Goal: Task Accomplishment & Management: Complete application form

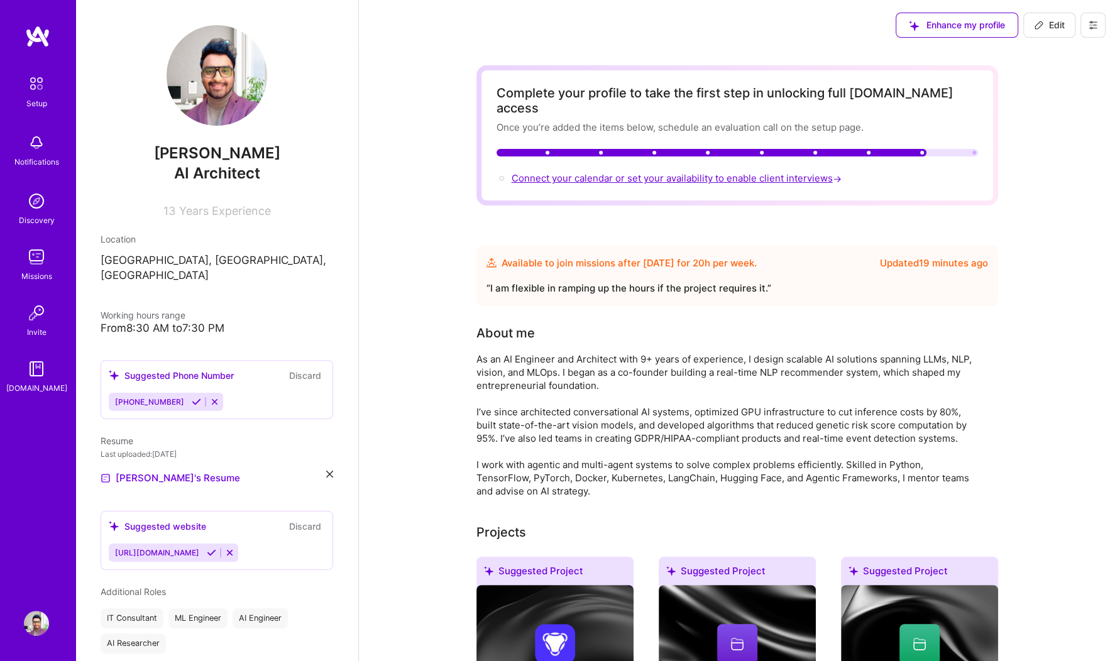
click at [621, 172] on span "Connect your calendar or set your availability to enable client interviews →" at bounding box center [678, 178] width 333 height 12
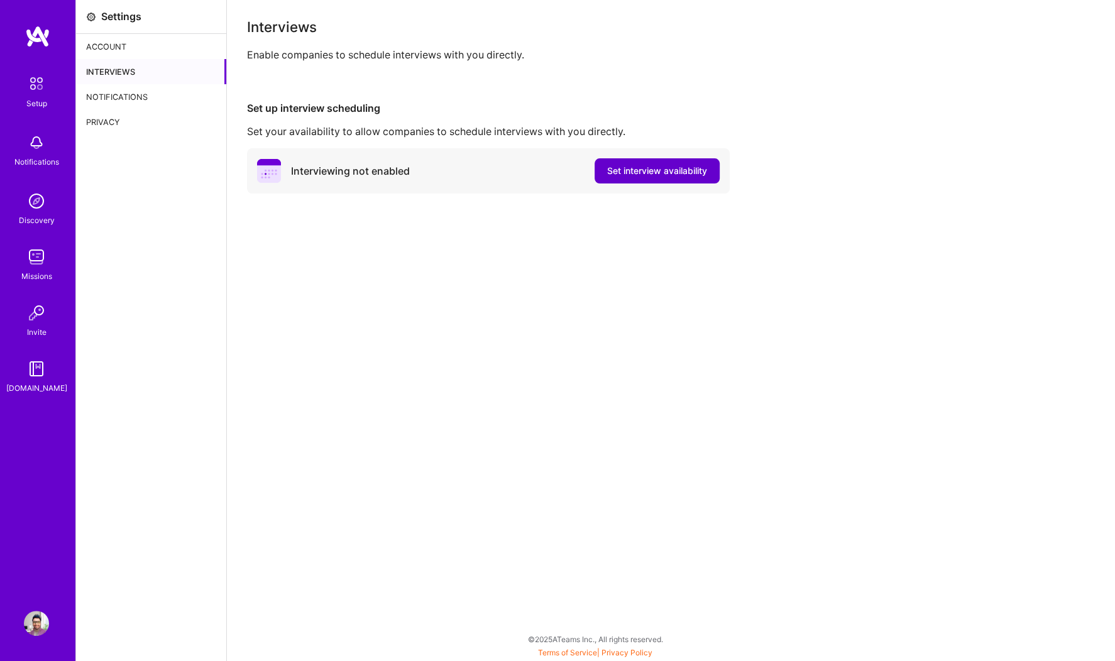
click at [634, 174] on span "Set interview availability" at bounding box center [657, 171] width 100 height 13
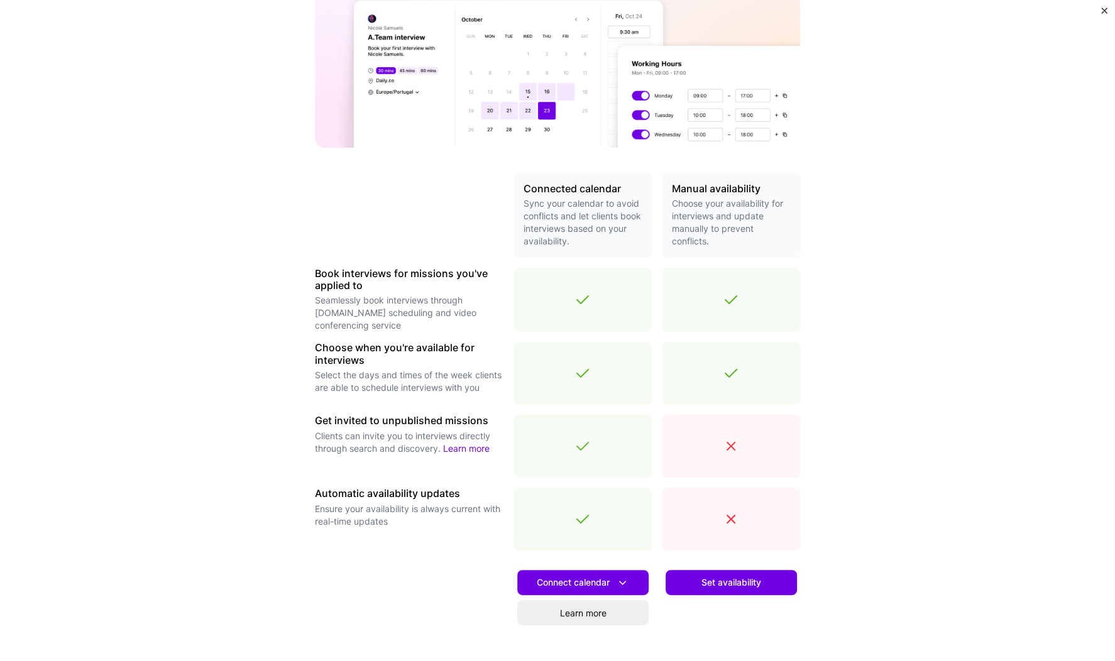
scroll to position [140, 0]
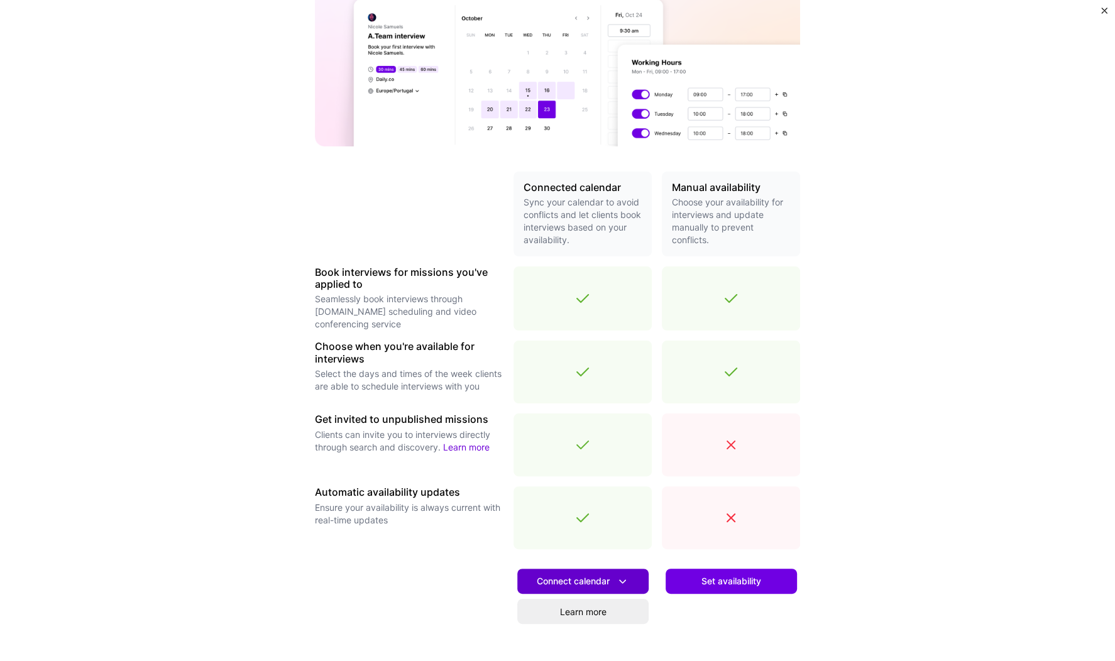
click at [624, 582] on icon at bounding box center [622, 581] width 13 height 13
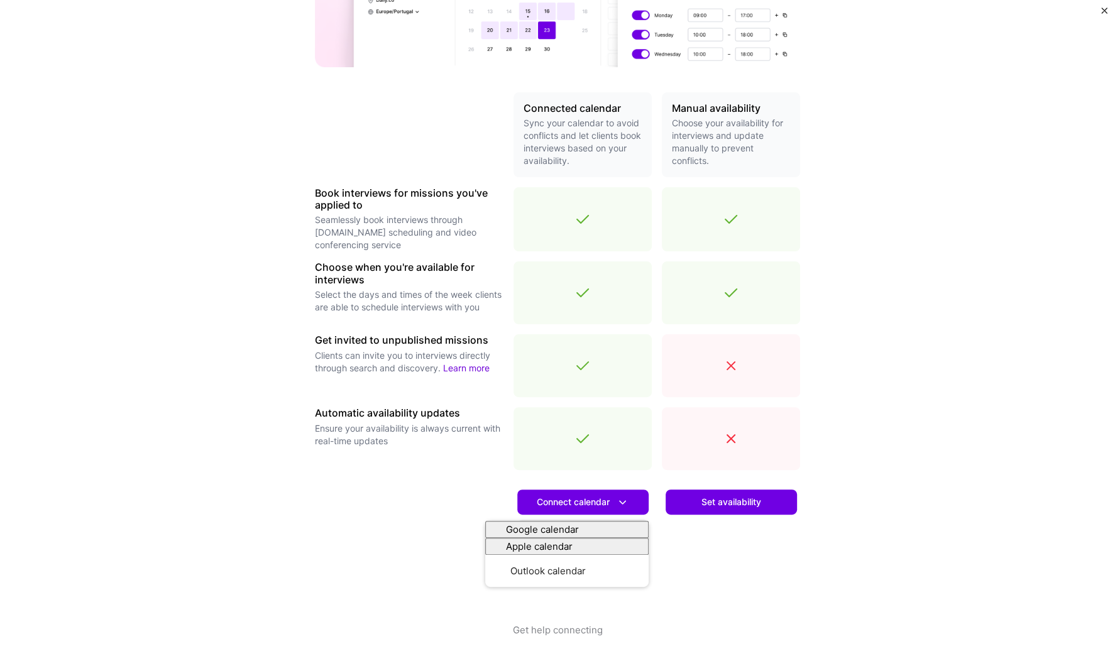
click at [868, 461] on div "Make interview scheduling effortless Choose how you want clients to schedule in…" at bounding box center [557, 330] width 1115 height 661
click at [757, 504] on span "Set availability" at bounding box center [732, 502] width 60 height 13
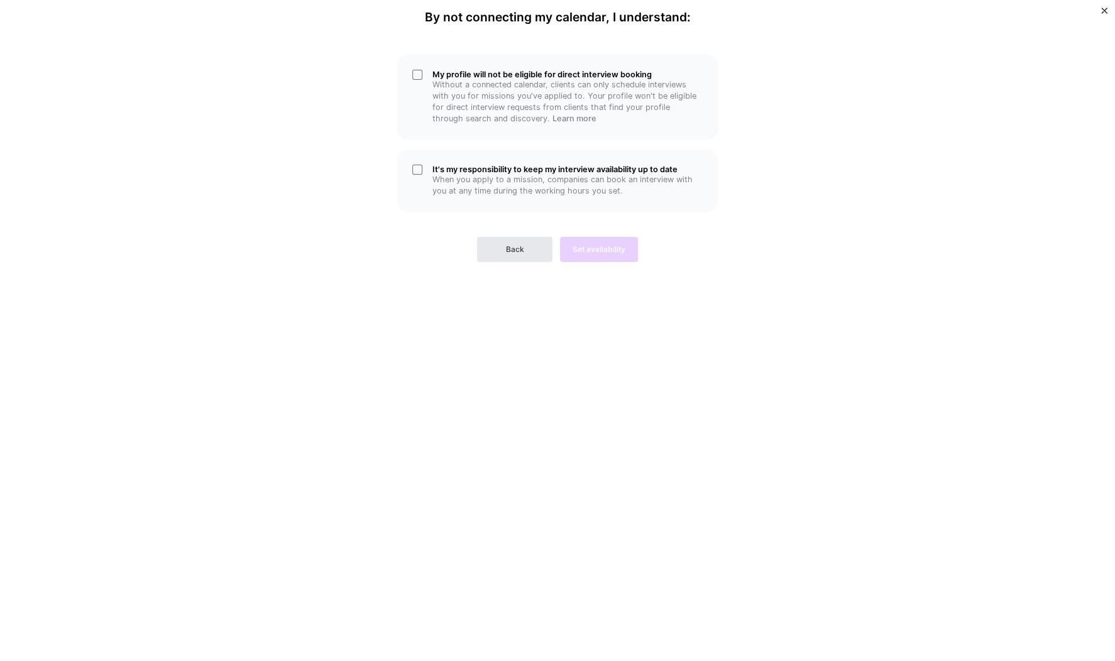
click at [488, 240] on button "Back" at bounding box center [514, 249] width 75 height 25
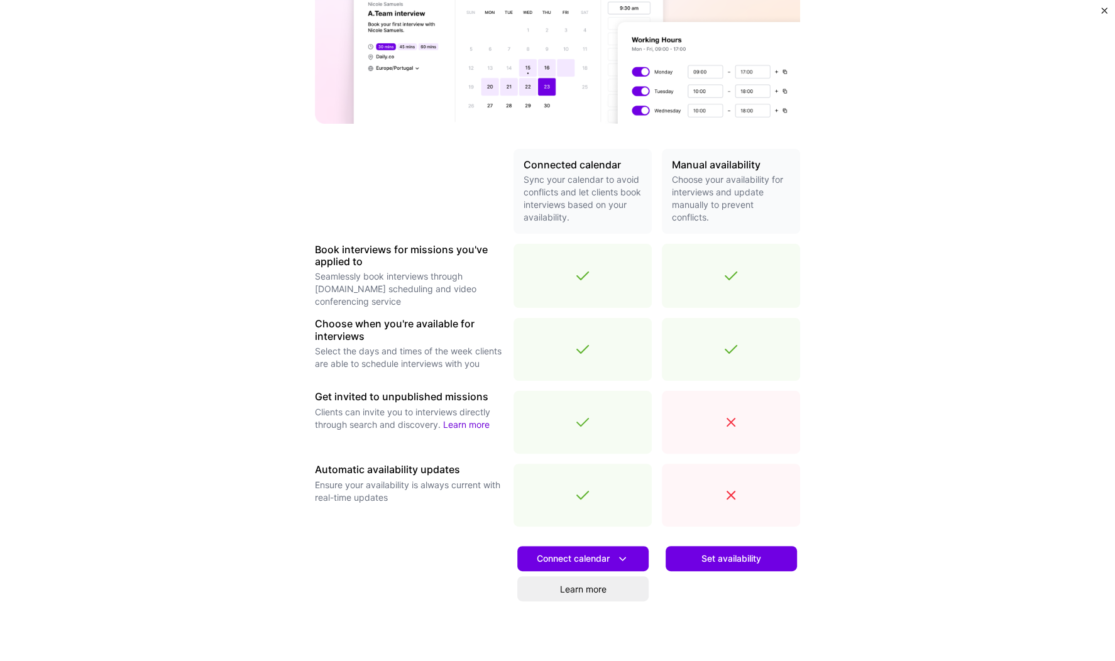
scroll to position [219, 0]
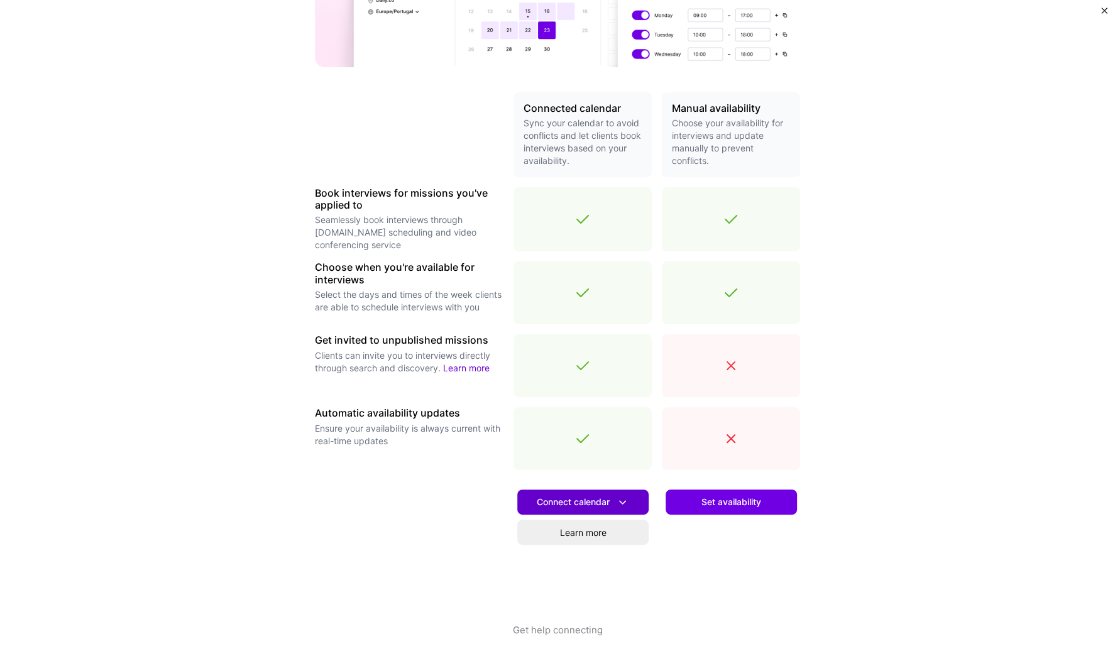
click at [567, 504] on span "Connect calendar" at bounding box center [583, 502] width 92 height 13
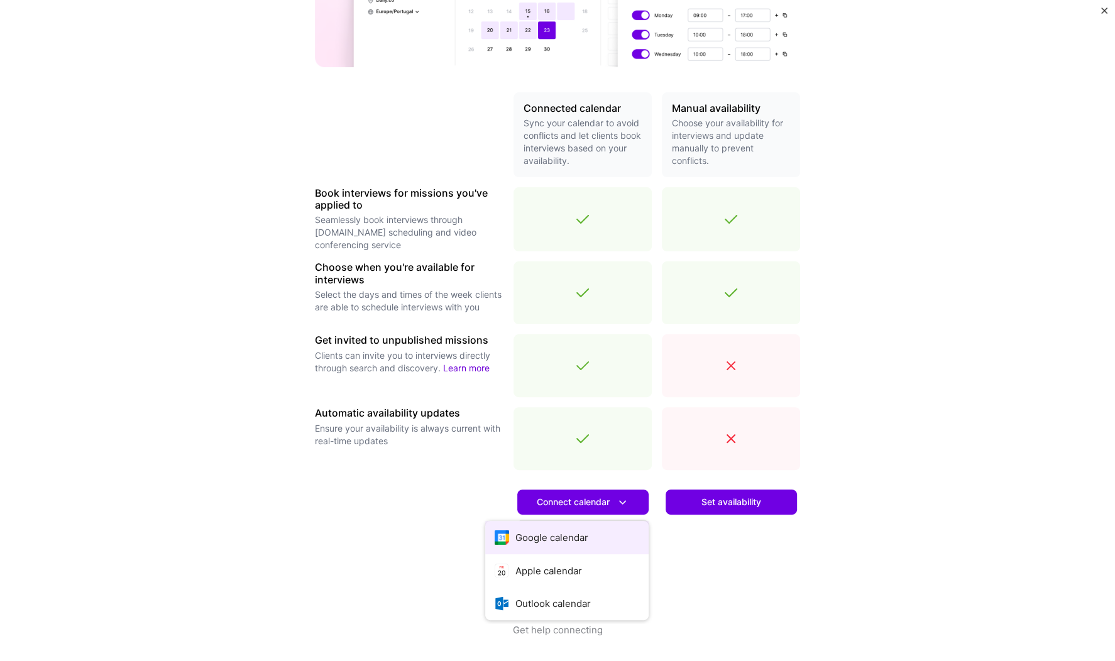
click at [559, 527] on button "Google calendar" at bounding box center [566, 537] width 163 height 33
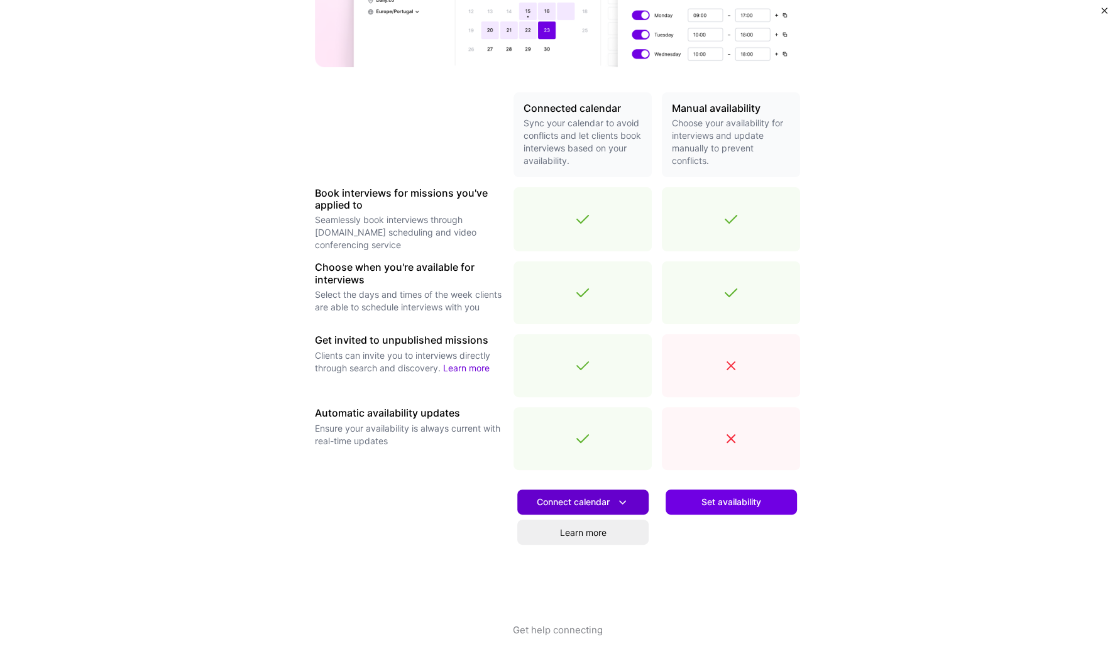
click at [621, 499] on icon at bounding box center [622, 502] width 13 height 13
click at [728, 560] on div "Set availability" at bounding box center [731, 551] width 138 height 143
click at [606, 501] on span "Connect calendar" at bounding box center [583, 502] width 92 height 13
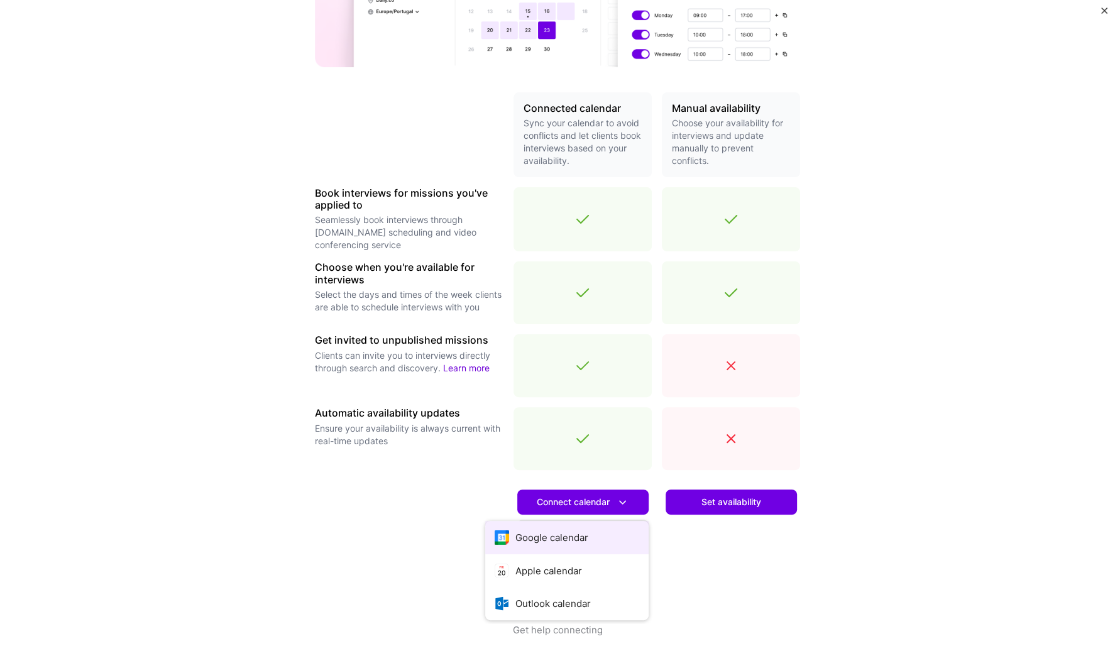
click at [571, 541] on button "Google calendar" at bounding box center [566, 537] width 163 height 33
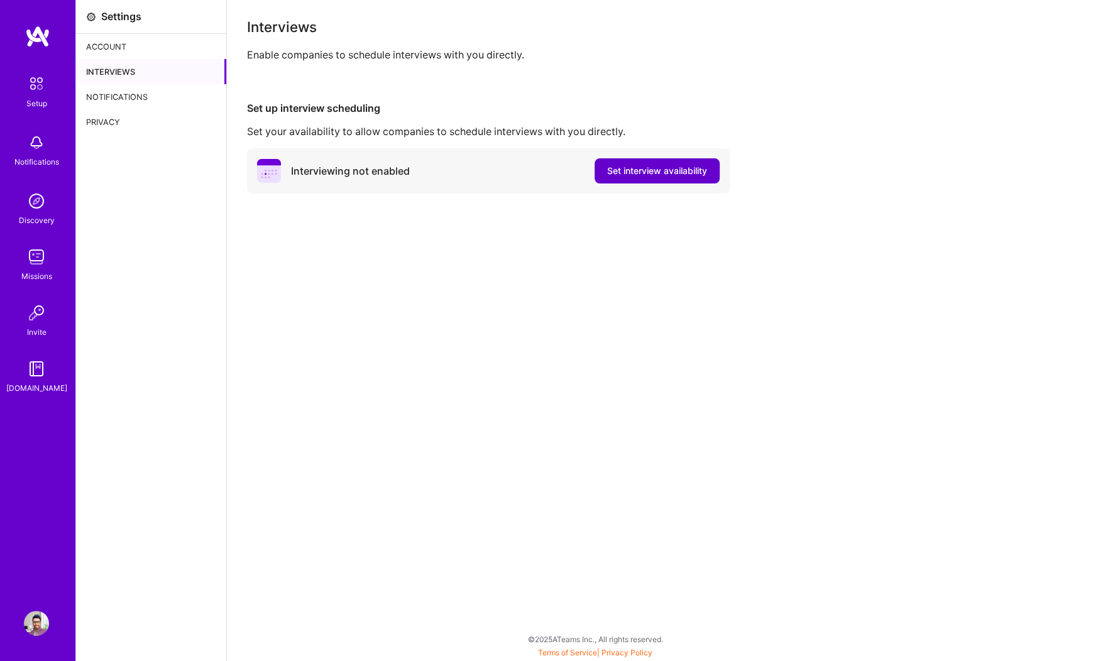
click at [702, 174] on span "Set interview availability" at bounding box center [657, 171] width 100 height 13
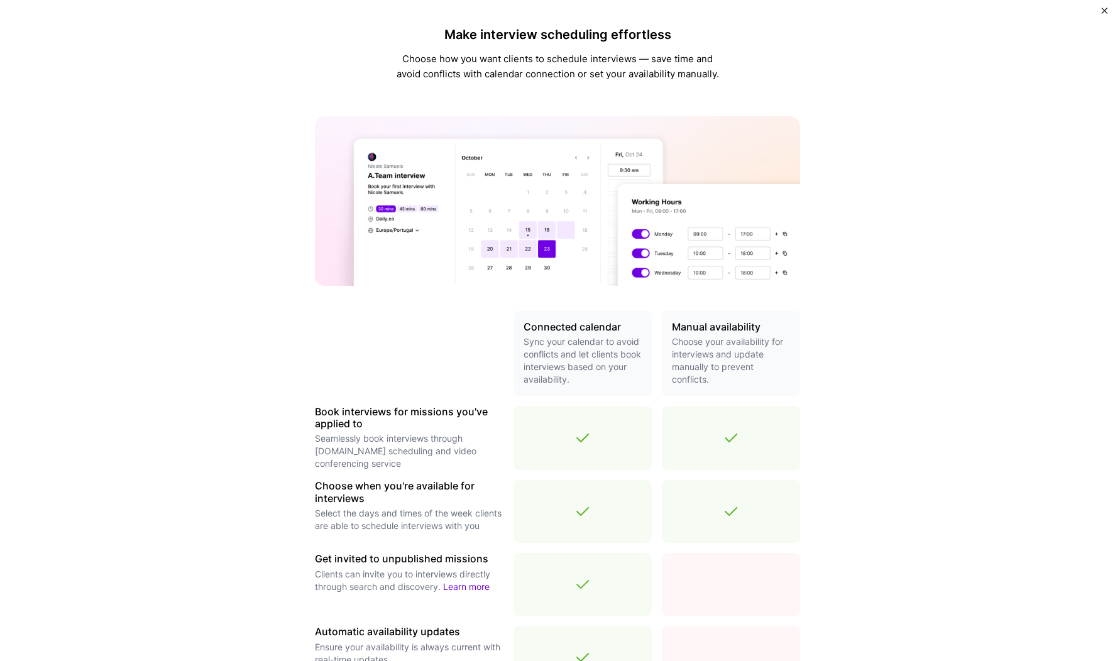
scroll to position [219, 0]
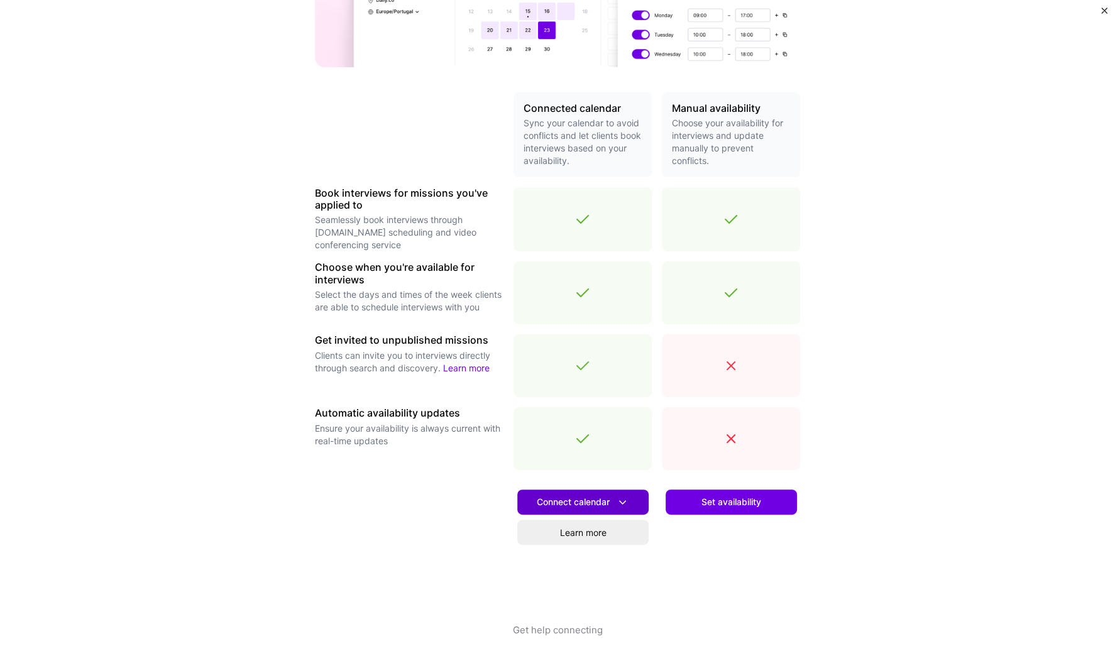
click at [572, 504] on span "Connect calendar" at bounding box center [583, 502] width 92 height 13
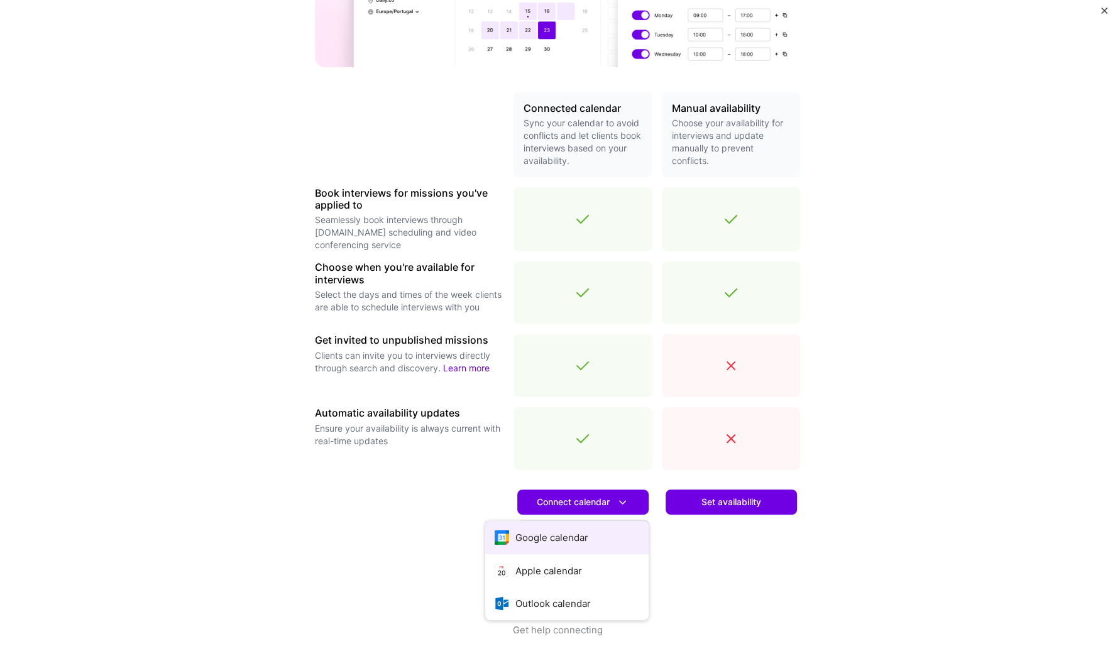
click at [558, 542] on button "Google calendar" at bounding box center [566, 537] width 163 height 33
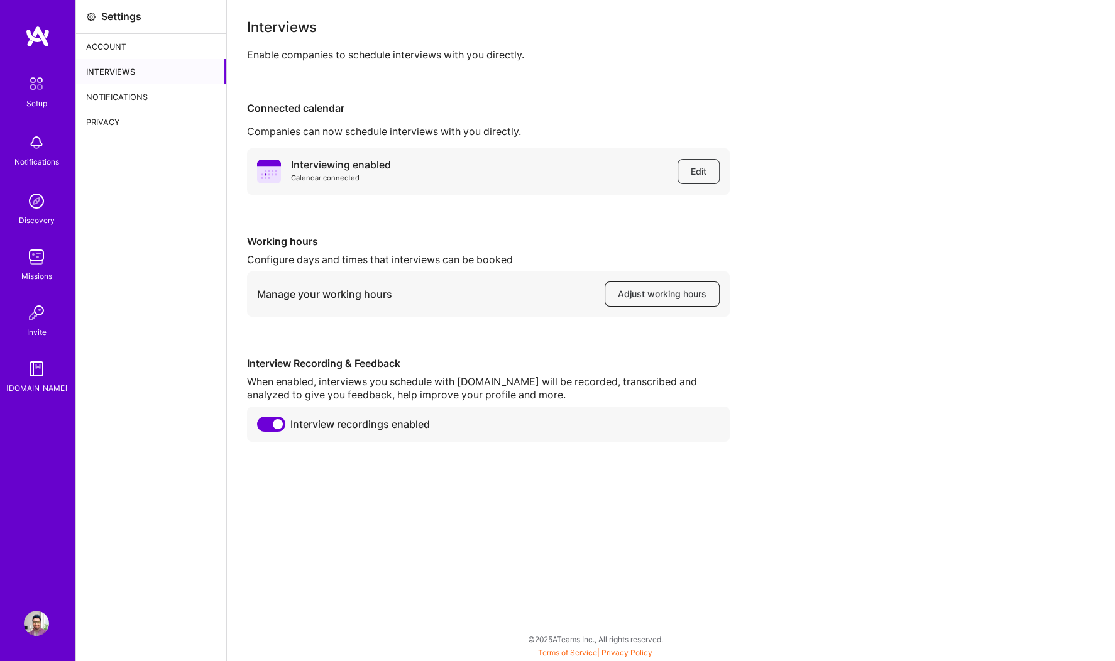
click at [650, 292] on span "Adjust working hours" at bounding box center [662, 294] width 89 height 13
click at [121, 45] on div "Account" at bounding box center [151, 46] width 150 height 25
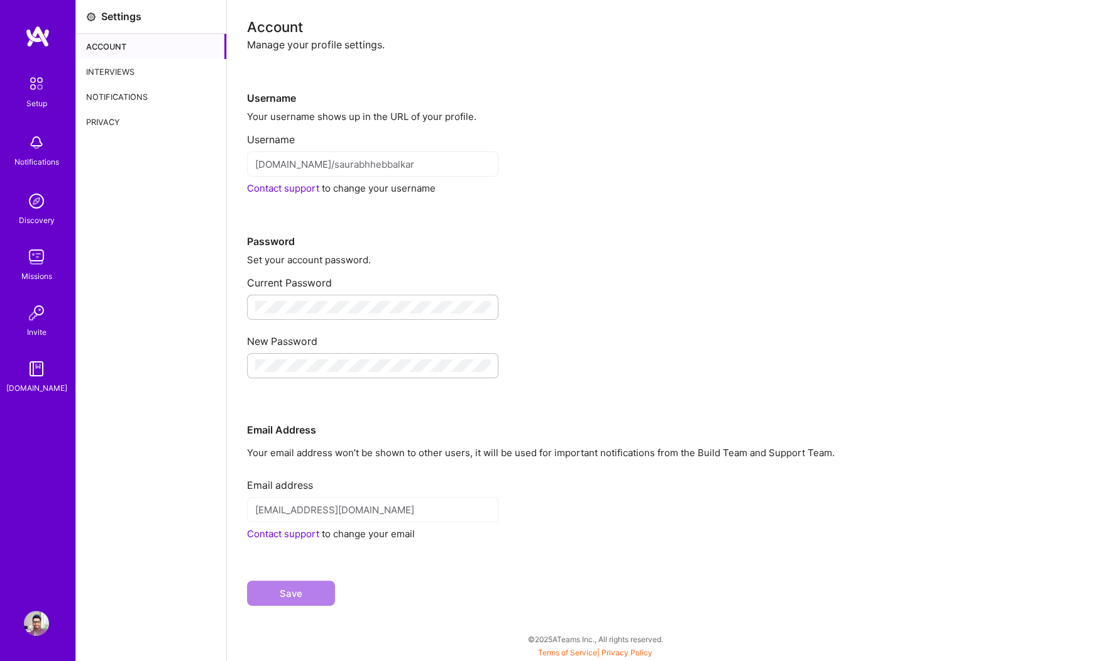
click at [34, 42] on img at bounding box center [37, 36] width 25 height 23
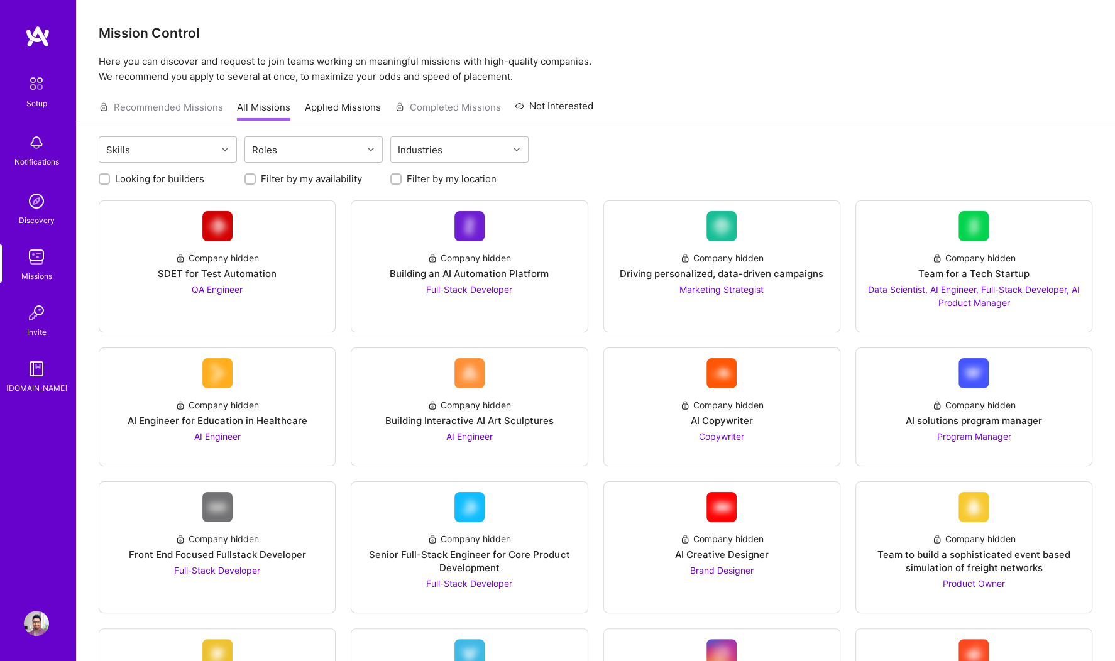
click at [44, 616] on img at bounding box center [36, 623] width 25 height 25
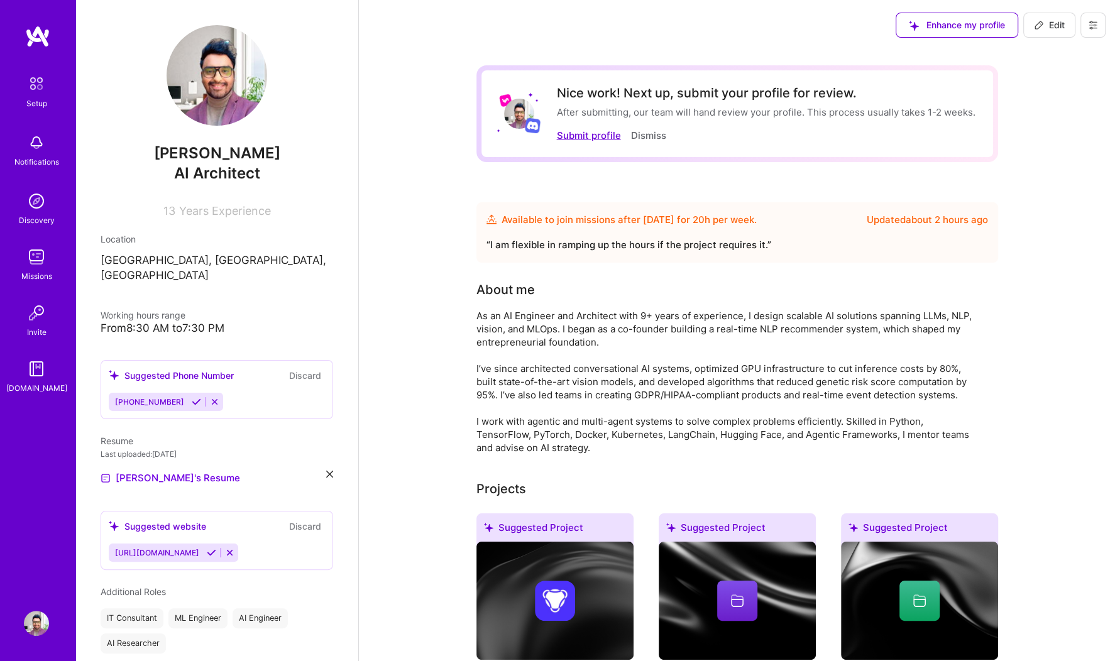
click at [575, 140] on button "Submit profile" at bounding box center [589, 135] width 64 height 13
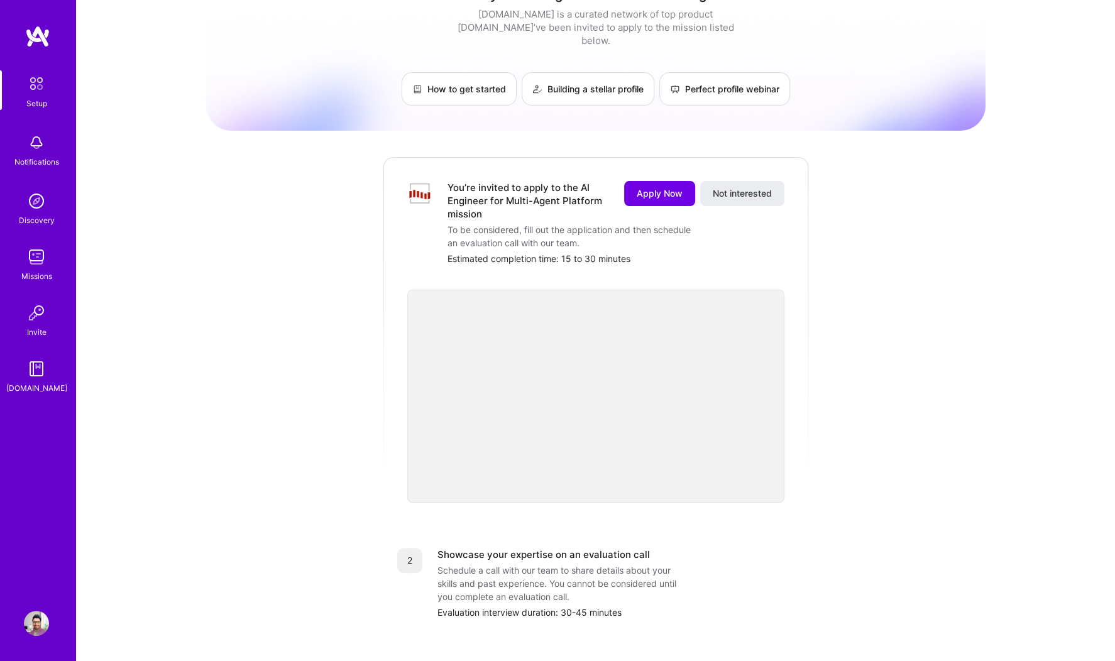
scroll to position [28, 0]
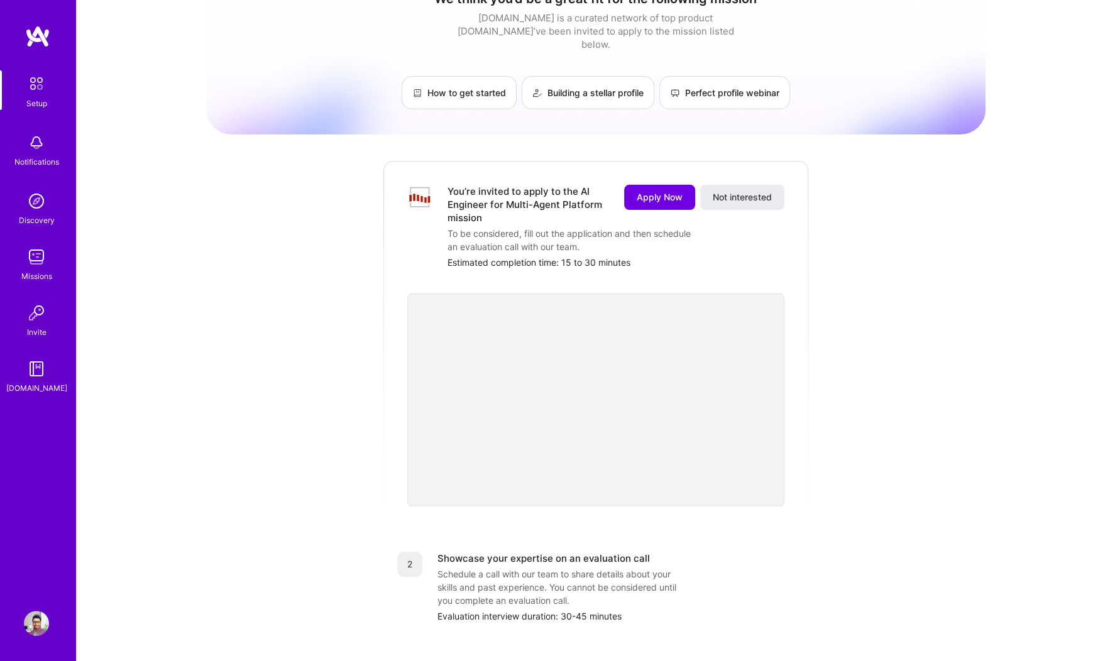
click at [41, 36] on img at bounding box center [37, 36] width 25 height 23
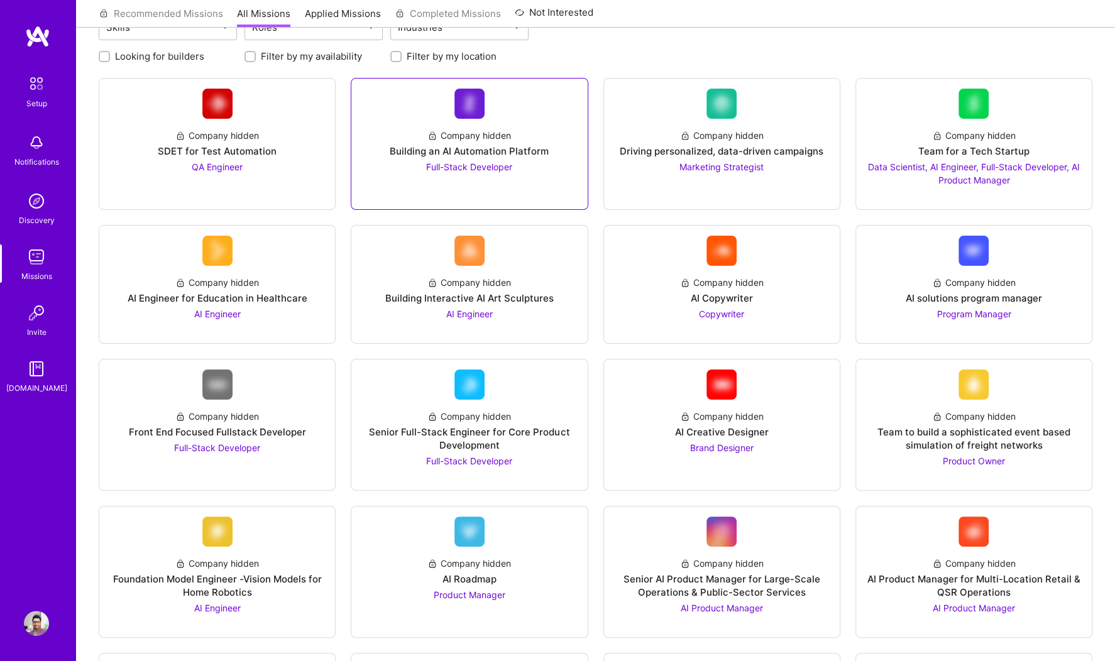
scroll to position [177, 0]
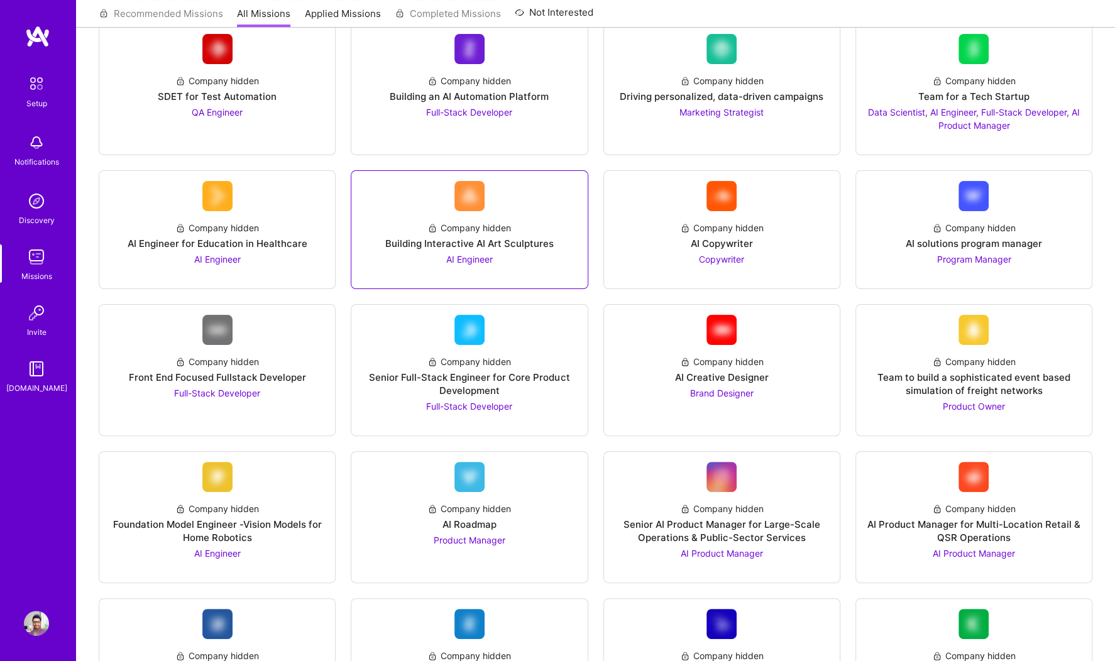
click at [513, 205] on link "Company hidden Building Interactive AI Art Sculptures AI Engineer" at bounding box center [469, 229] width 216 height 97
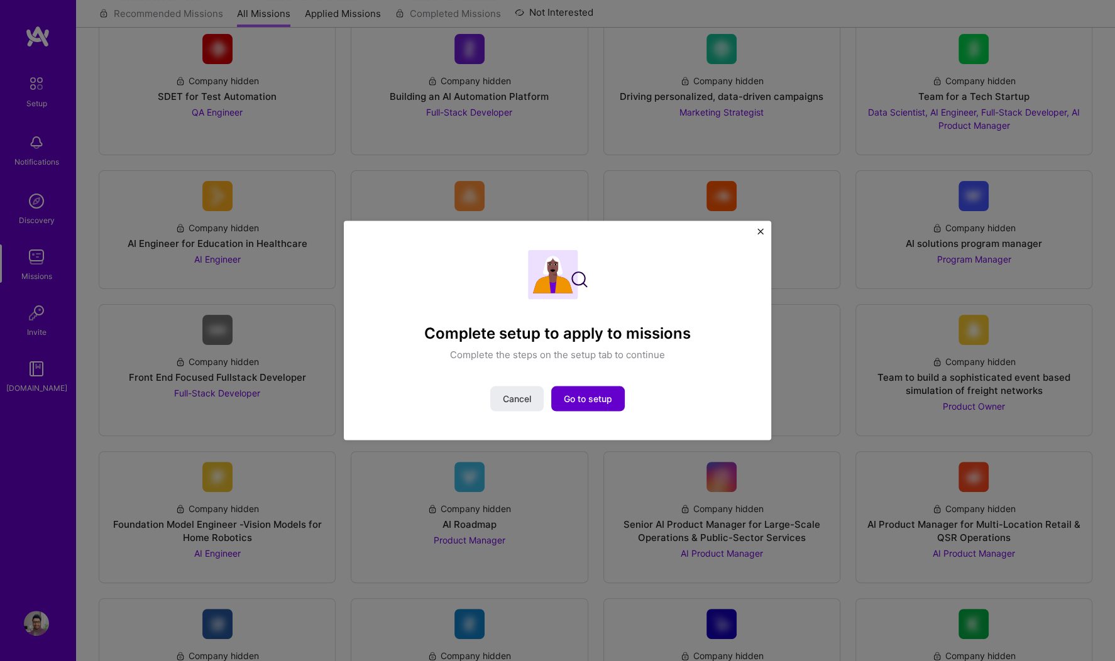
click at [581, 402] on span "Go to setup" at bounding box center [588, 398] width 48 height 13
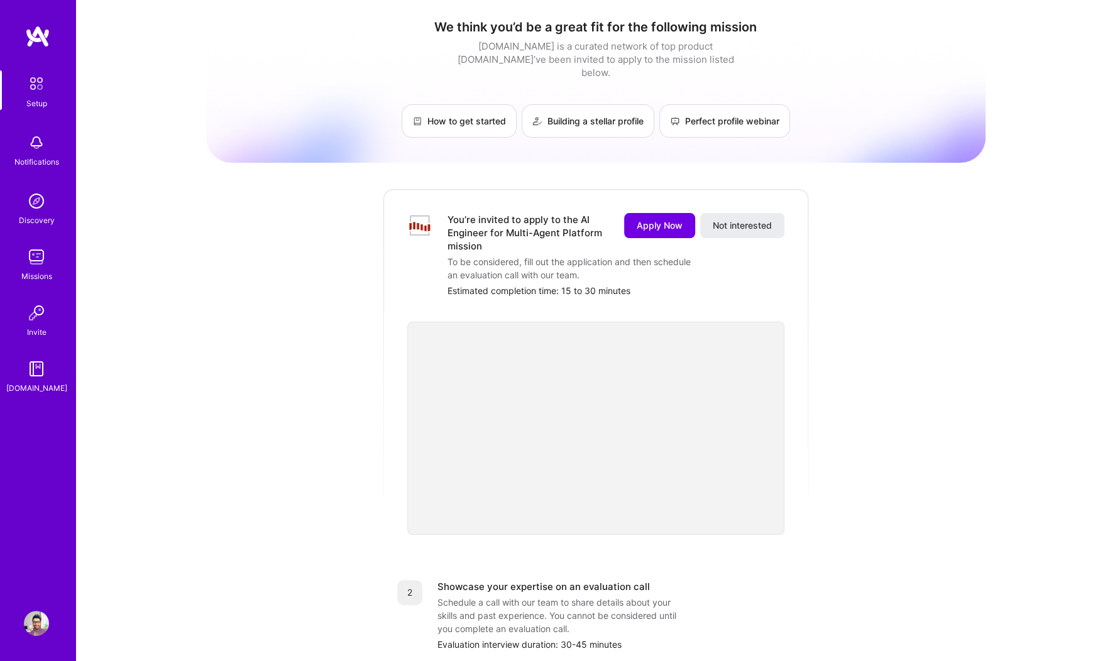
click at [41, 608] on div "Setup Notifications Discovery Missions Invite A.Guide Profile" at bounding box center [37, 330] width 75 height 661
click at [41, 620] on img at bounding box center [36, 623] width 25 height 25
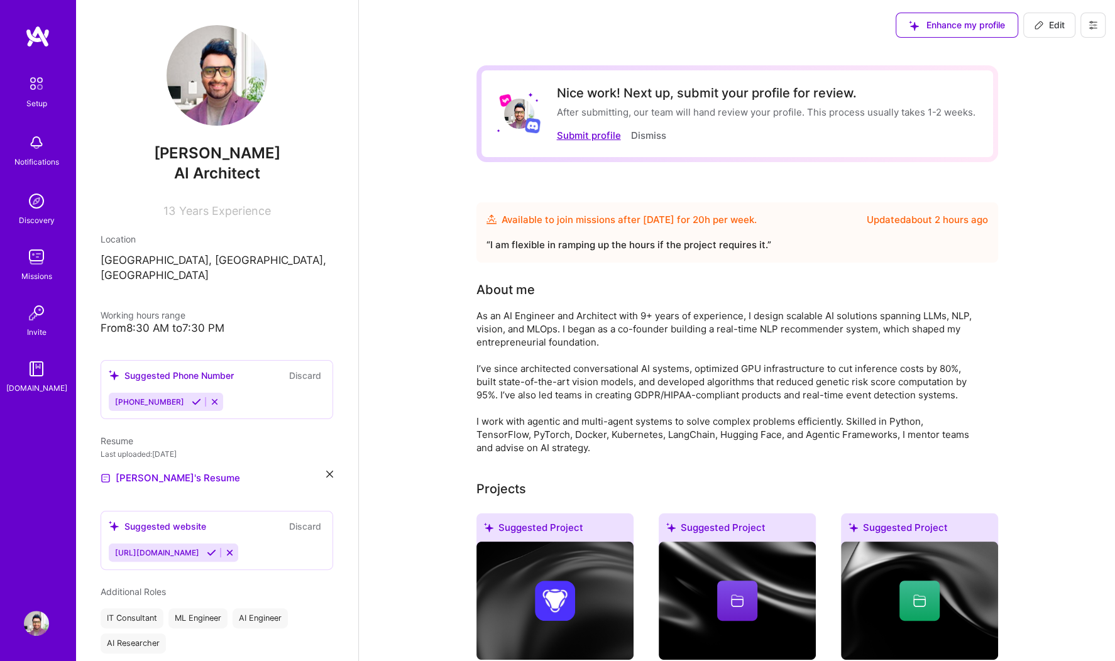
click at [592, 132] on button "Submit profile" at bounding box center [589, 135] width 64 height 13
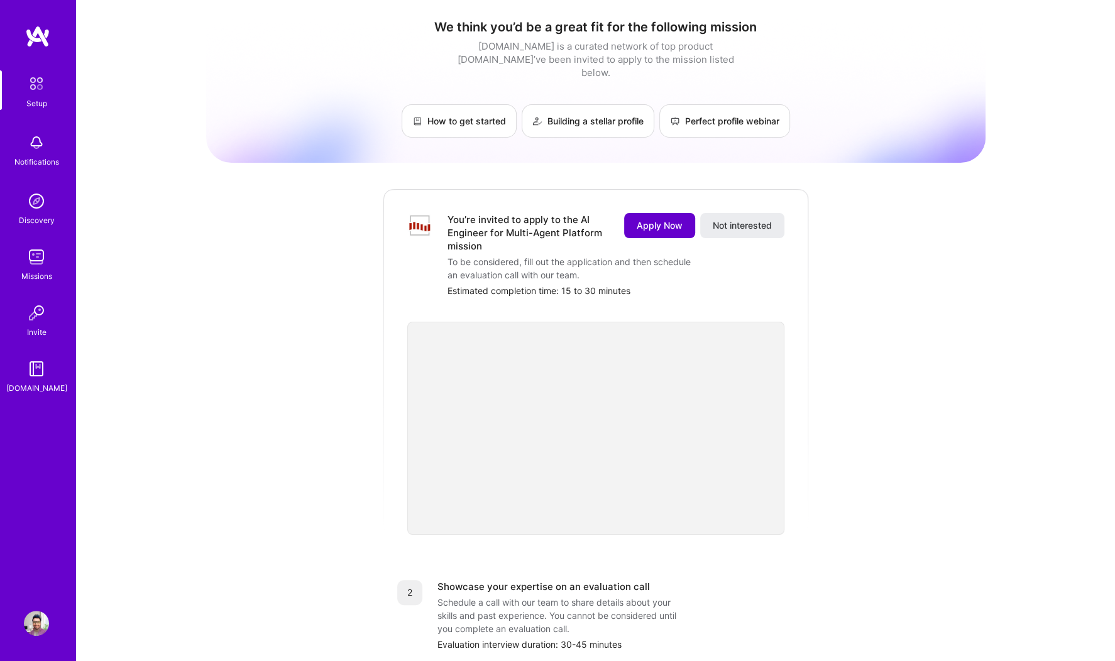
click at [668, 219] on span "Apply Now" at bounding box center [660, 225] width 46 height 13
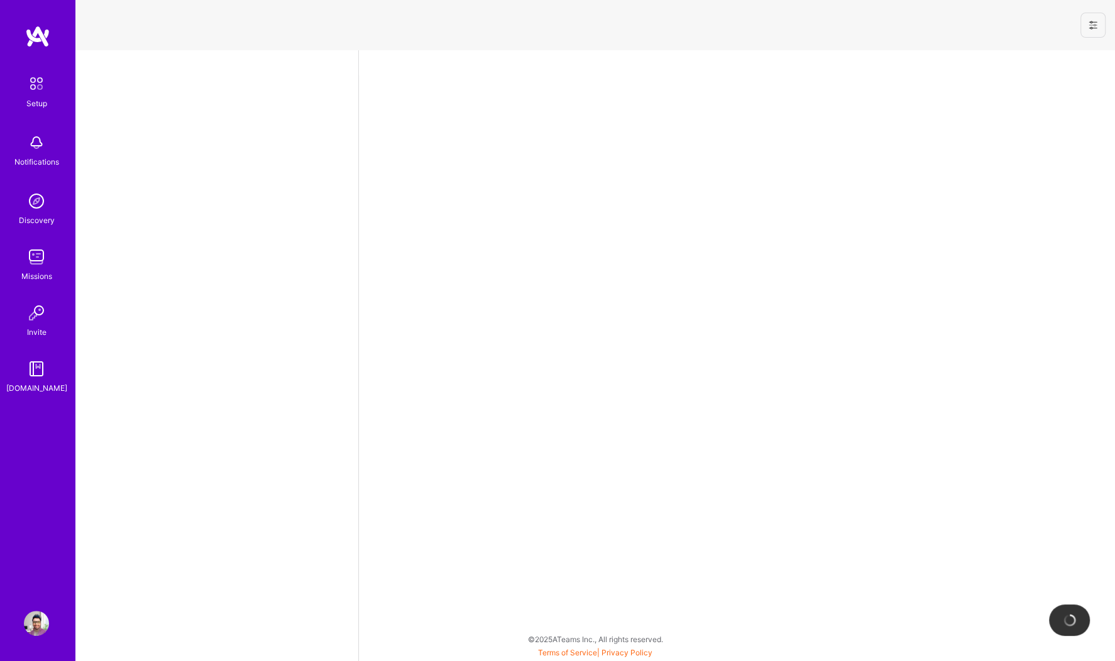
select select "US"
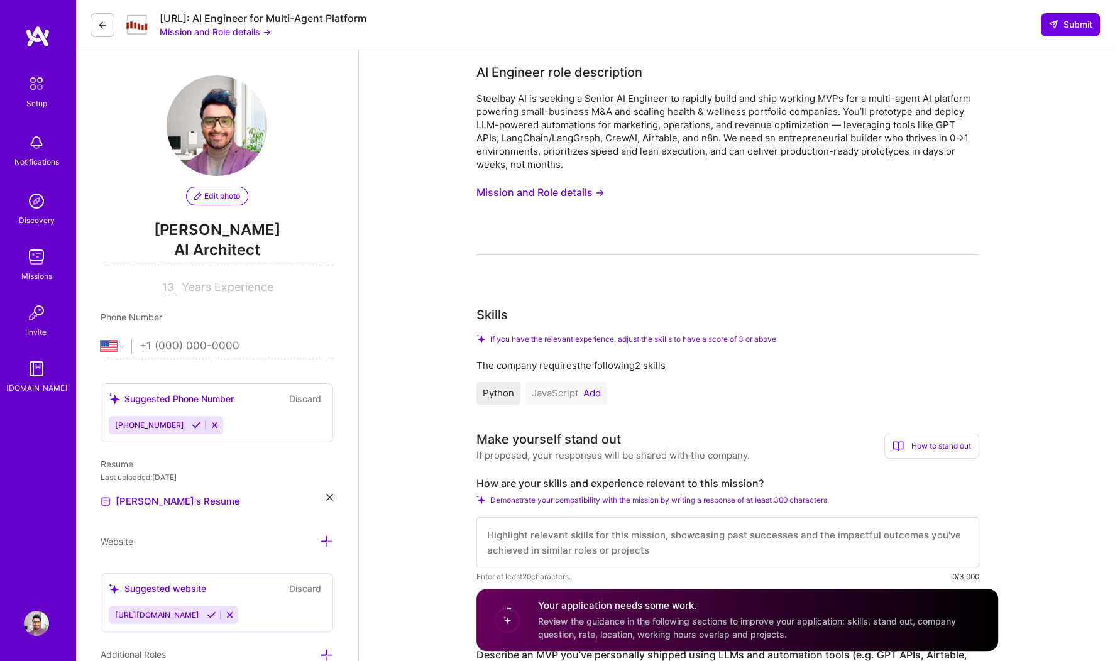
click at [593, 395] on button "Add" at bounding box center [592, 394] width 18 height 10
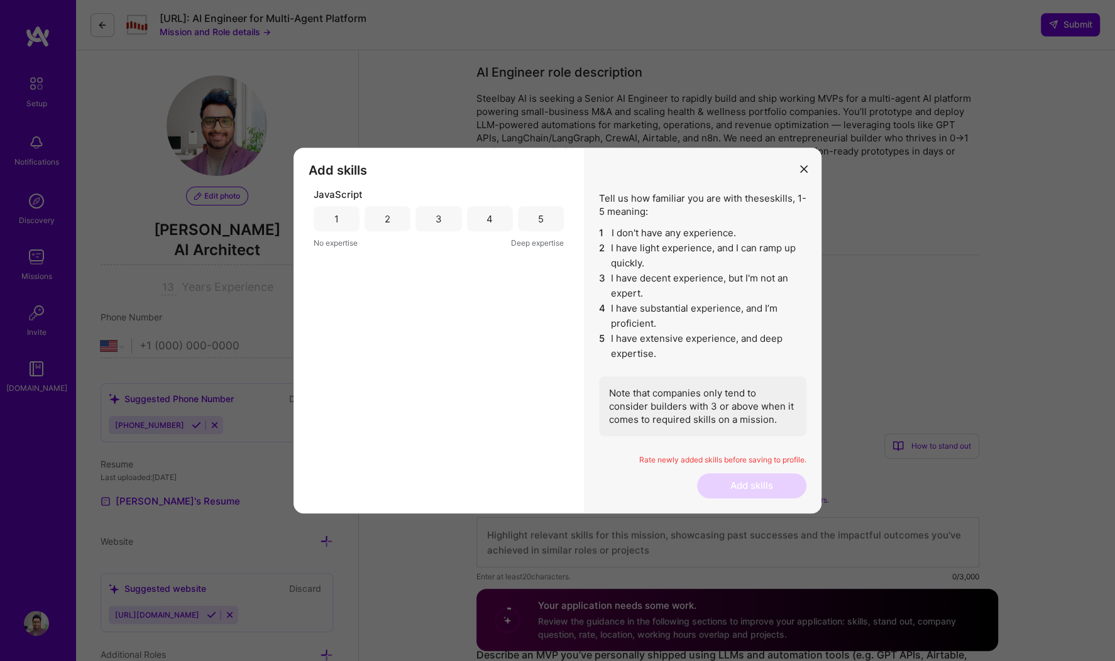
click at [532, 211] on div "5" at bounding box center [541, 218] width 46 height 25
click at [756, 482] on button "Add skills" at bounding box center [751, 485] width 109 height 25
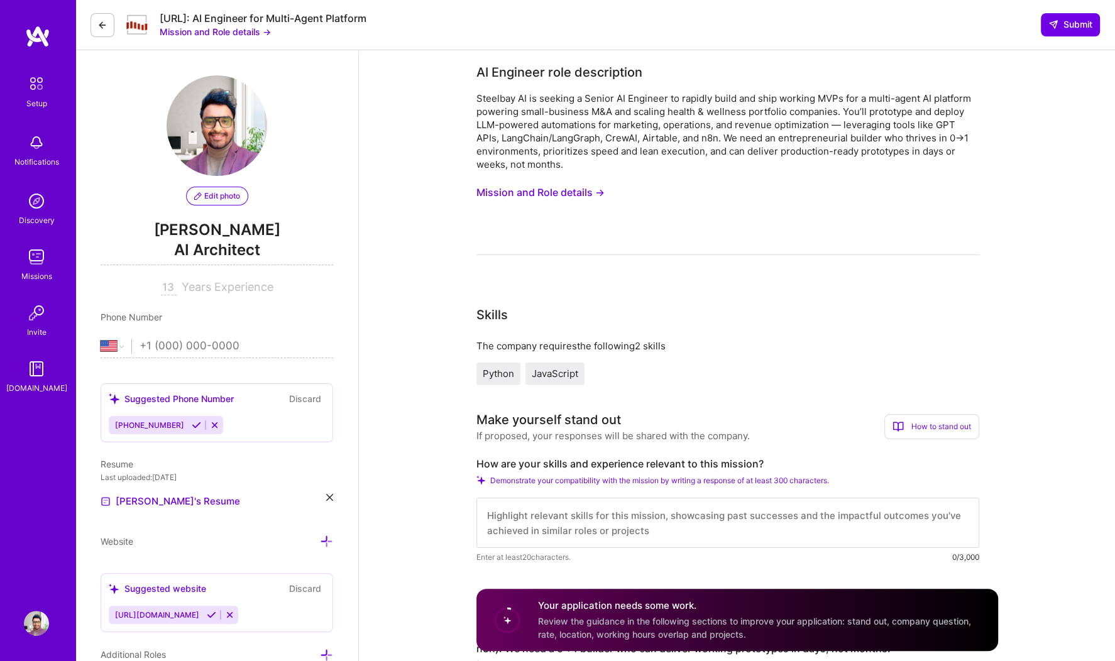
click at [561, 377] on span "JavaScript" at bounding box center [555, 374] width 47 height 12
click at [497, 373] on span "Python" at bounding box center [498, 374] width 31 height 12
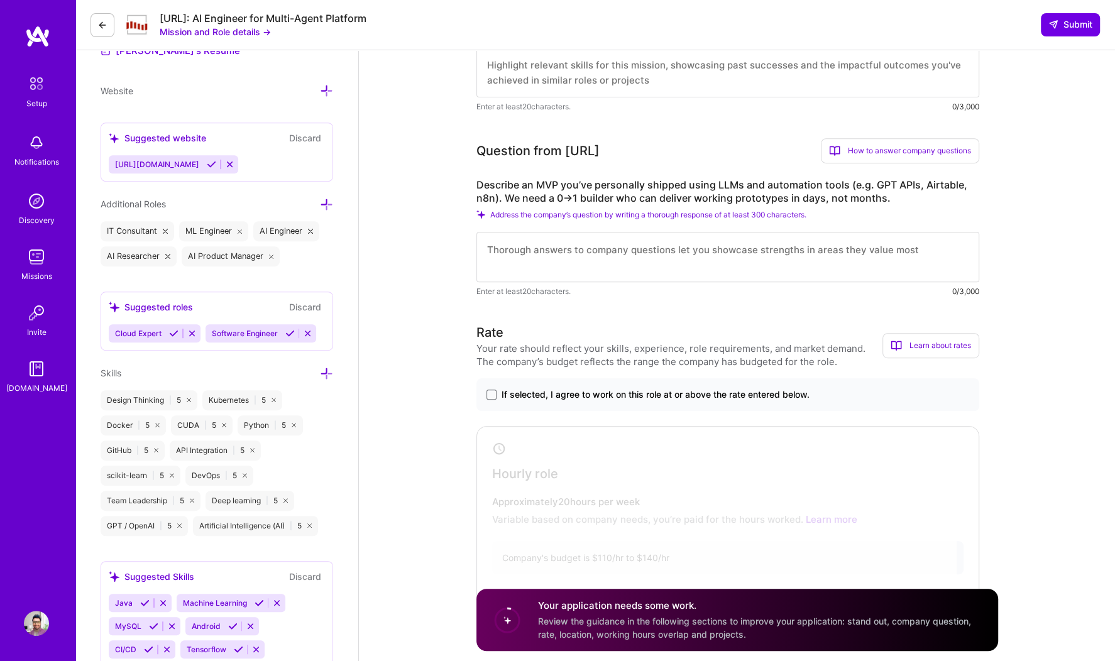
scroll to position [449, 0]
click at [291, 330] on icon at bounding box center [289, 334] width 9 height 9
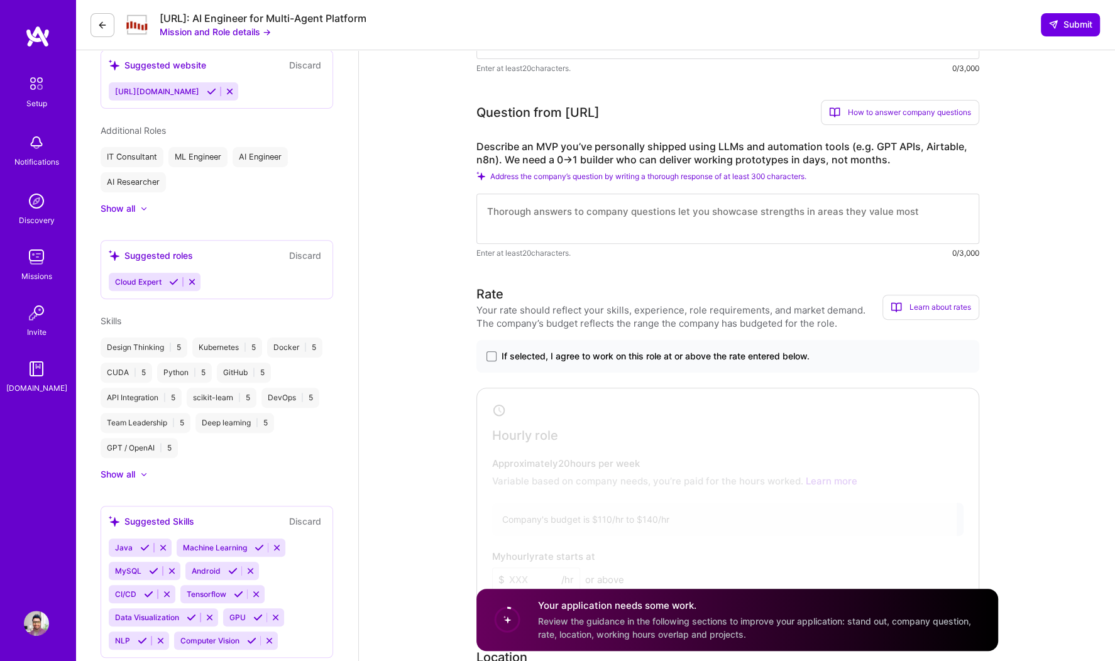
scroll to position [0, 0]
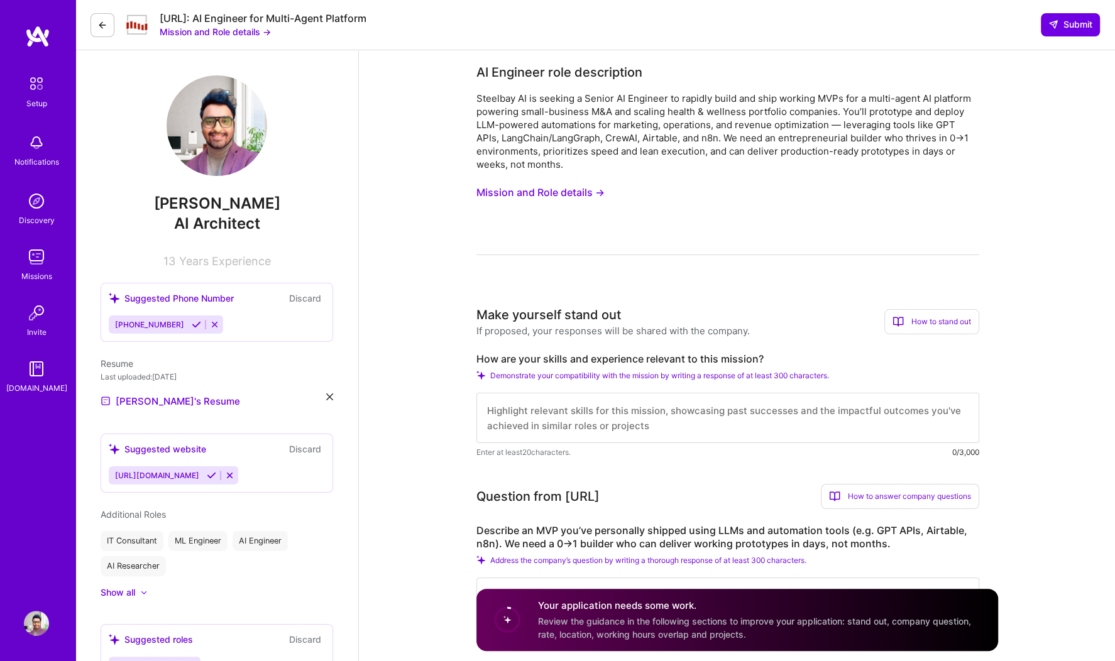
click at [96, 29] on button at bounding box center [103, 25] width 24 height 24
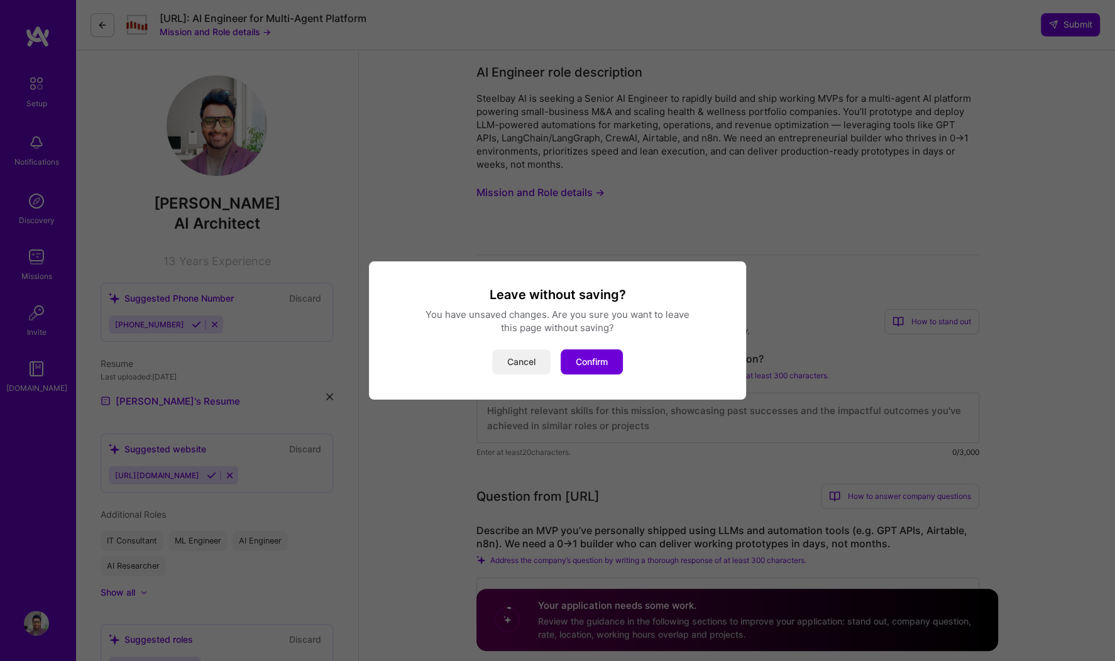
click at [527, 370] on button "Cancel" at bounding box center [521, 362] width 58 height 25
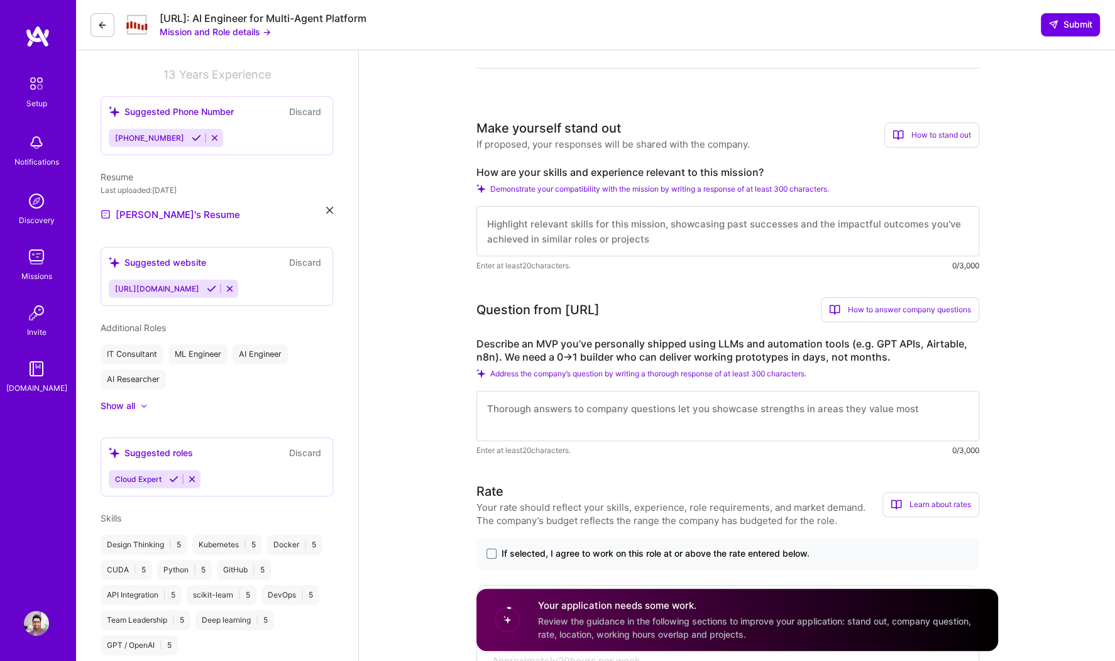
scroll to position [187, 0]
click at [637, 234] on textarea at bounding box center [728, 231] width 503 height 50
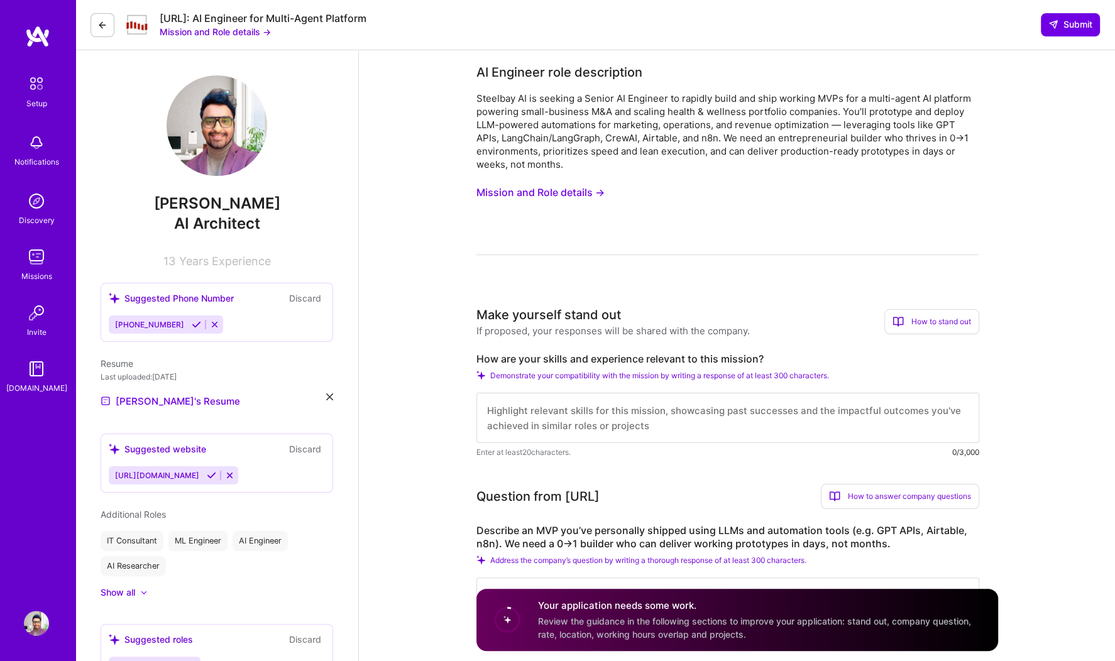
click at [544, 184] on button "Mission and Role details →" at bounding box center [541, 192] width 128 height 23
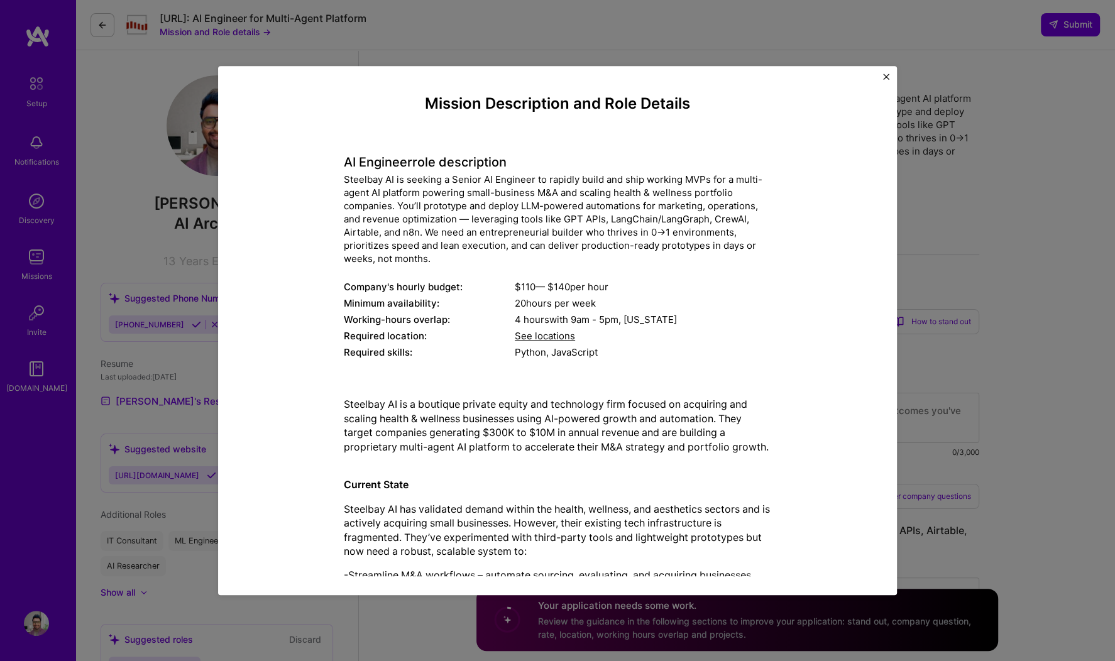
click at [554, 336] on span "See locations" at bounding box center [545, 337] width 60 height 12
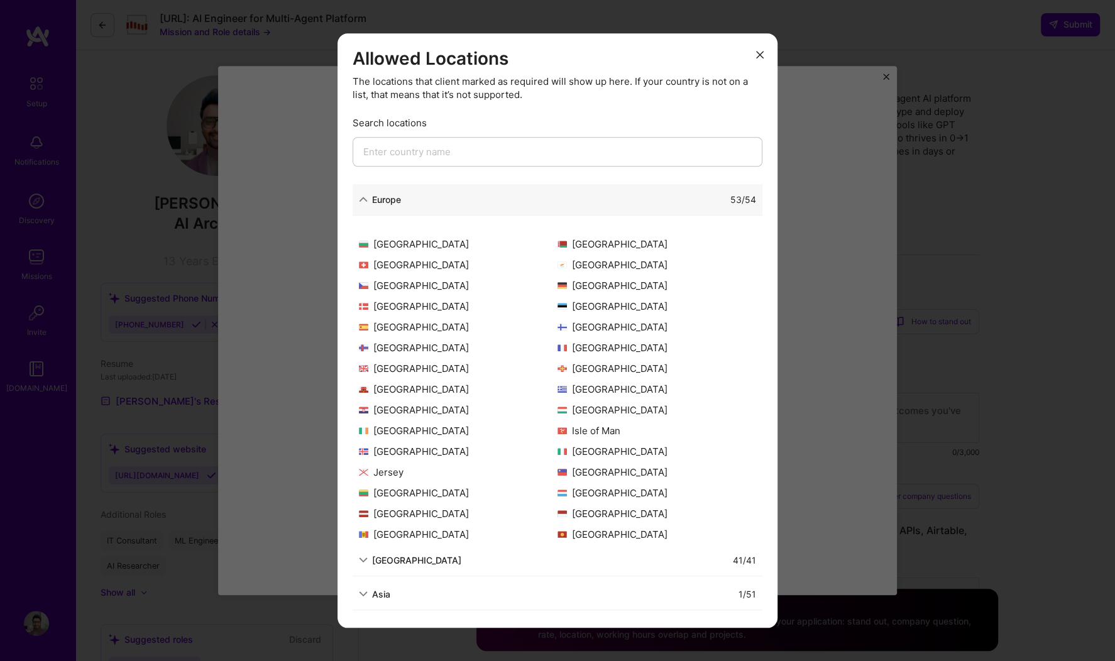
scroll to position [48, 0]
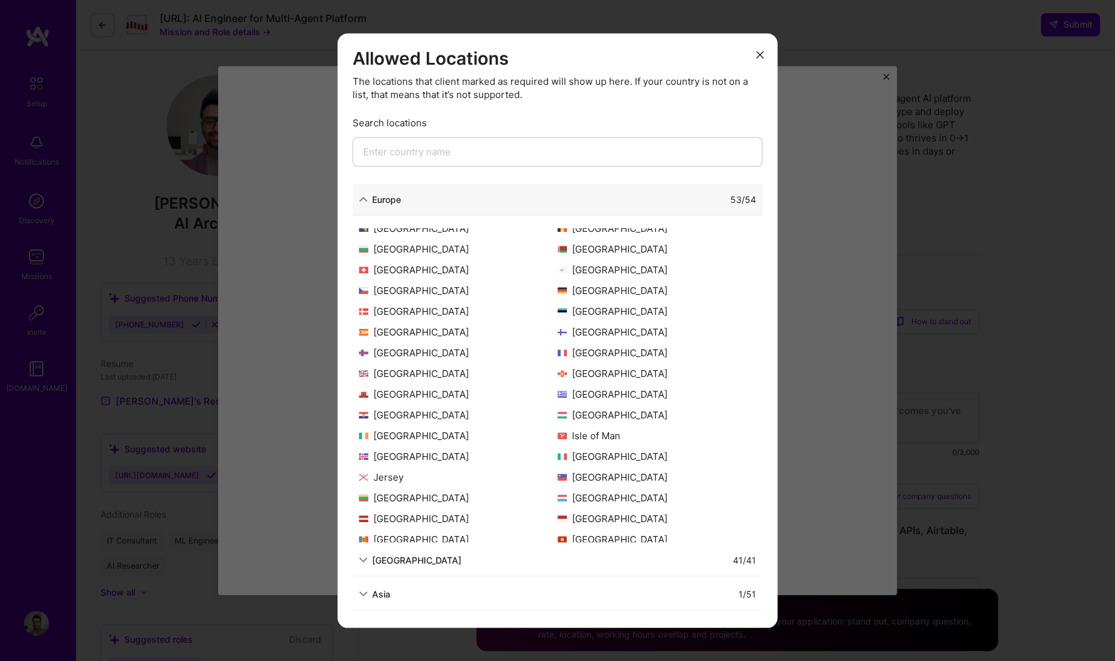
click at [465, 155] on input "modal" at bounding box center [558, 152] width 410 height 30
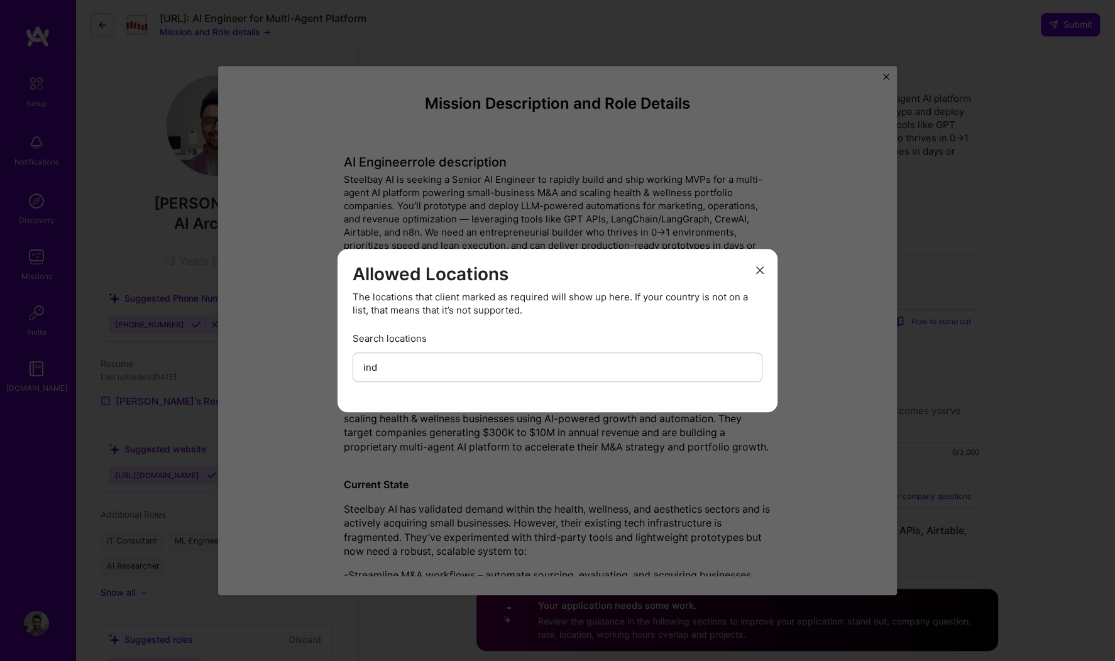
type input "ind"
click at [758, 271] on icon "modal" at bounding box center [760, 271] width 8 height 8
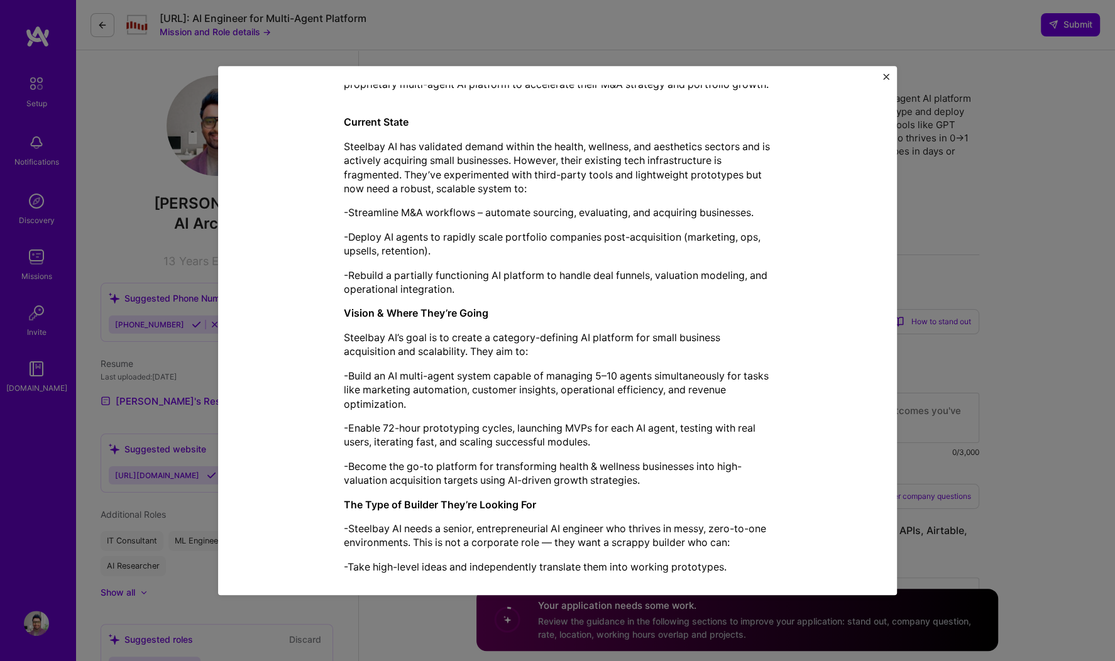
scroll to position [0, 0]
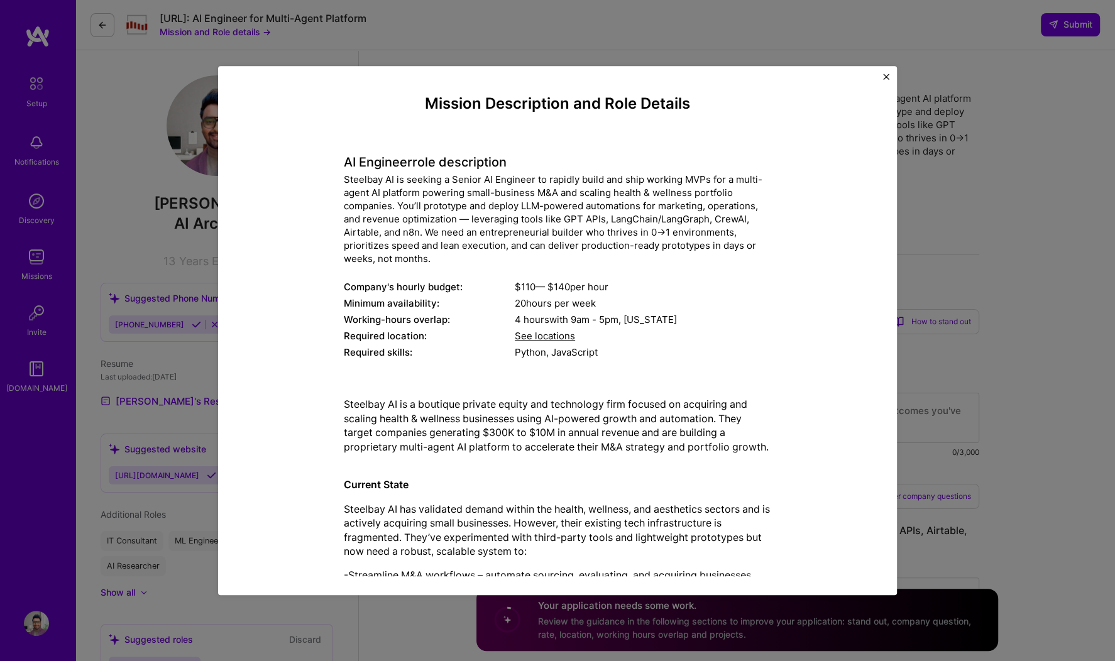
click at [578, 320] on span "9am - 5pm ," at bounding box center [595, 320] width 55 height 12
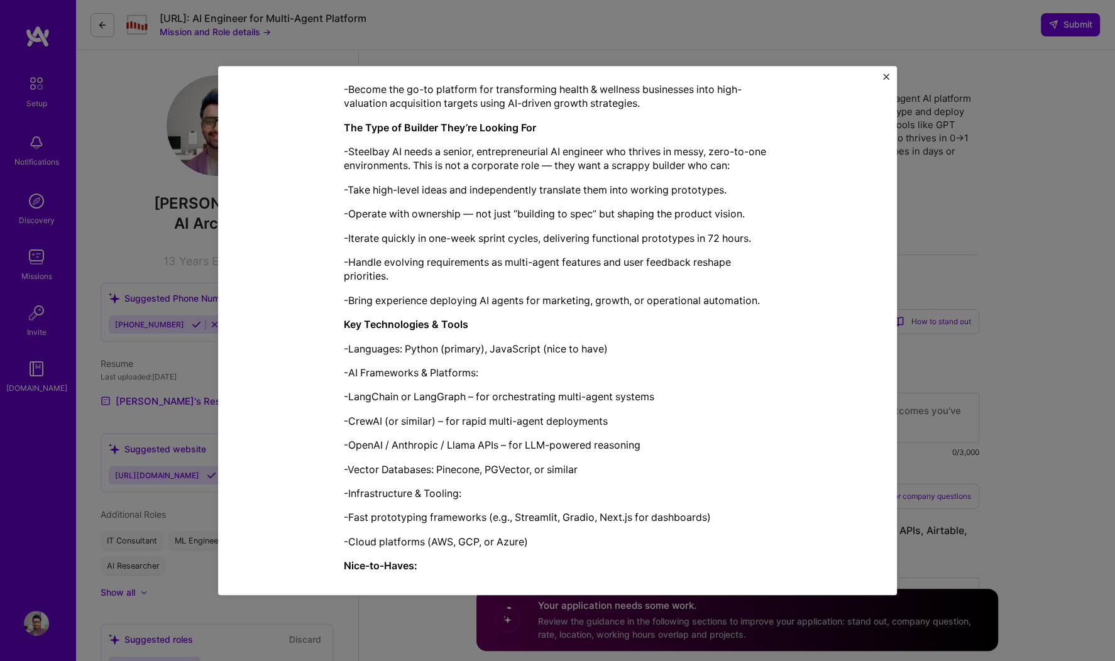
scroll to position [763, 0]
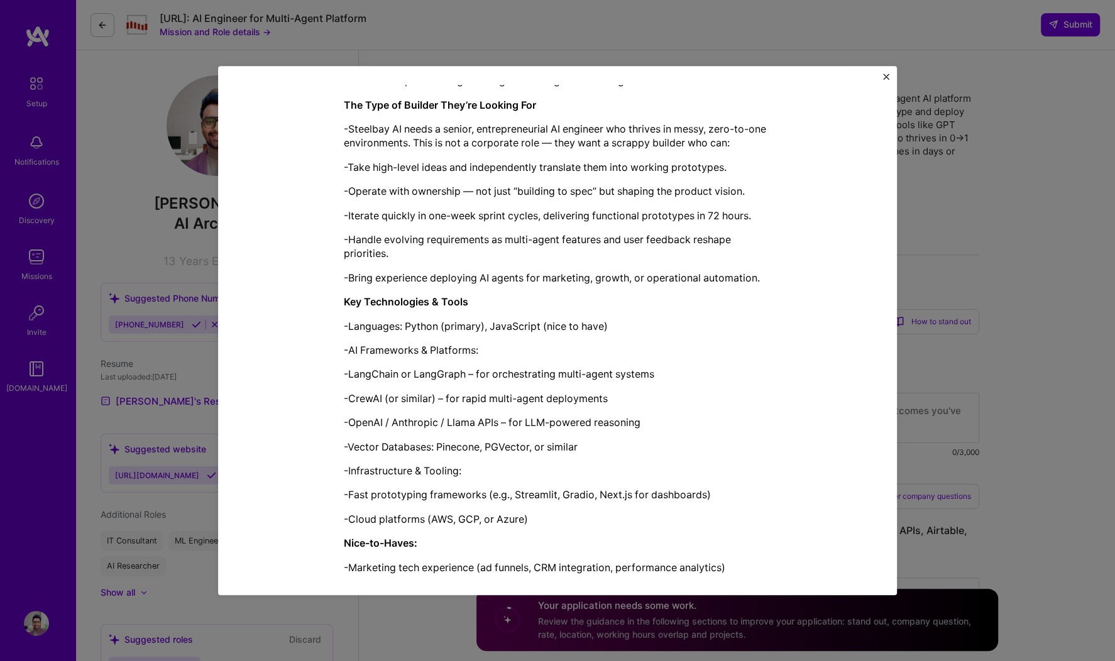
click at [884, 79] on img "Close" at bounding box center [886, 77] width 6 height 6
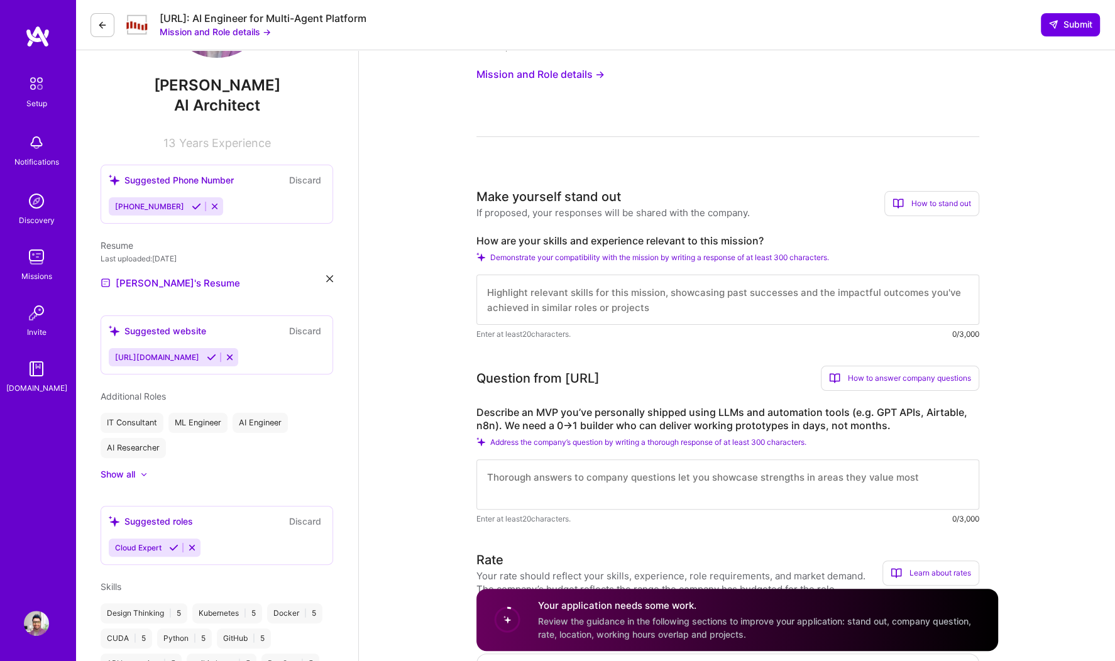
scroll to position [0, 0]
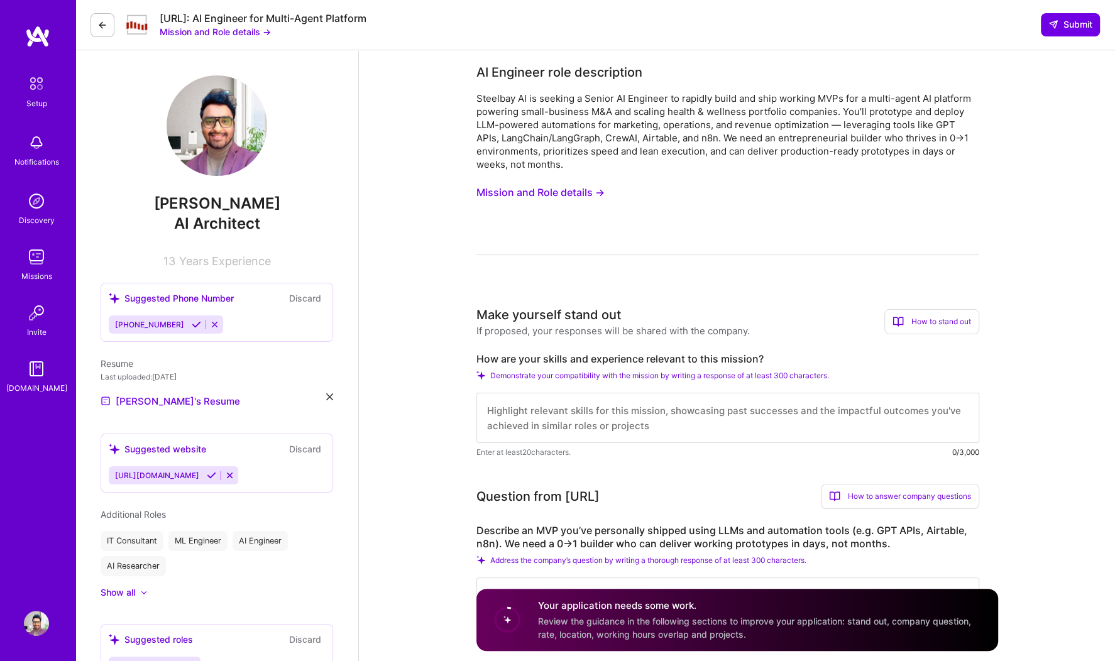
click at [616, 436] on textarea at bounding box center [728, 418] width 503 height 50
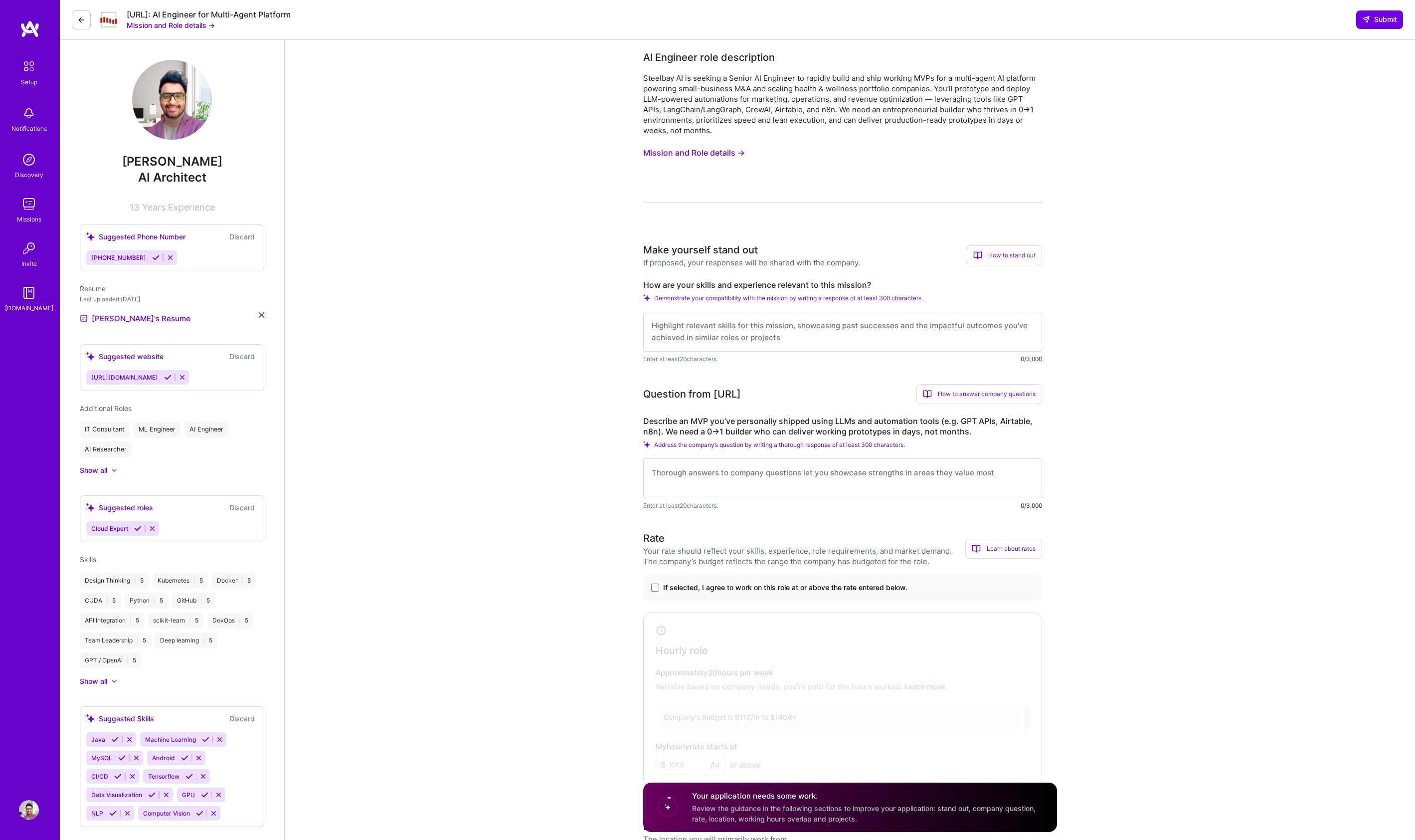
click at [695, 151] on button "Mission and Role details →" at bounding box center [694, 152] width 102 height 18
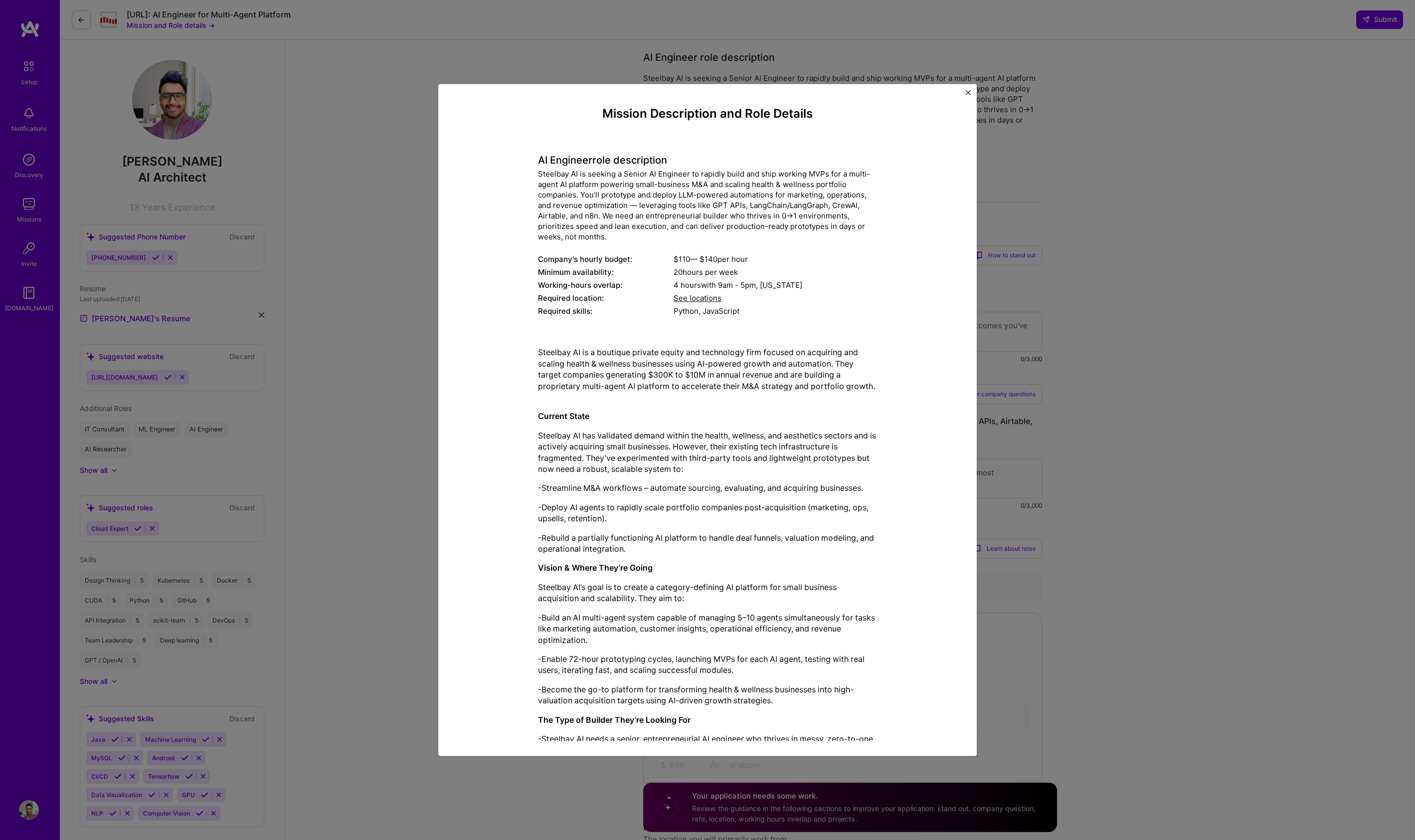
click at [693, 447] on p "Steelbay AI has validated demand within the health, wellness, and aesthetics se…" at bounding box center [707, 452] width 339 height 45
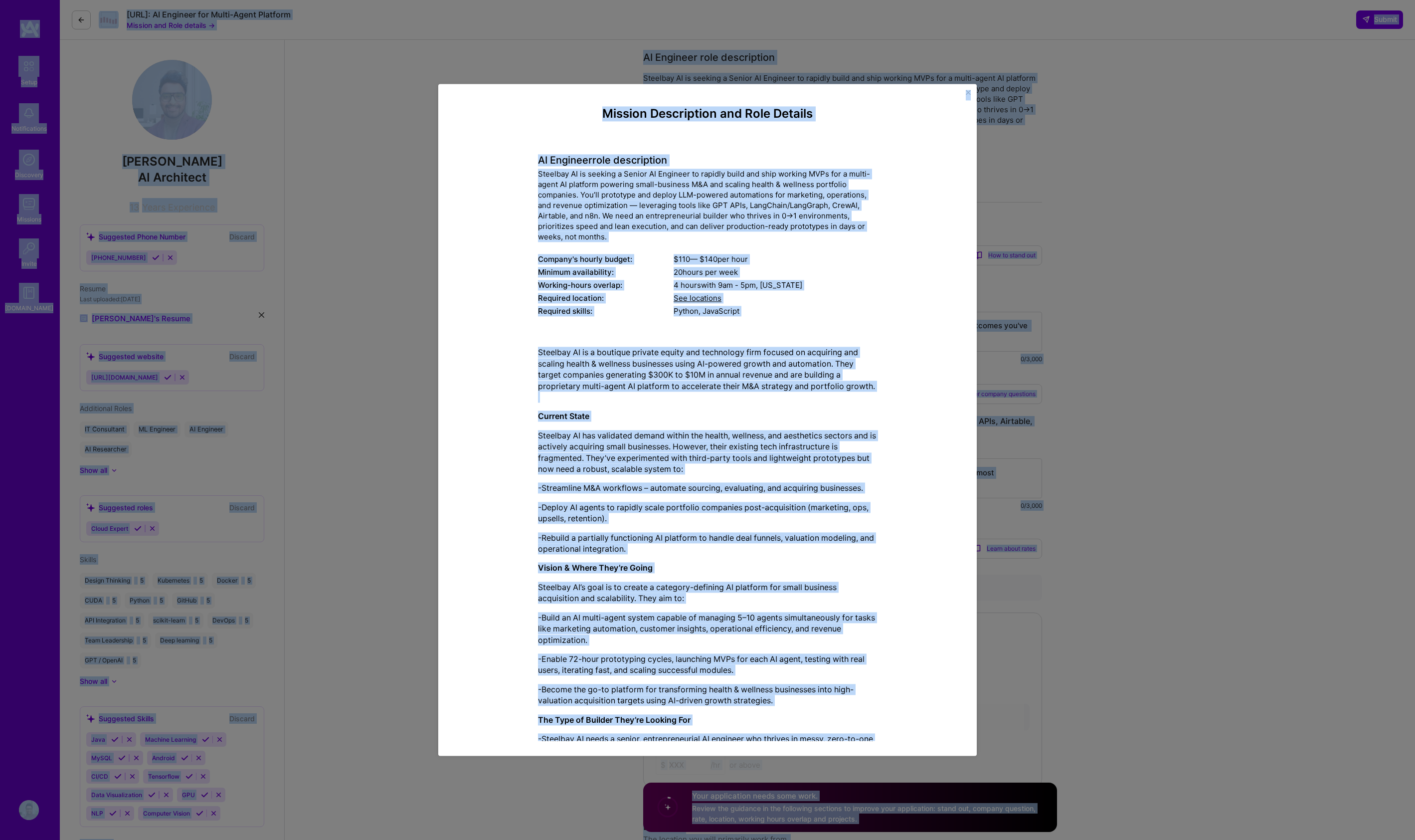
click at [693, 447] on p "Steelbay AI has validated demand within the health, wellness, and aesthetics se…" at bounding box center [707, 452] width 339 height 45
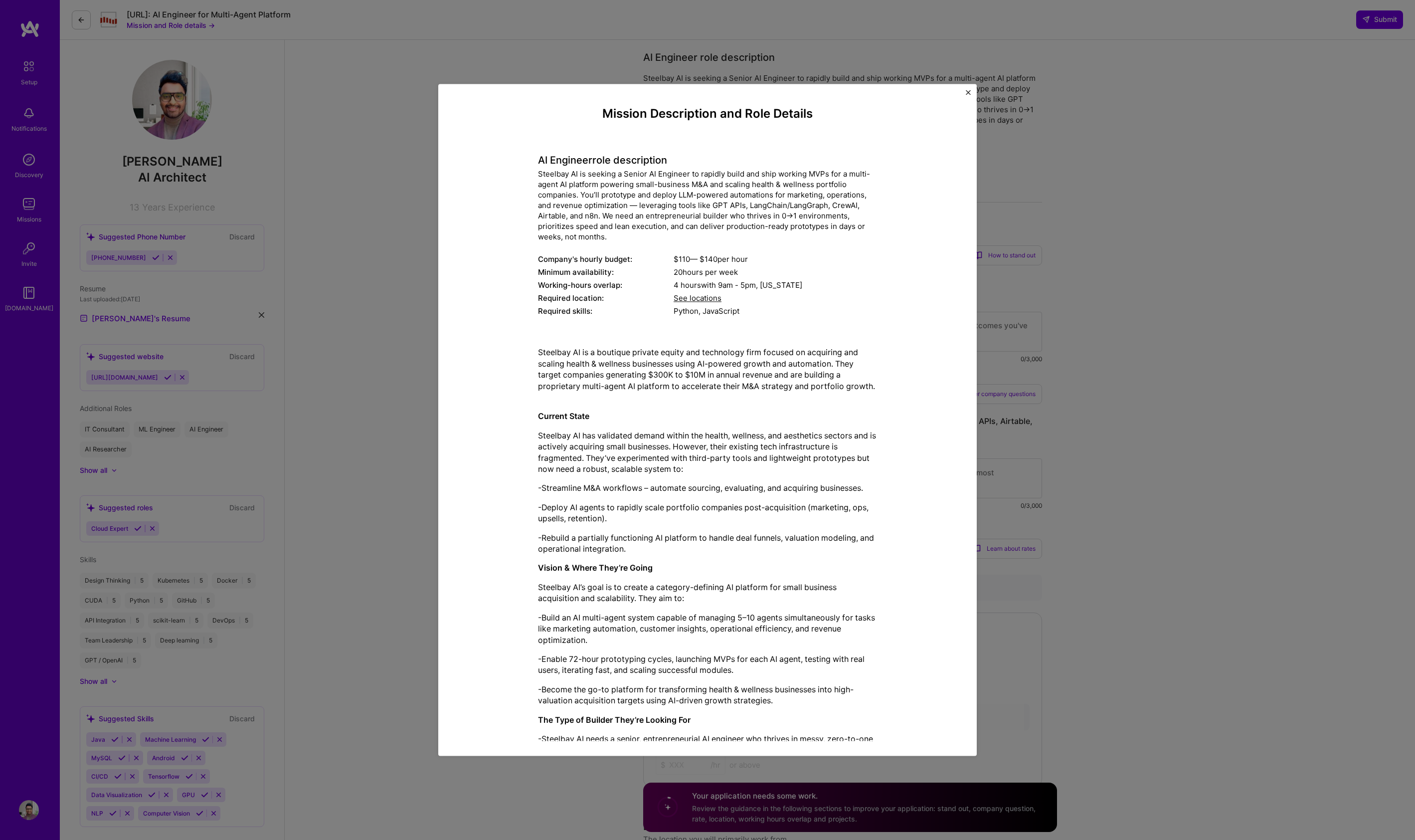
click at [543, 160] on h4 "AI Engineer role description" at bounding box center [707, 160] width 339 height 12
click at [538, 163] on h4 "AI Engineer role description" at bounding box center [707, 160] width 339 height 12
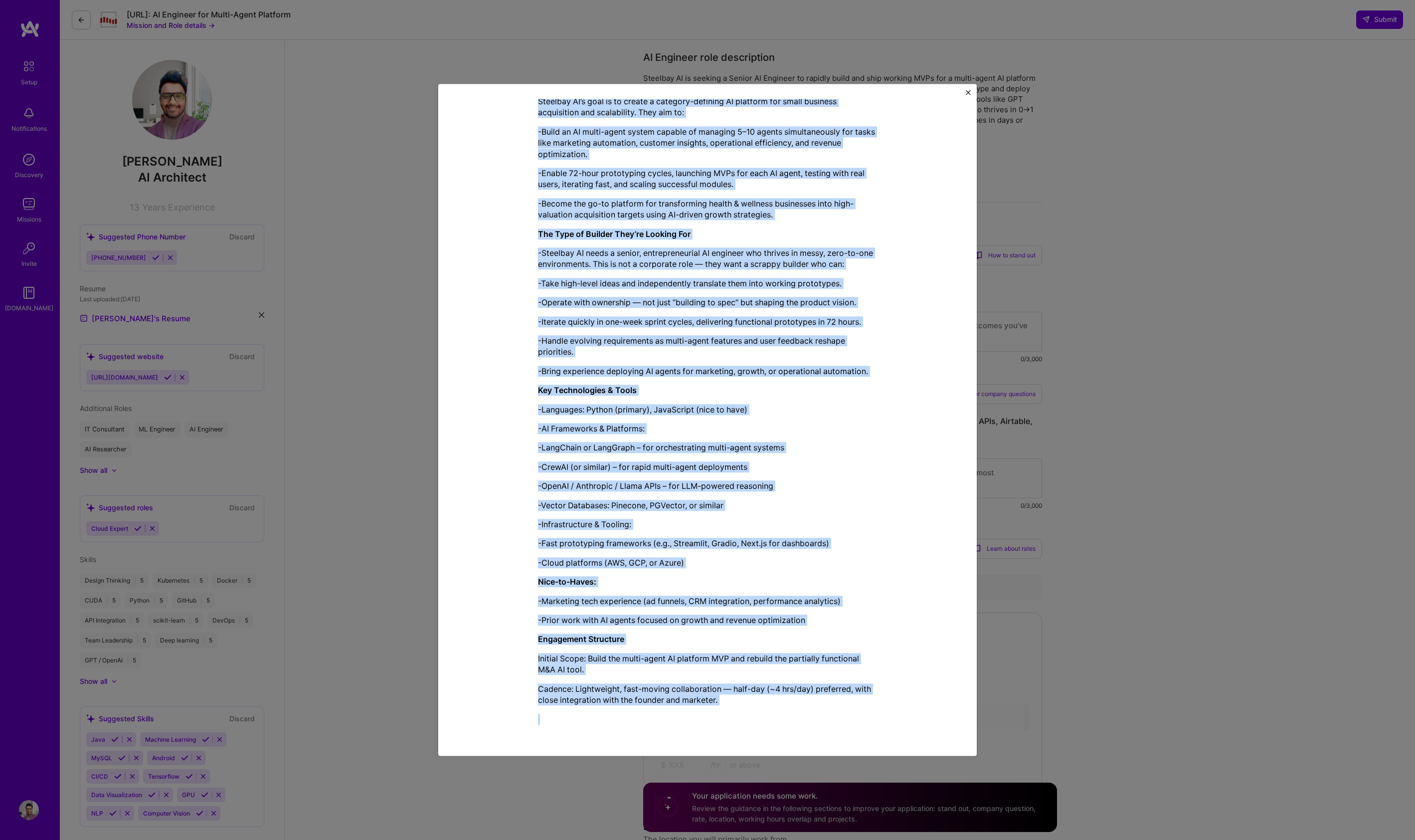
click at [737, 524] on div "Steelbay AI is a boutique private equity and technology firm focused on acquiri…" at bounding box center [707, 293] width 339 height 864
copy div "AI Engineer role description Steelbay AI is seeking a Senior AI Engineer to rap…"
click at [884, 94] on img "Close" at bounding box center [968, 92] width 5 height 5
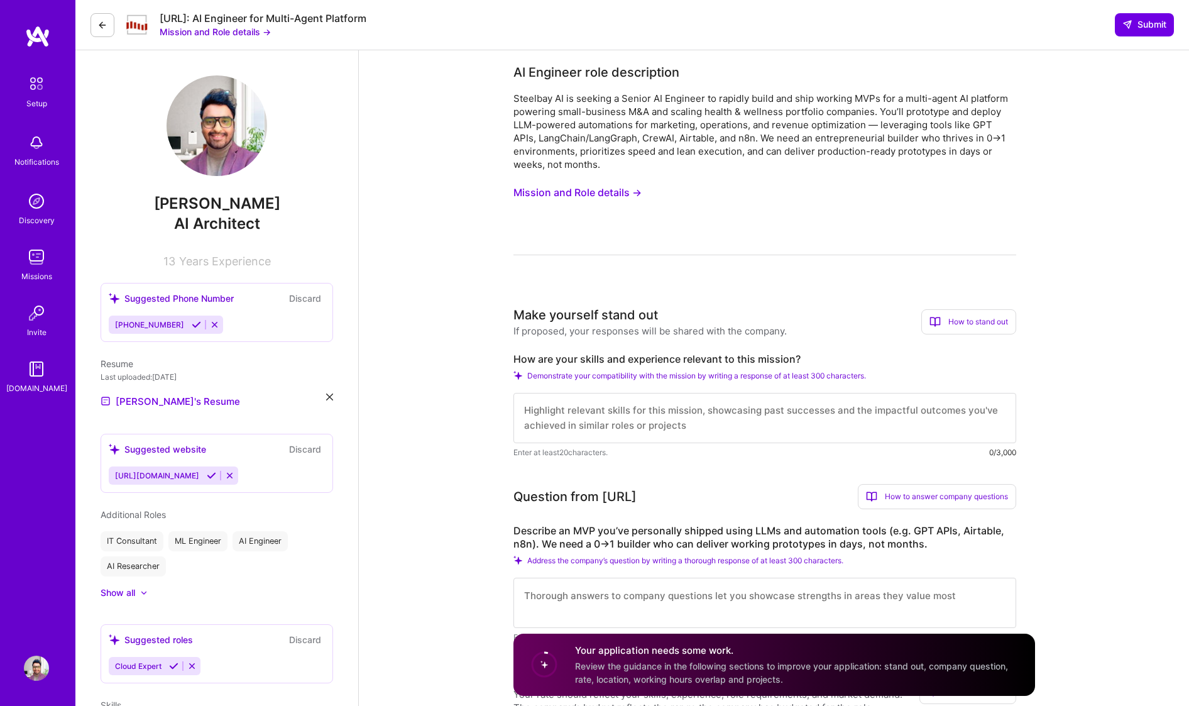
scroll to position [0, 0]
click at [623, 410] on textarea at bounding box center [765, 418] width 503 height 50
paste textarea "With 9+ years in AI engineering and architecture, I’ve built scalable systems a…"
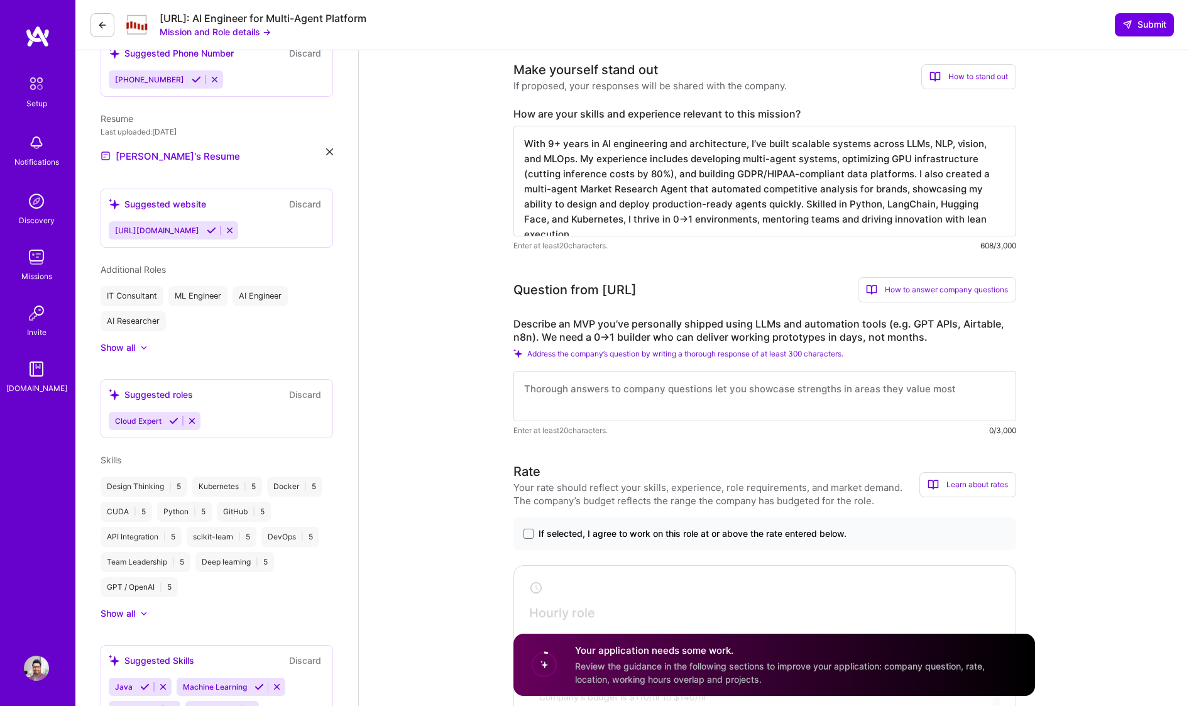
scroll to position [308, 0]
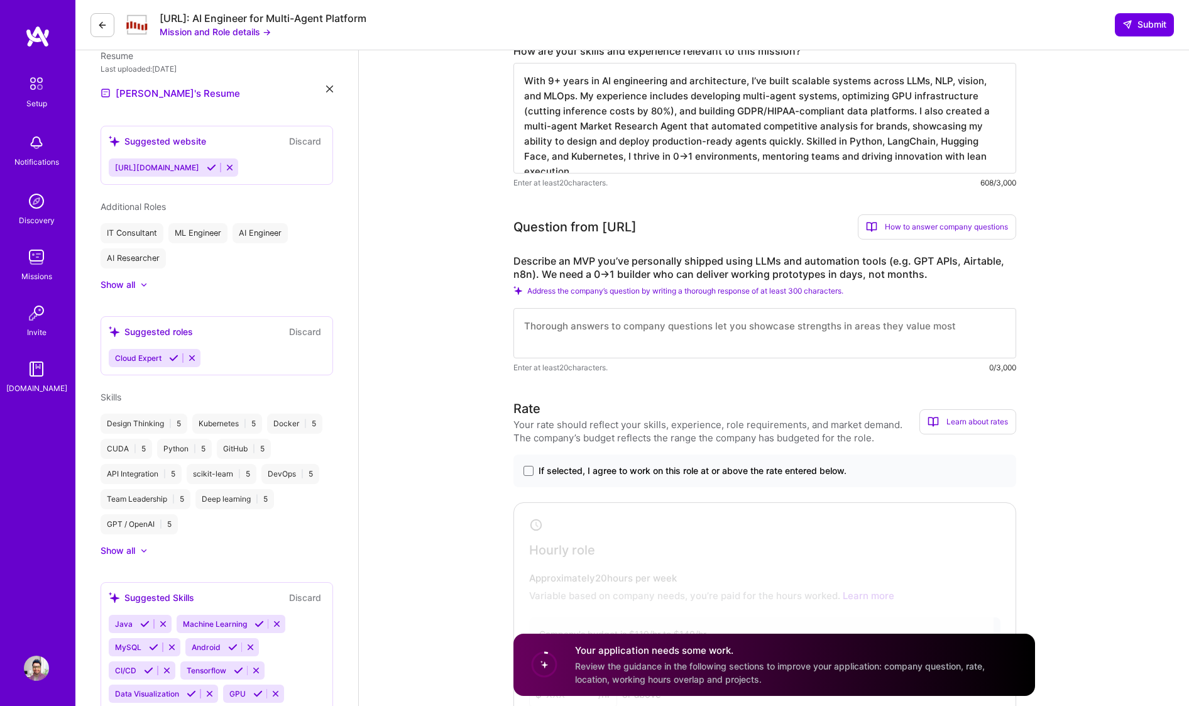
type textarea "With 9+ years in AI engineering and architecture, I’ve built scalable systems a…"
click at [759, 316] on textarea at bounding box center [765, 333] width 503 height 50
click at [615, 325] on textarea at bounding box center [765, 333] width 503 height 50
paste textarea "I built a multi-agent Market Research Agent that automated brand and category a…"
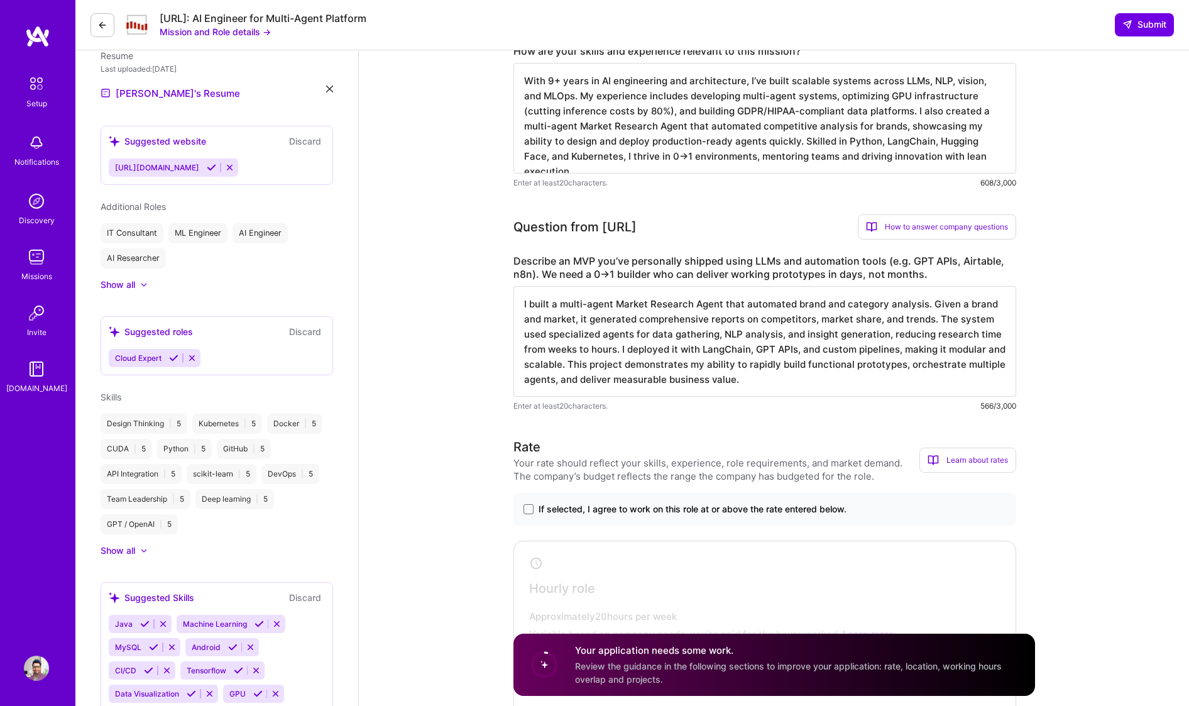
click at [701, 351] on textarea "I built a multi-agent Market Research Agent that automated brand and category a…" at bounding box center [765, 341] width 503 height 111
click at [877, 371] on textarea "I built a multi-agent Market Research Agent that automated brand and category a…" at bounding box center [765, 341] width 503 height 111
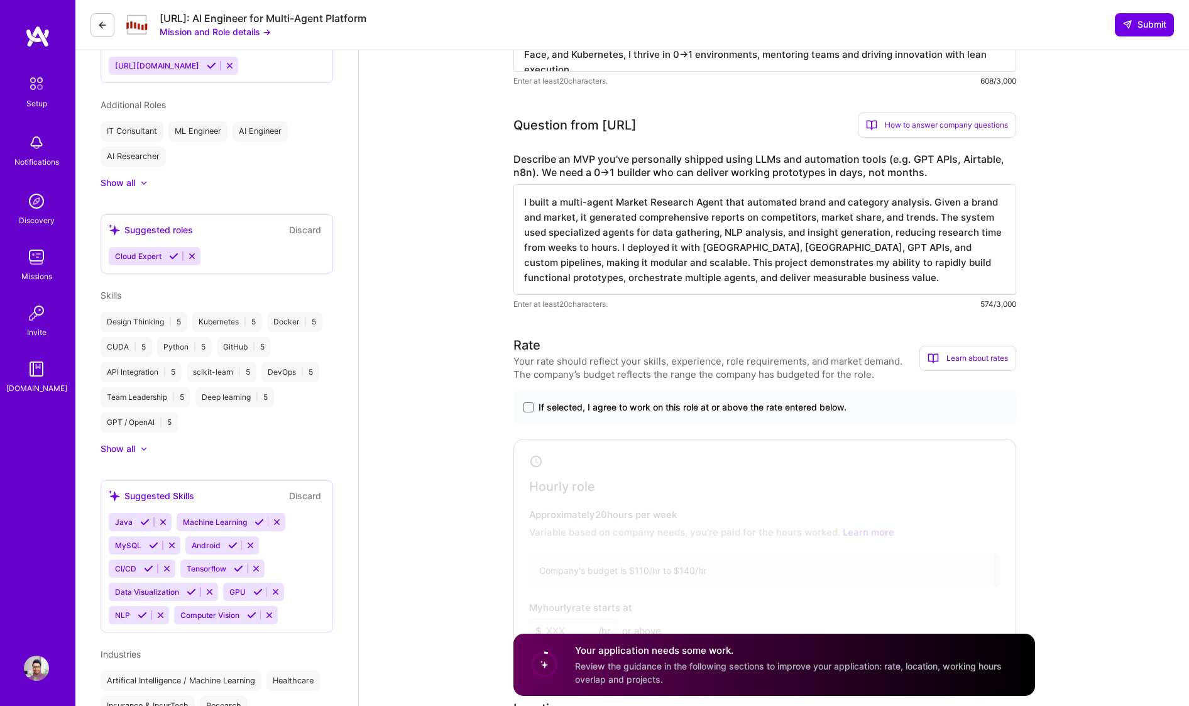
scroll to position [413, 0]
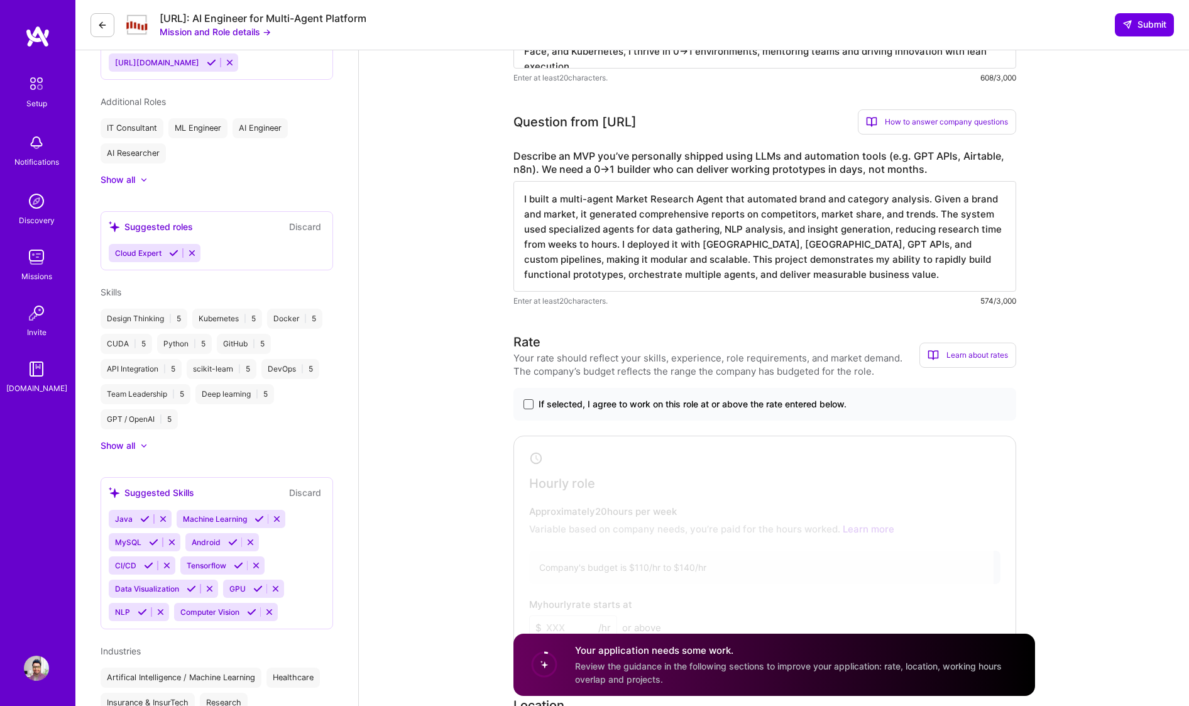
type textarea "I built a multi-agent Market Research Agent that automated brand and category a…"
click at [531, 404] on span at bounding box center [529, 404] width 10 height 10
click at [0, 0] on input "If selected, I agree to work on this role at or above the rate entered below." at bounding box center [0, 0] width 0 height 0
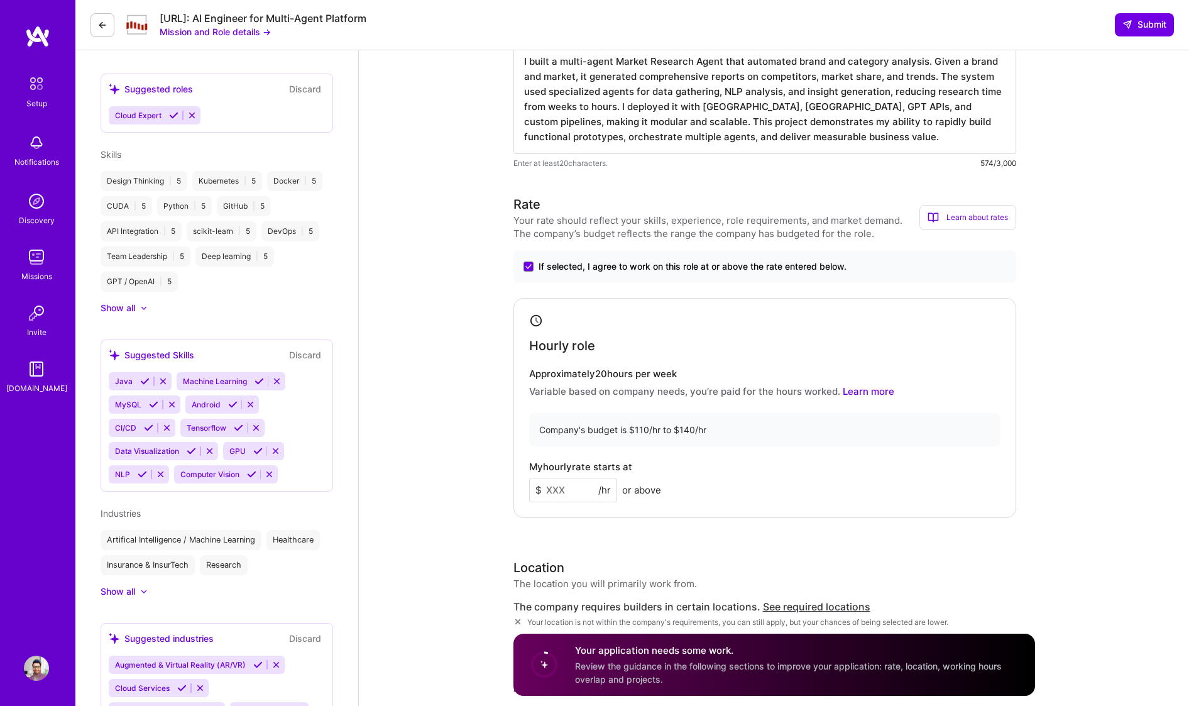
scroll to position [597, 0]
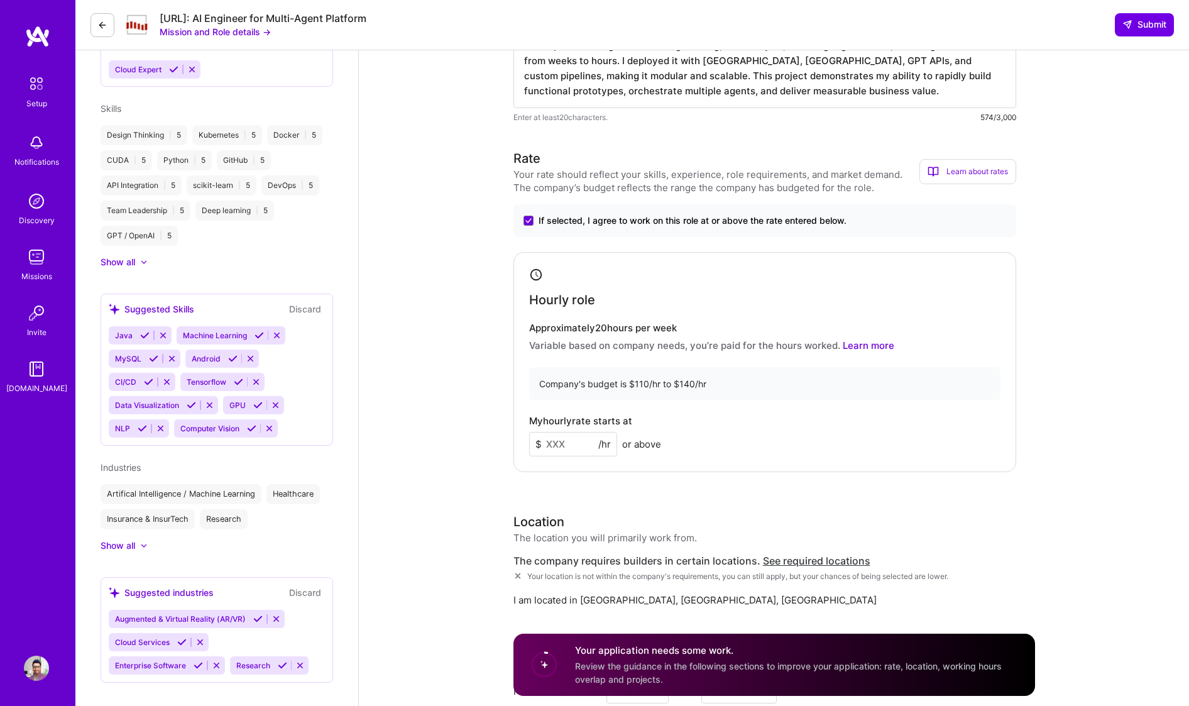
click at [578, 447] on input at bounding box center [573, 444] width 88 height 25
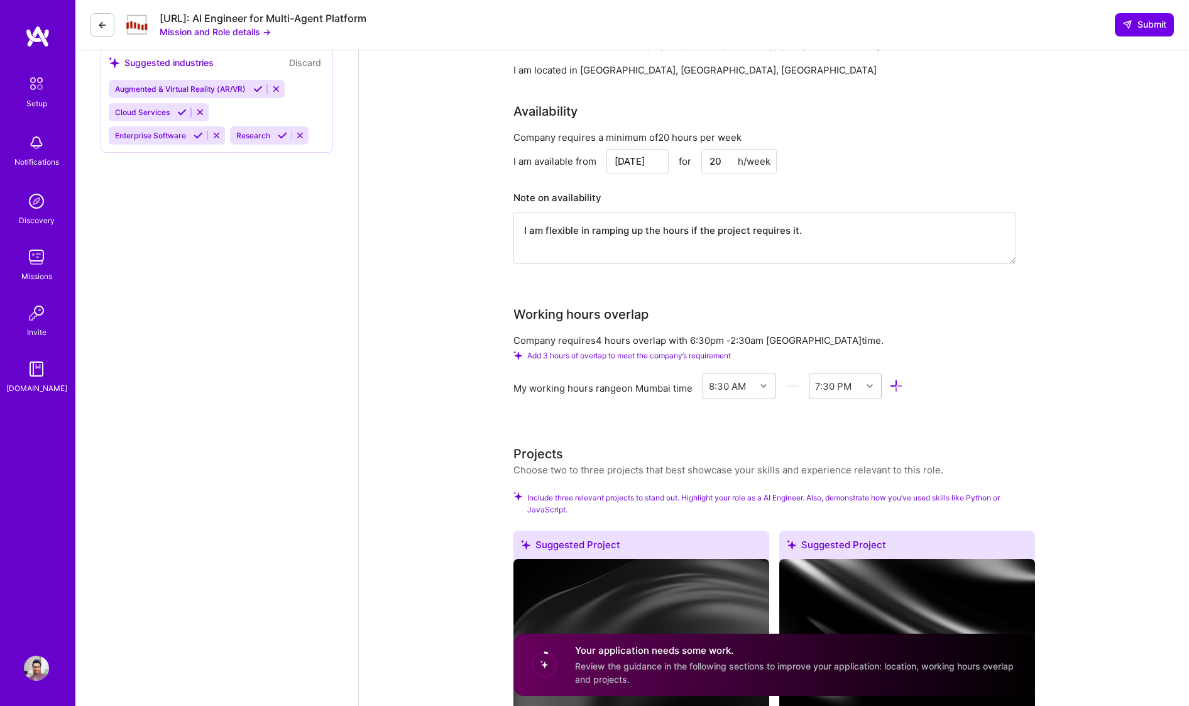
scroll to position [1130, 0]
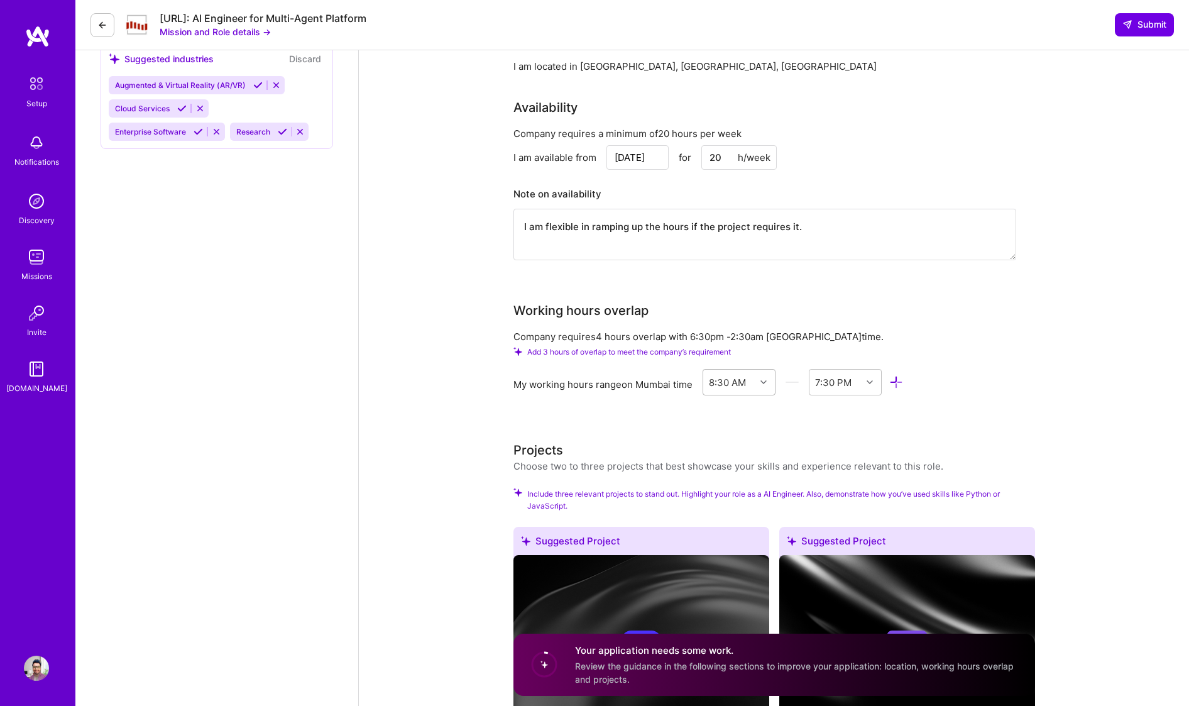
type input "135"
click at [763, 381] on icon at bounding box center [764, 382] width 6 height 6
click at [731, 470] on div "6:00 AM" at bounding box center [740, 467] width 74 height 23
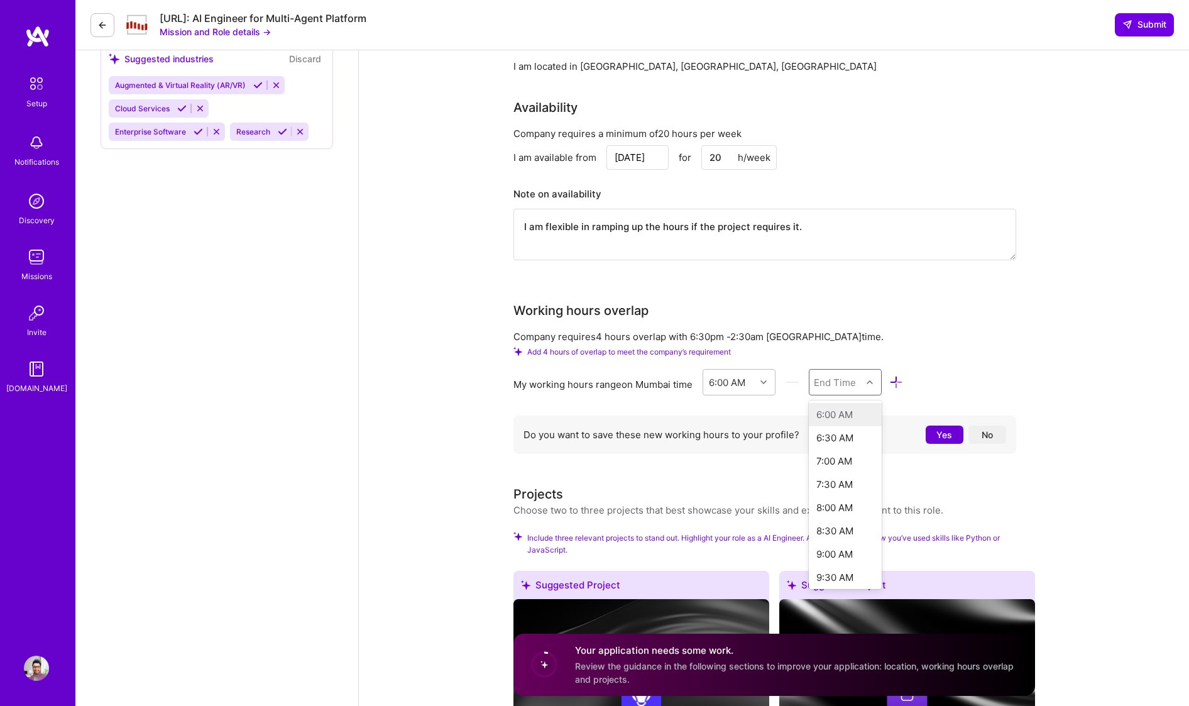
click at [856, 378] on div "End Time" at bounding box center [835, 381] width 42 height 13
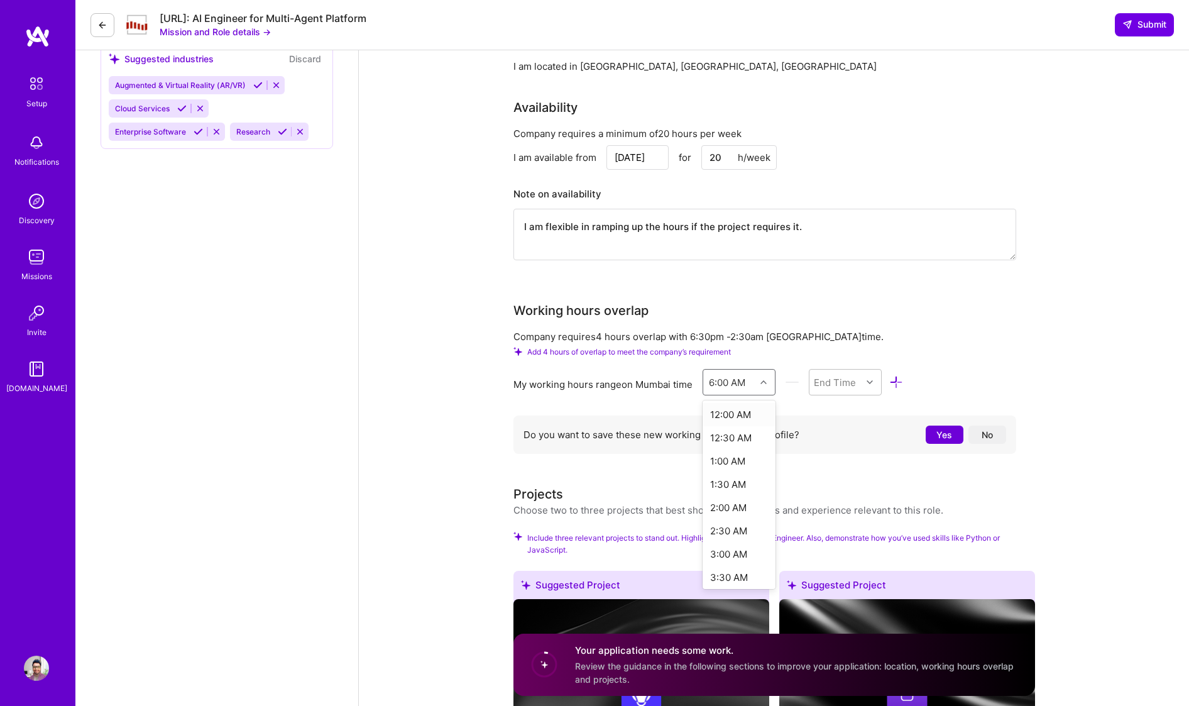
click at [727, 378] on div "6:00 AM" at bounding box center [727, 381] width 36 height 13
click at [739, 434] on div "6:00 PM" at bounding box center [740, 434] width 74 height 23
click at [844, 375] on div "End Time" at bounding box center [835, 381] width 42 height 13
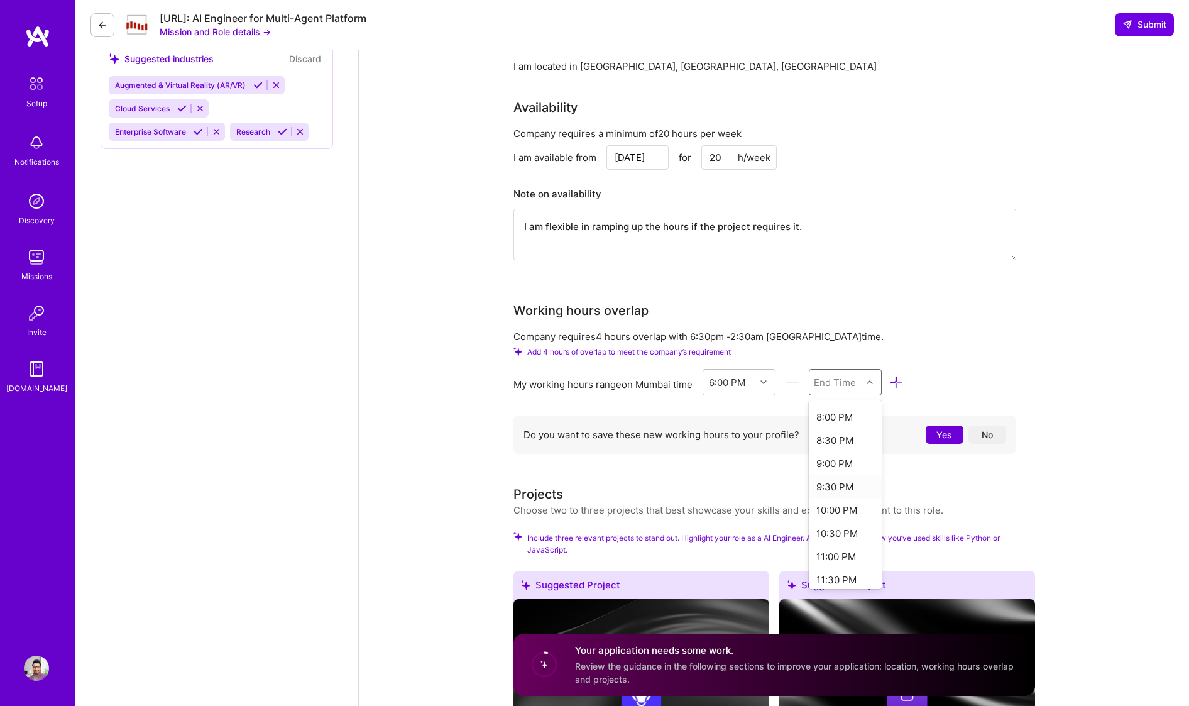
scroll to position [118, 0]
click at [841, 548] on div "11:30 PM" at bounding box center [846, 552] width 74 height 23
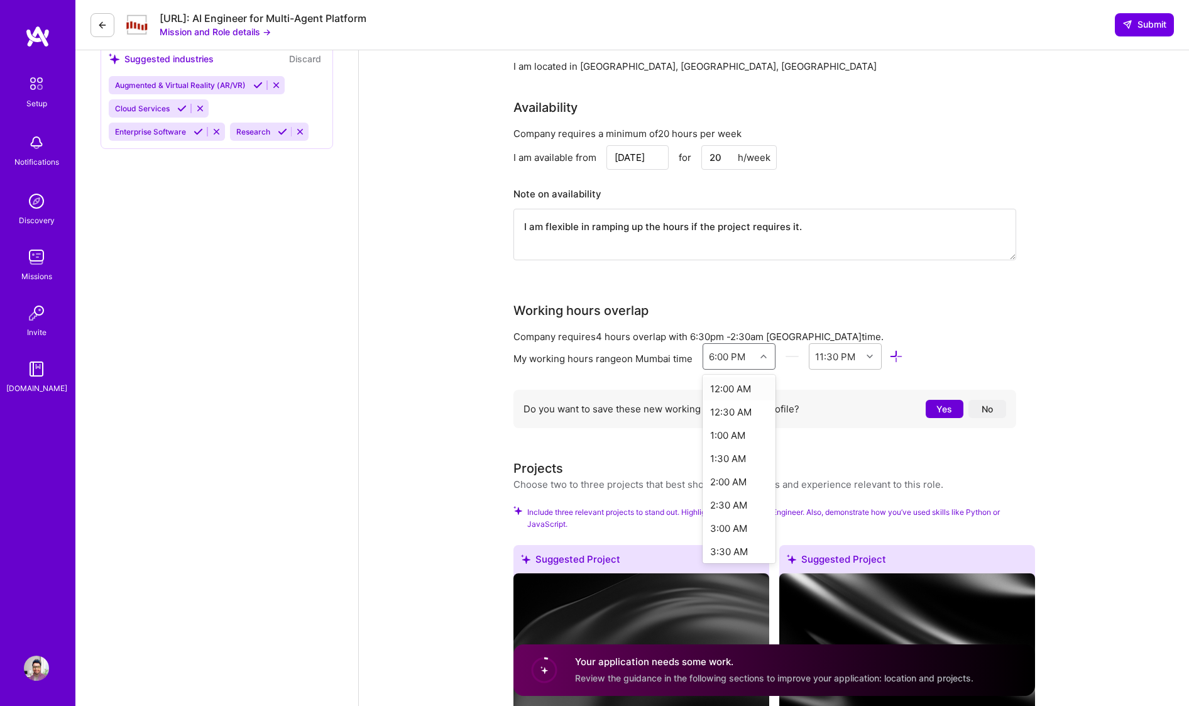
click at [764, 353] on icon at bounding box center [764, 356] width 6 height 6
click at [872, 309] on div "Working hours overlap" at bounding box center [765, 310] width 503 height 19
click at [947, 411] on button "Yes" at bounding box center [945, 409] width 38 height 18
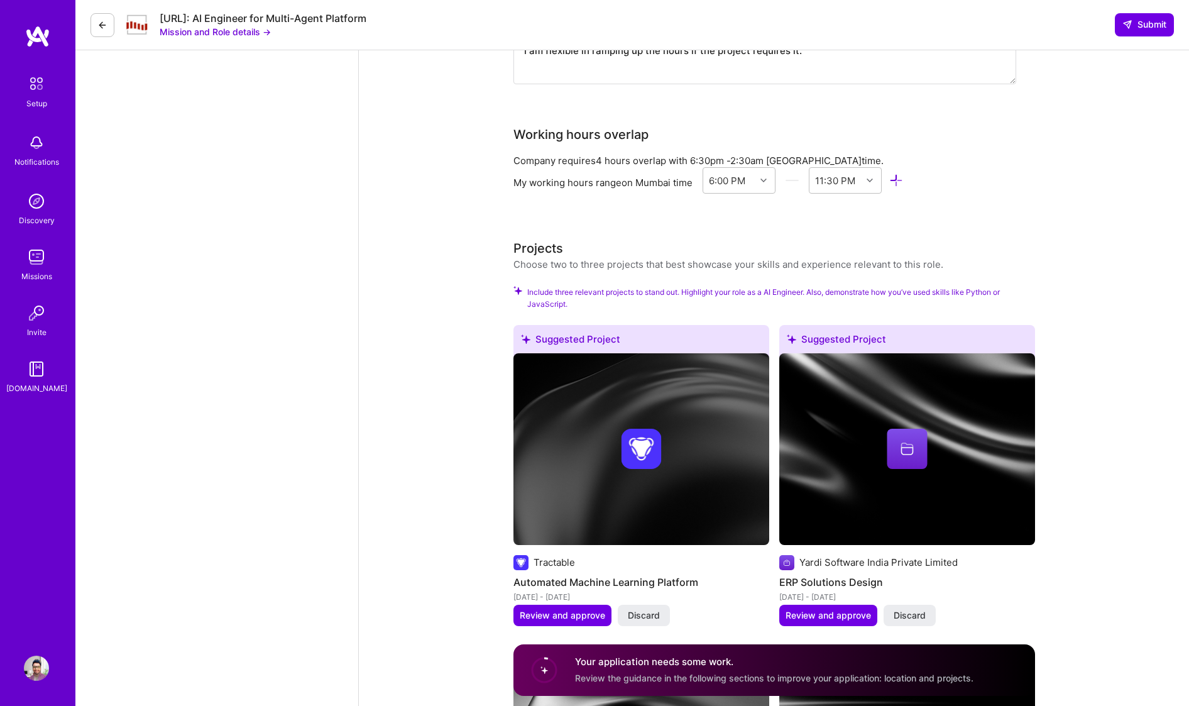
scroll to position [1343, 0]
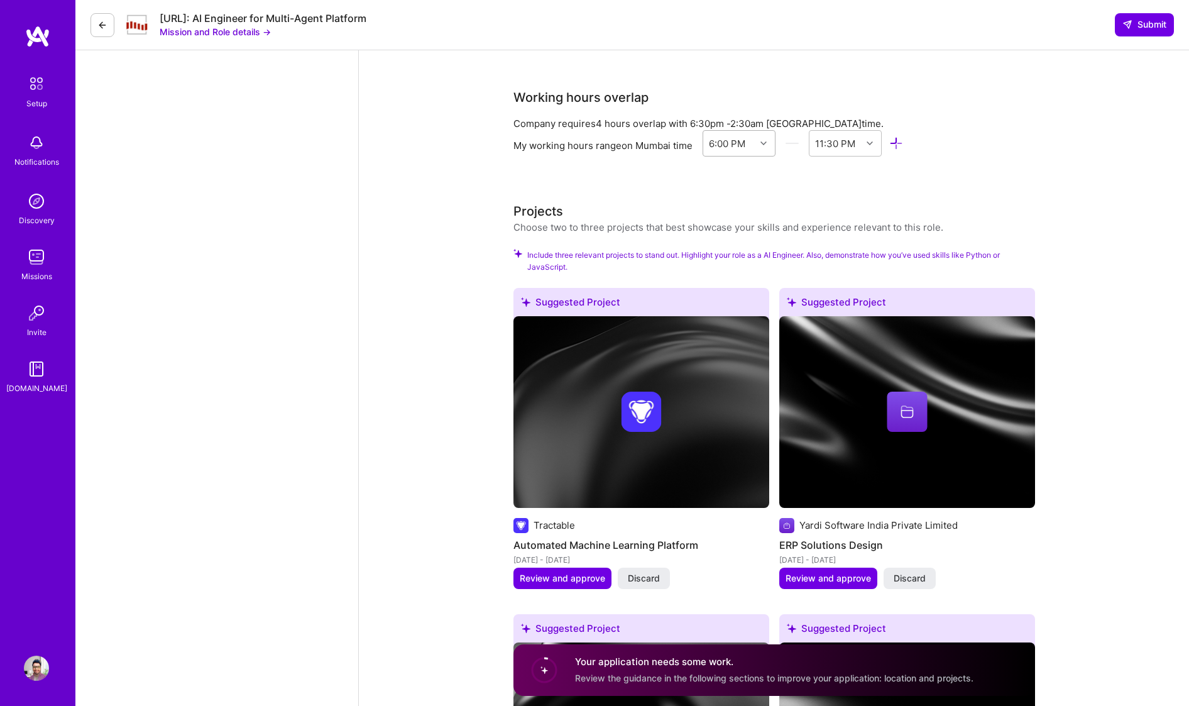
click at [767, 140] on icon at bounding box center [764, 143] width 6 height 6
click at [823, 184] on div "AI Engineer role description Steelbay AI is seeking a Senior AI Engineer to rap…" at bounding box center [775, 189] width 522 height 2941
click at [866, 144] on div at bounding box center [871, 143] width 19 height 16
click at [984, 177] on div "AI Engineer role description Steelbay AI is seeking a Senior AI Engineer to rap…" at bounding box center [775, 189] width 522 height 2941
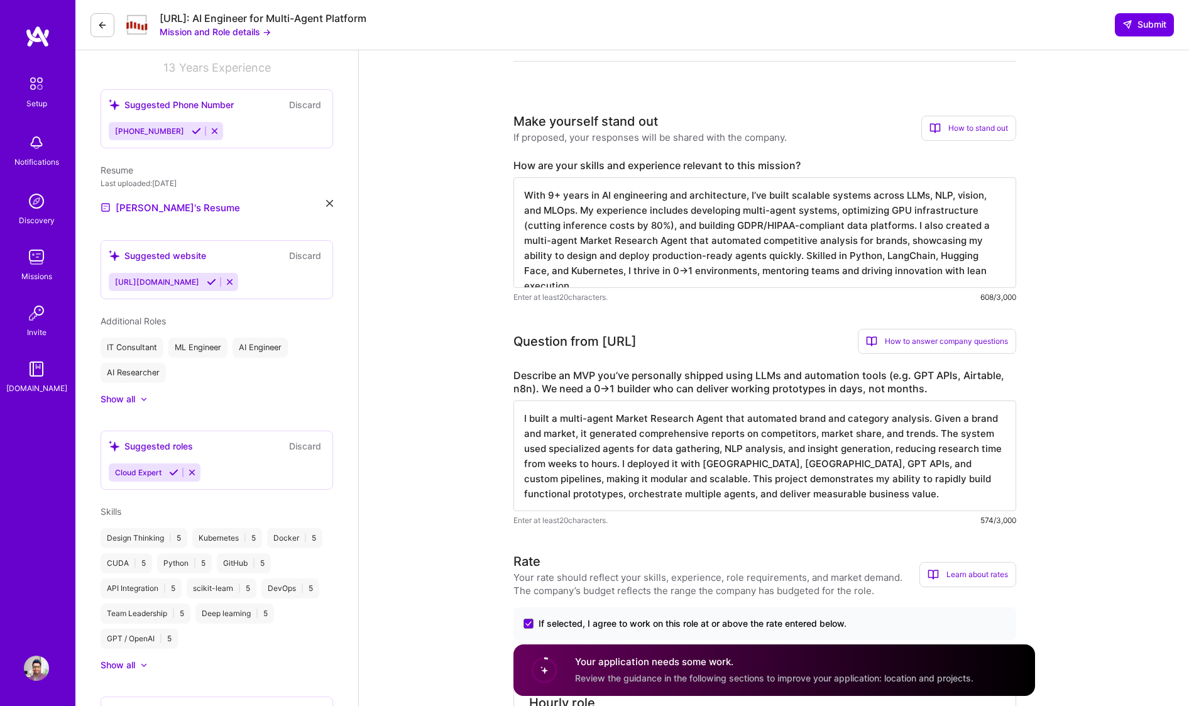
scroll to position [0, 0]
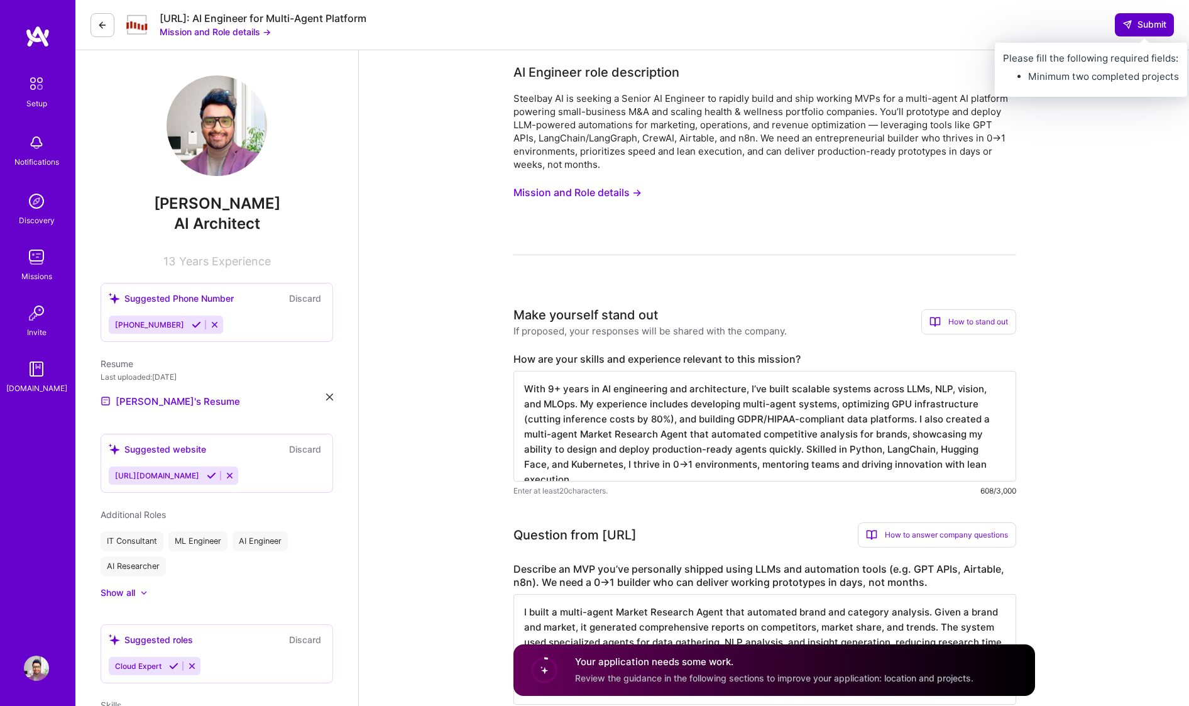
click at [1115, 19] on span "Submit" at bounding box center [1145, 24] width 44 height 13
click at [1115, 26] on span "Submit" at bounding box center [1145, 24] width 44 height 13
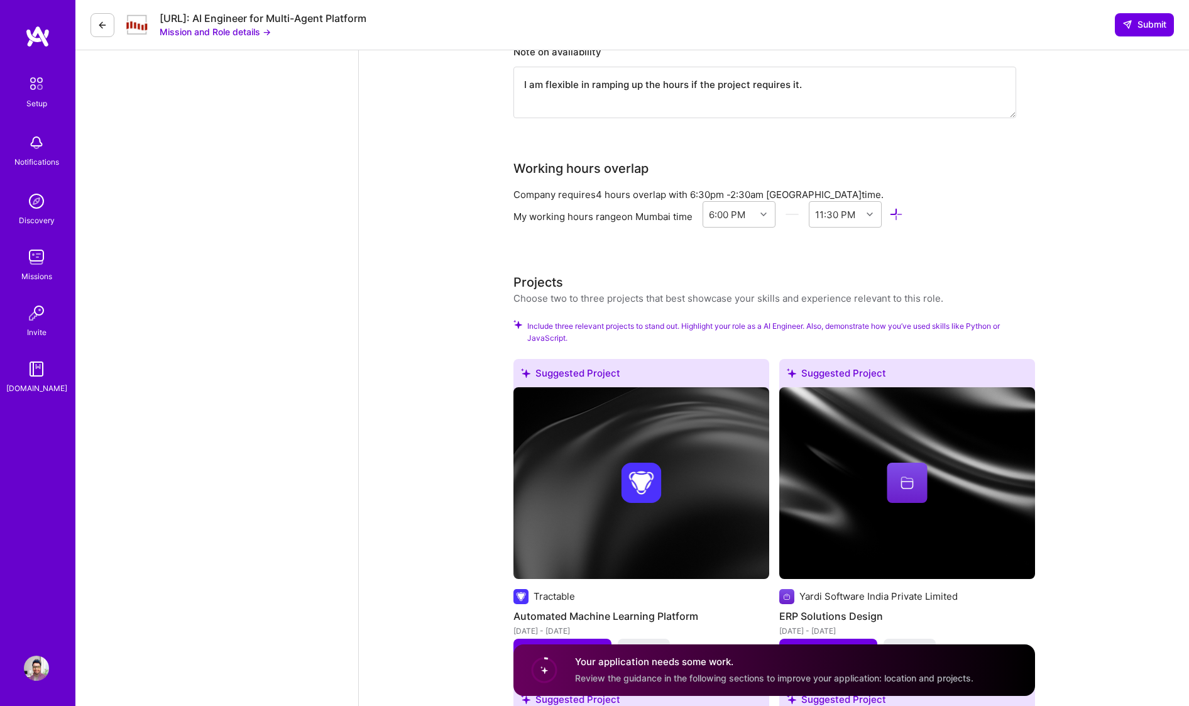
scroll to position [1259, 0]
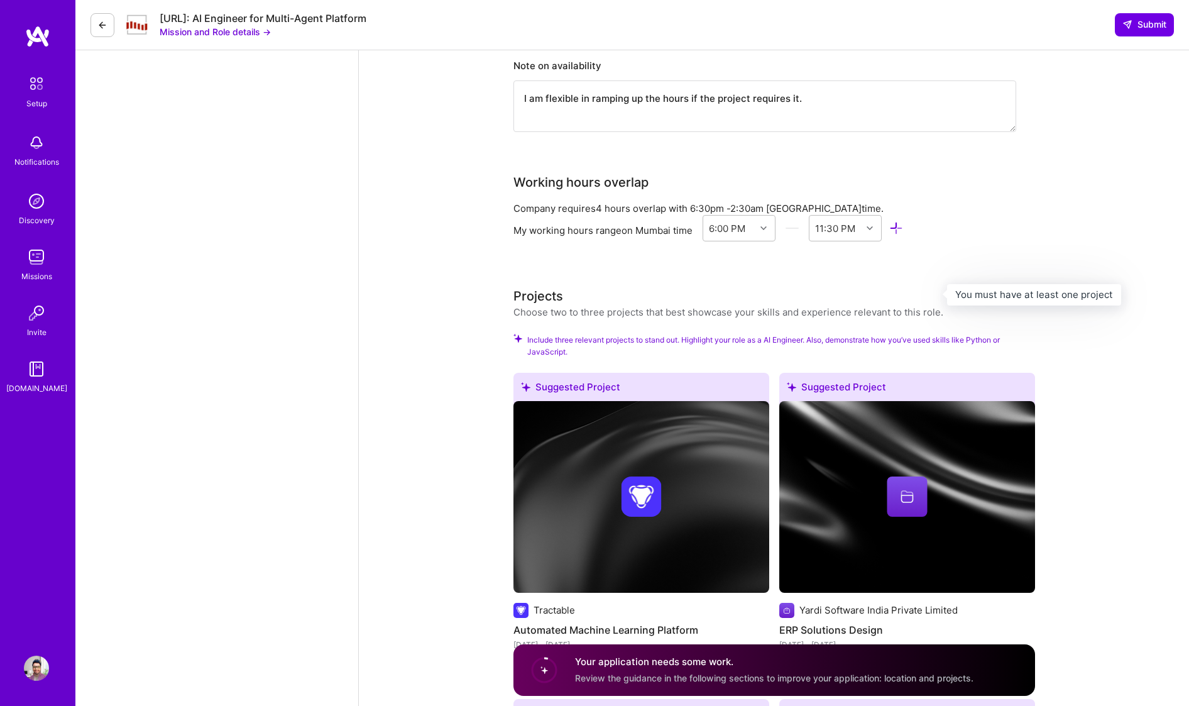
click at [798, 291] on h3 "Projects" at bounding box center [729, 296] width 430 height 19
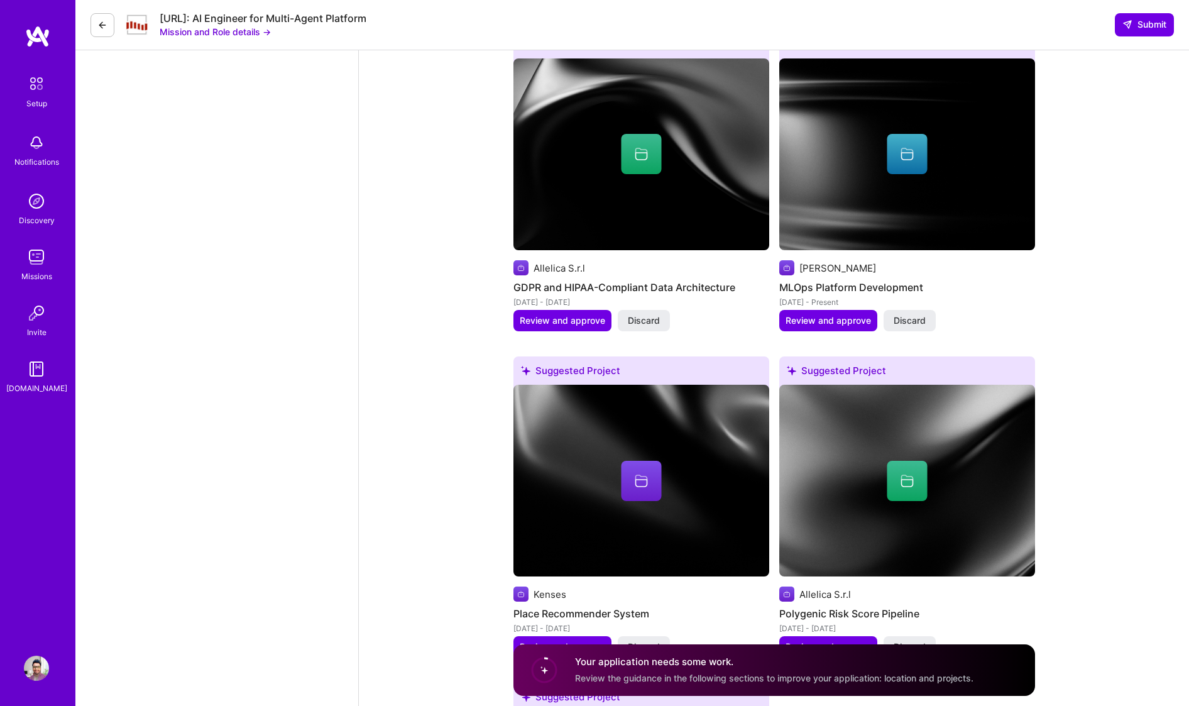
scroll to position [2308, 0]
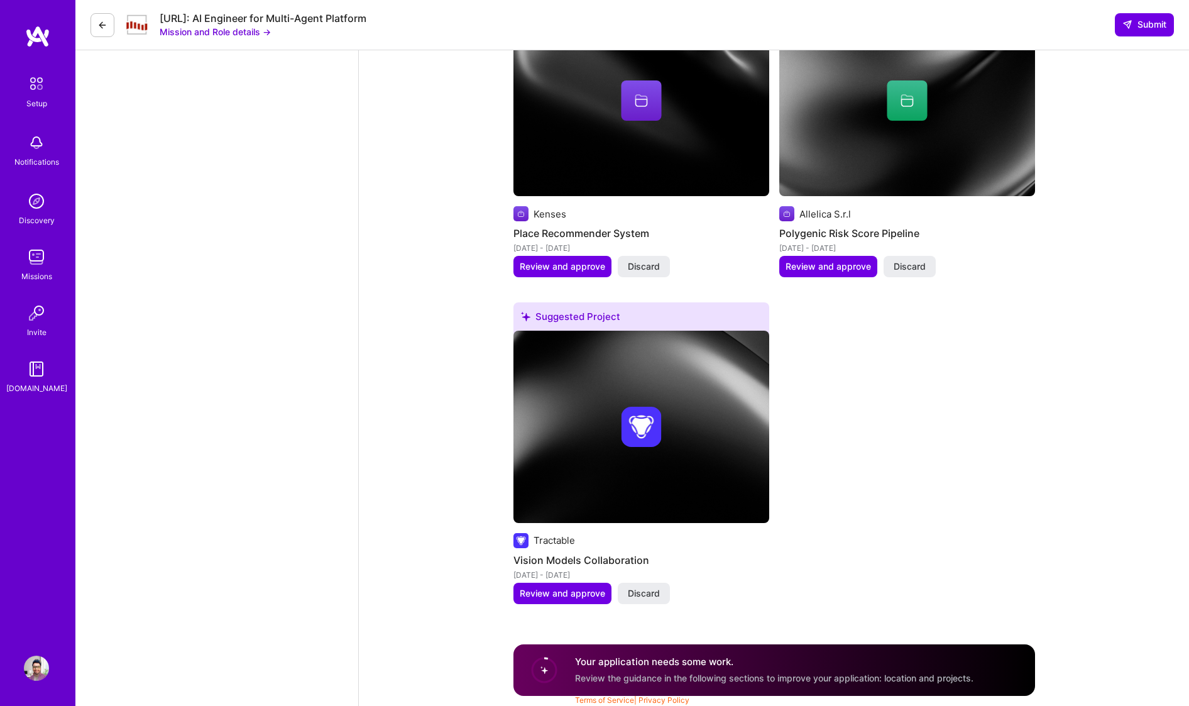
click at [623, 661] on span "Review the guidance in the following sections to improve your application: loca…" at bounding box center [774, 678] width 399 height 11
click at [702, 588] on div "Suggested Project Tractable Vision Models Collaboration Feb 2022 - Mar 2023 Rev…" at bounding box center [642, 460] width 256 height 316
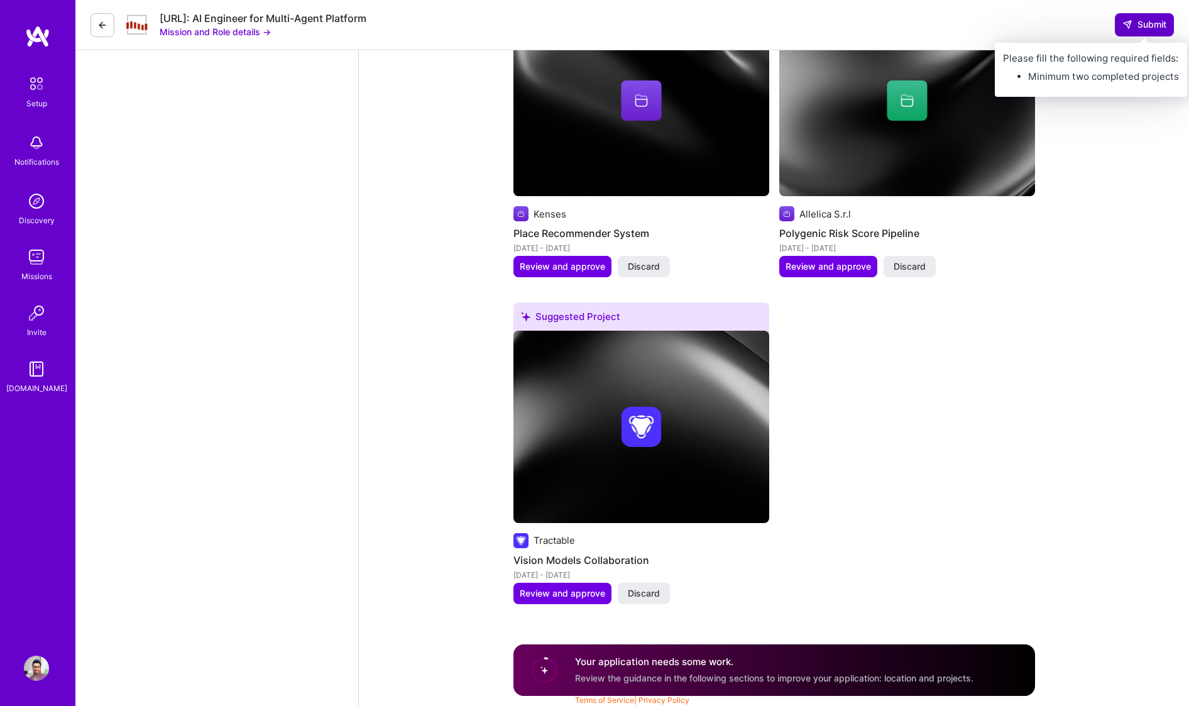
click at [1115, 33] on button "Submit" at bounding box center [1144, 24] width 59 height 23
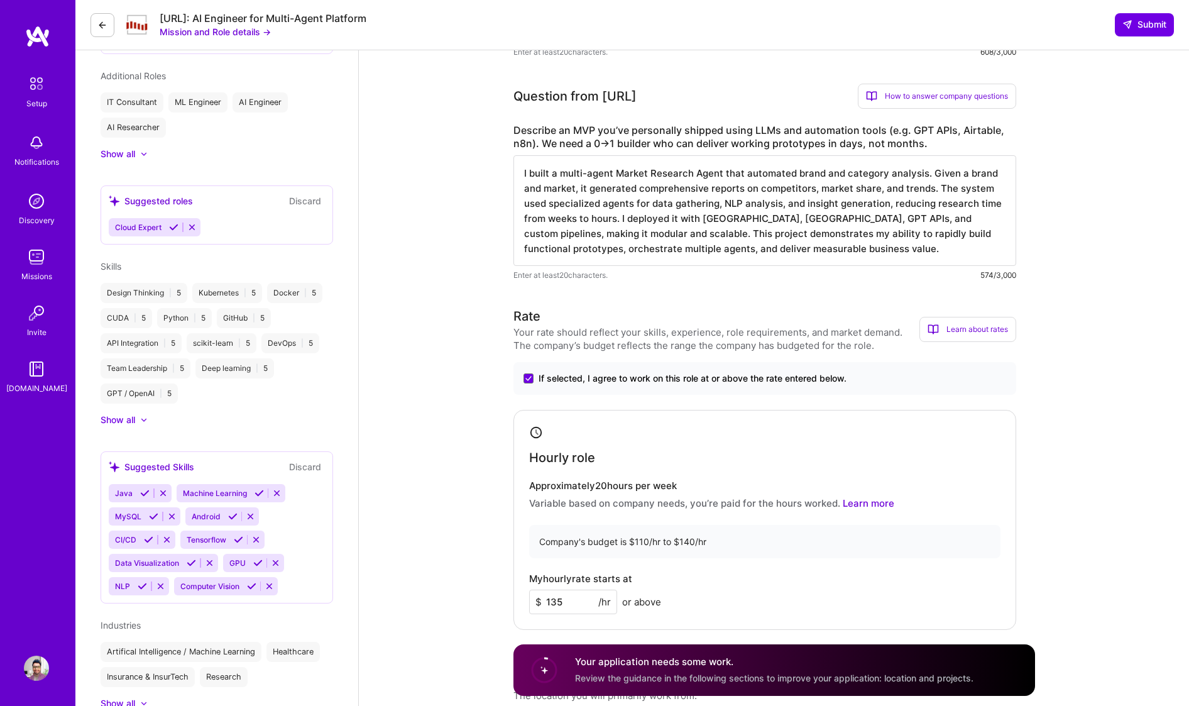
scroll to position [0, 0]
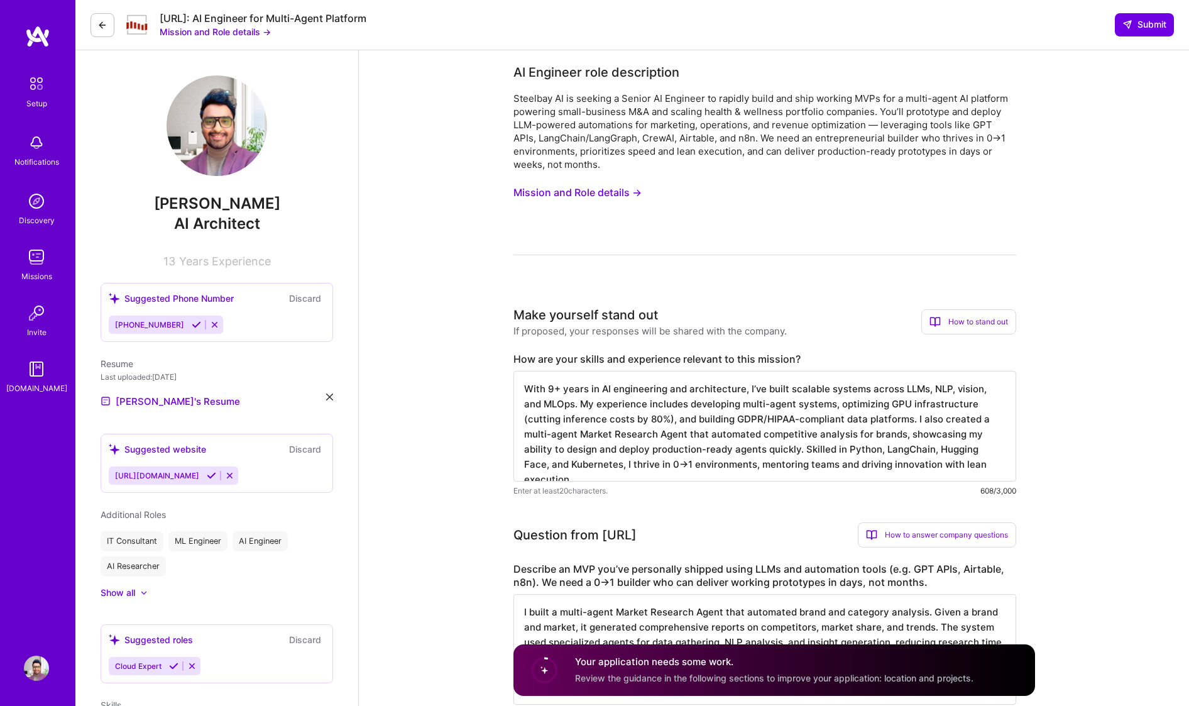
click at [212, 33] on button "Mission and Role details →" at bounding box center [215, 31] width 111 height 13
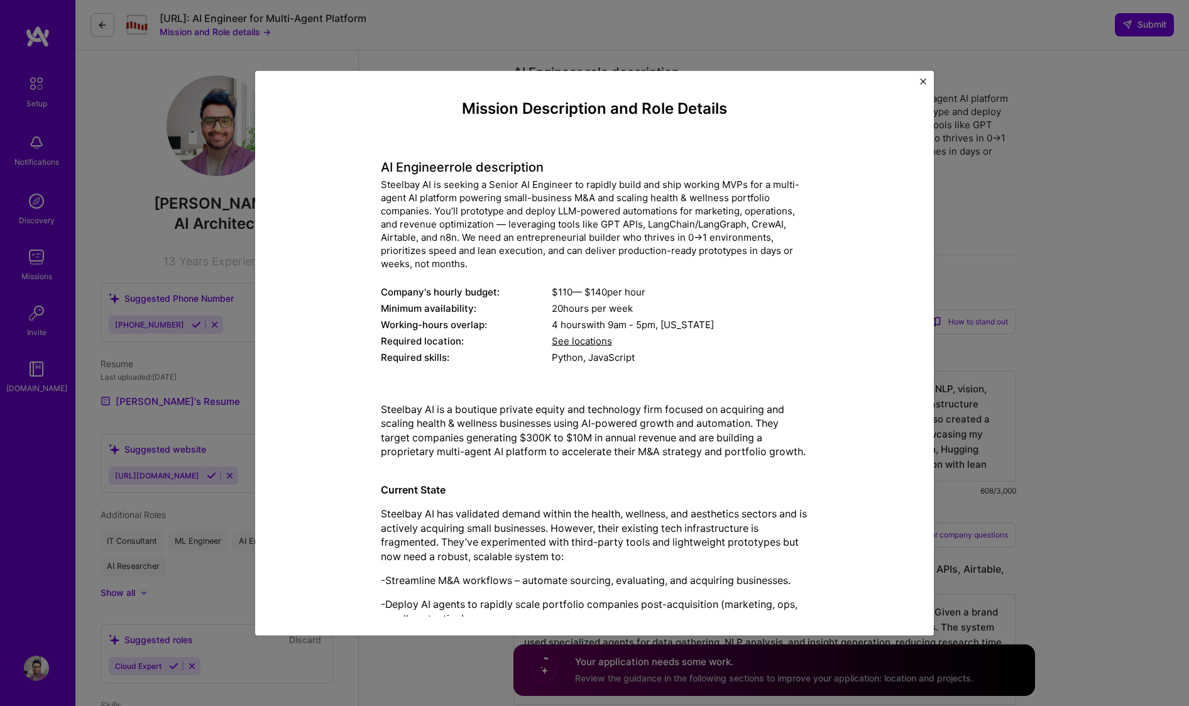
click at [1088, 153] on div "Mission Description and Role Details AI Engineer role description Steelbay AI i…" at bounding box center [594, 353] width 1189 height 706
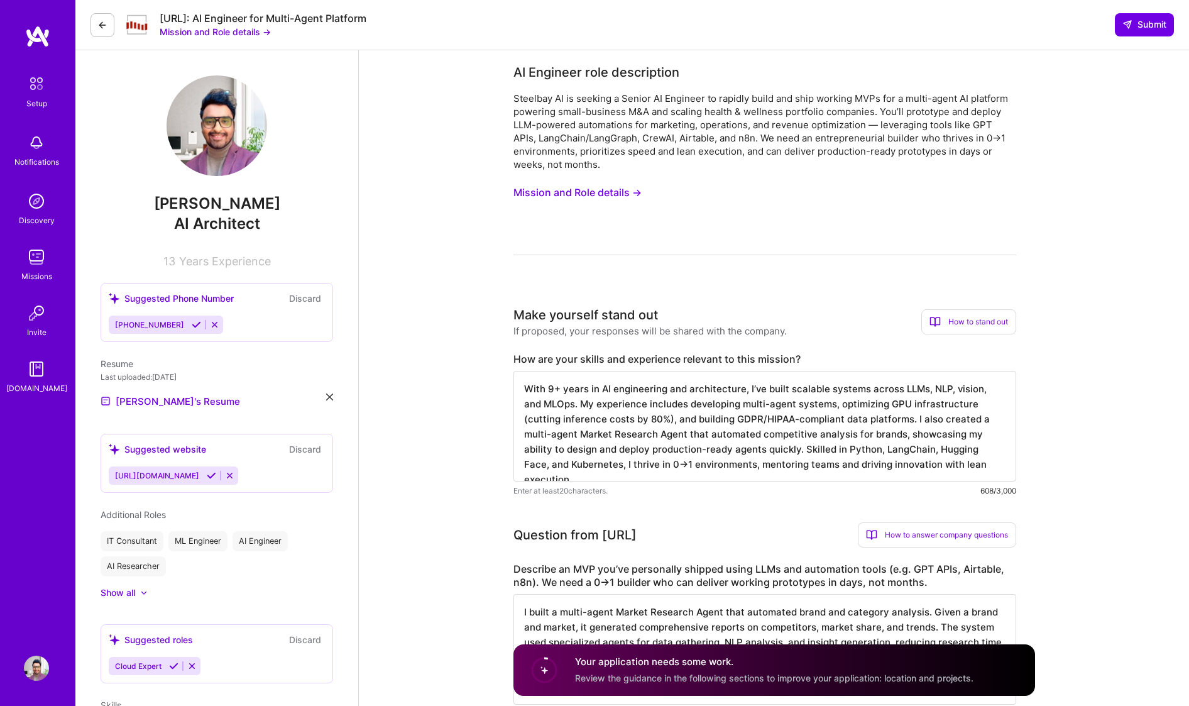
click at [97, 25] on icon at bounding box center [102, 25] width 10 height 10
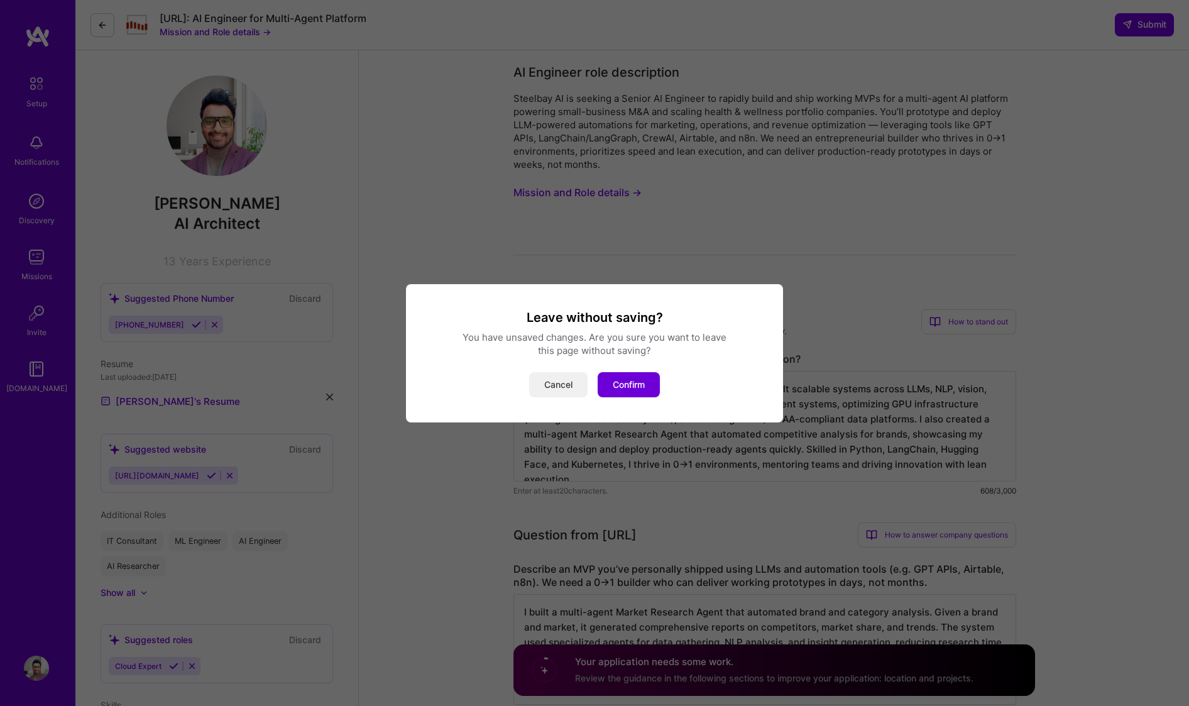
click at [553, 382] on button "Cancel" at bounding box center [558, 384] width 58 height 25
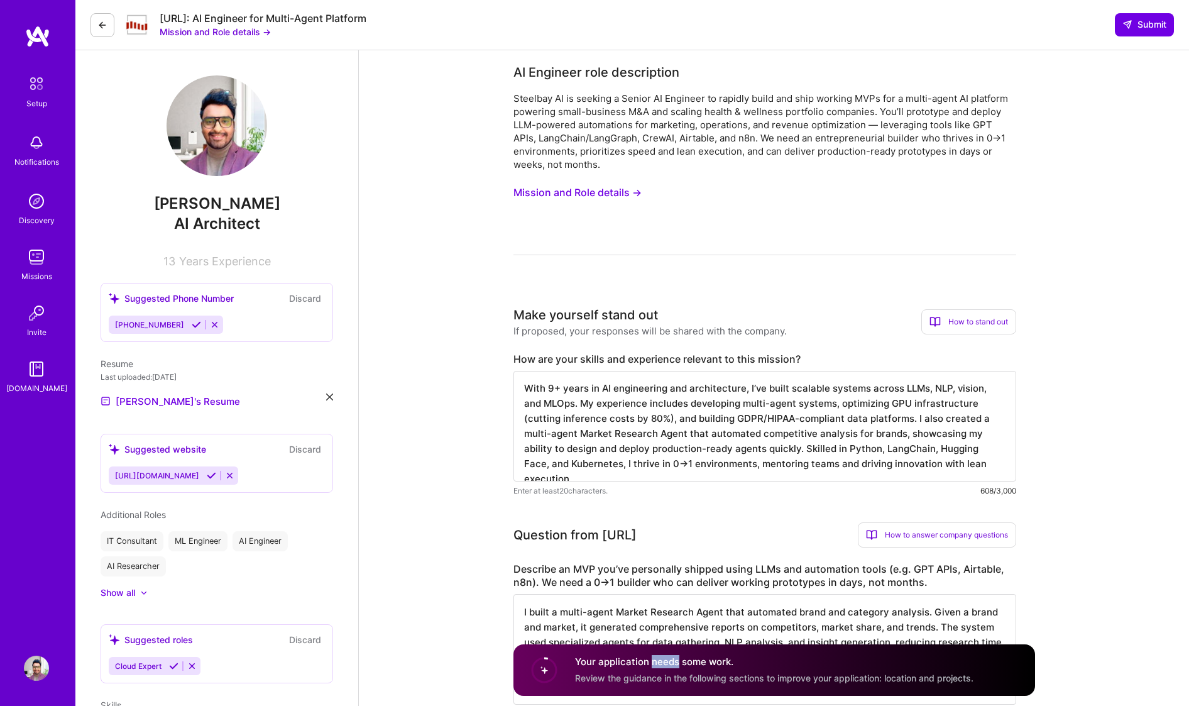
click at [105, 19] on button at bounding box center [103, 25] width 24 height 24
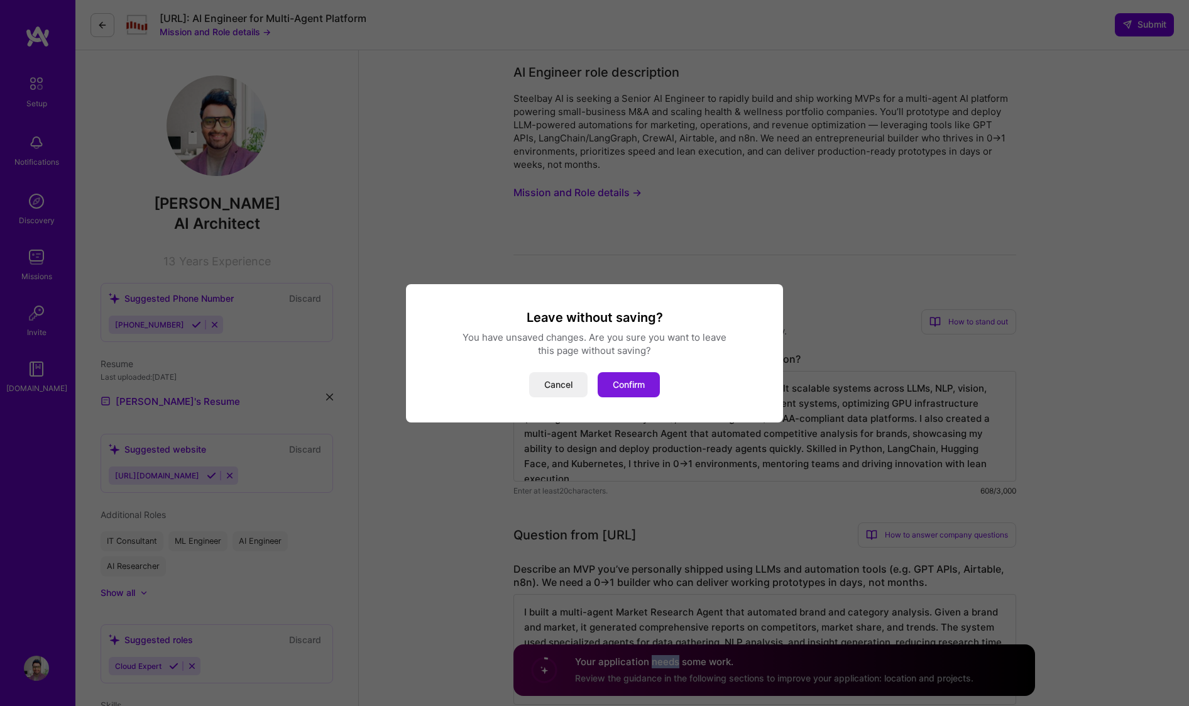
click at [629, 385] on button "Confirm" at bounding box center [629, 384] width 62 height 25
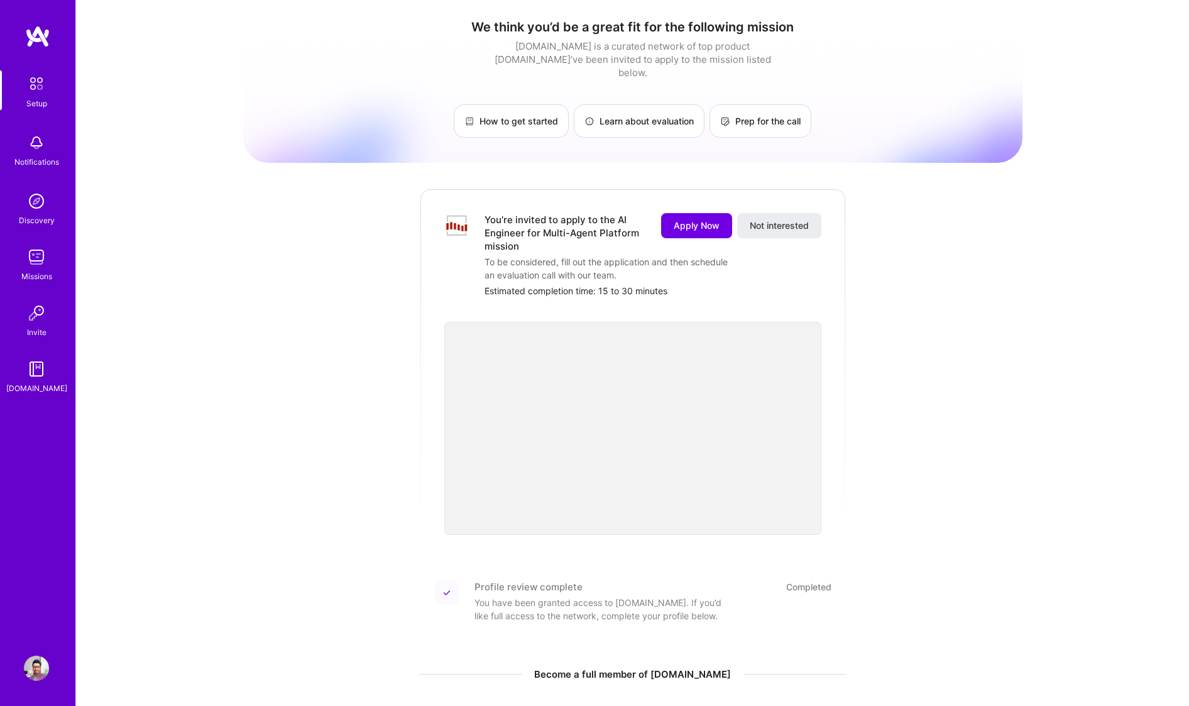
click at [34, 256] on img at bounding box center [36, 257] width 25 height 25
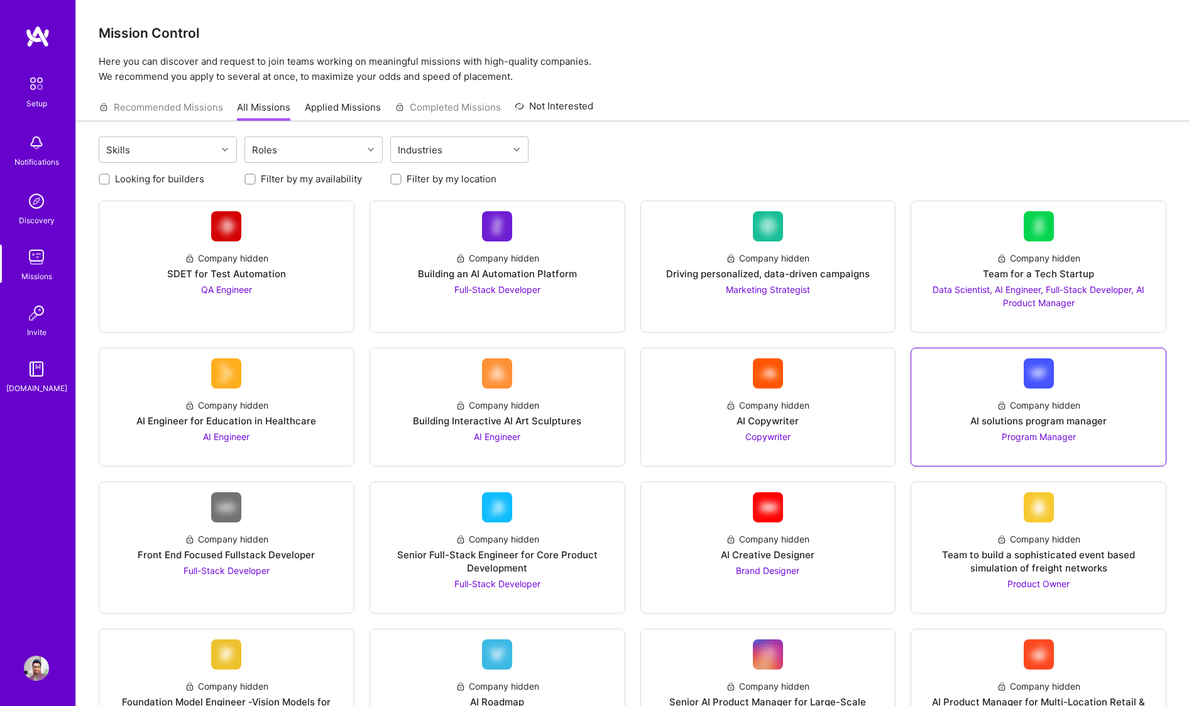
click at [1106, 396] on div "Company hidden AI solutions program manager Program Manager" at bounding box center [1039, 416] width 234 height 55
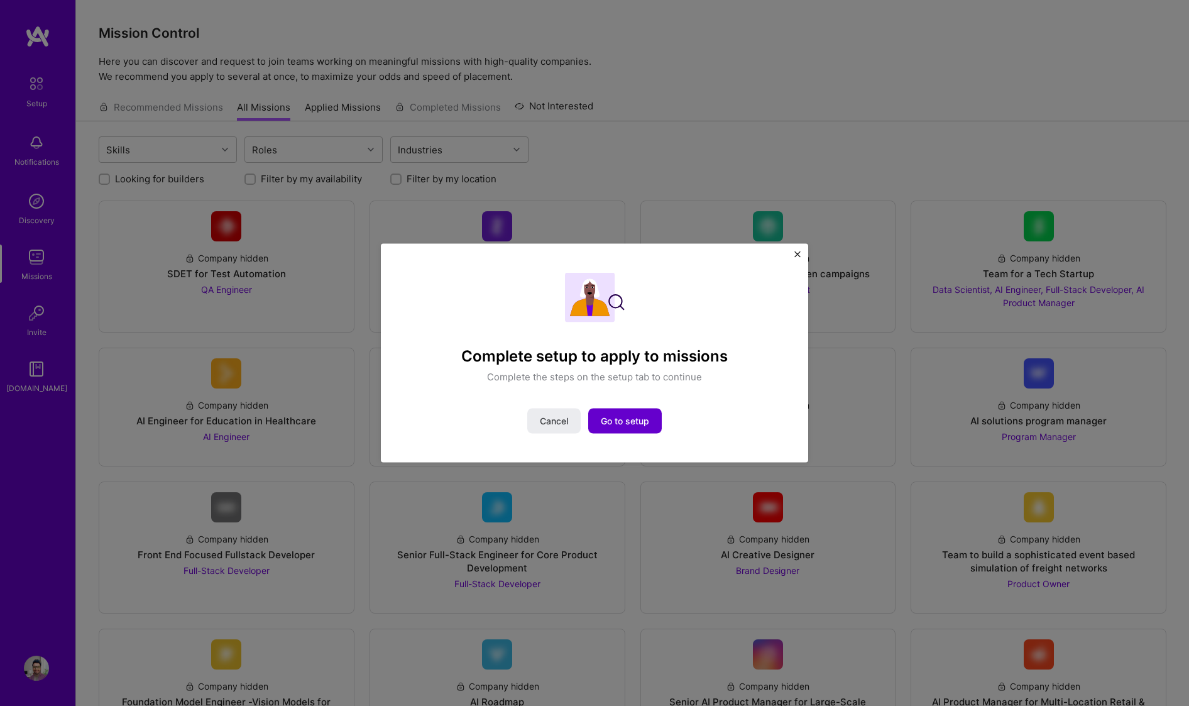
click at [620, 422] on span "Go to setup" at bounding box center [625, 421] width 48 height 13
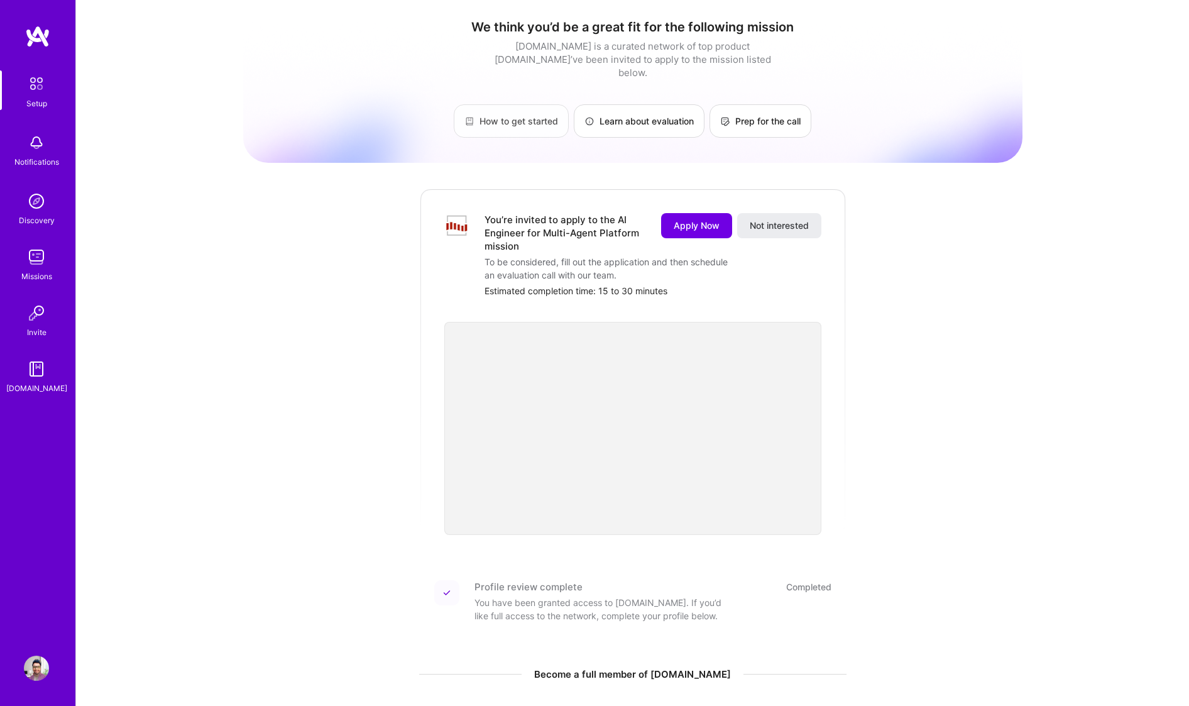
click at [473, 122] on link "How to get started" at bounding box center [511, 120] width 115 height 33
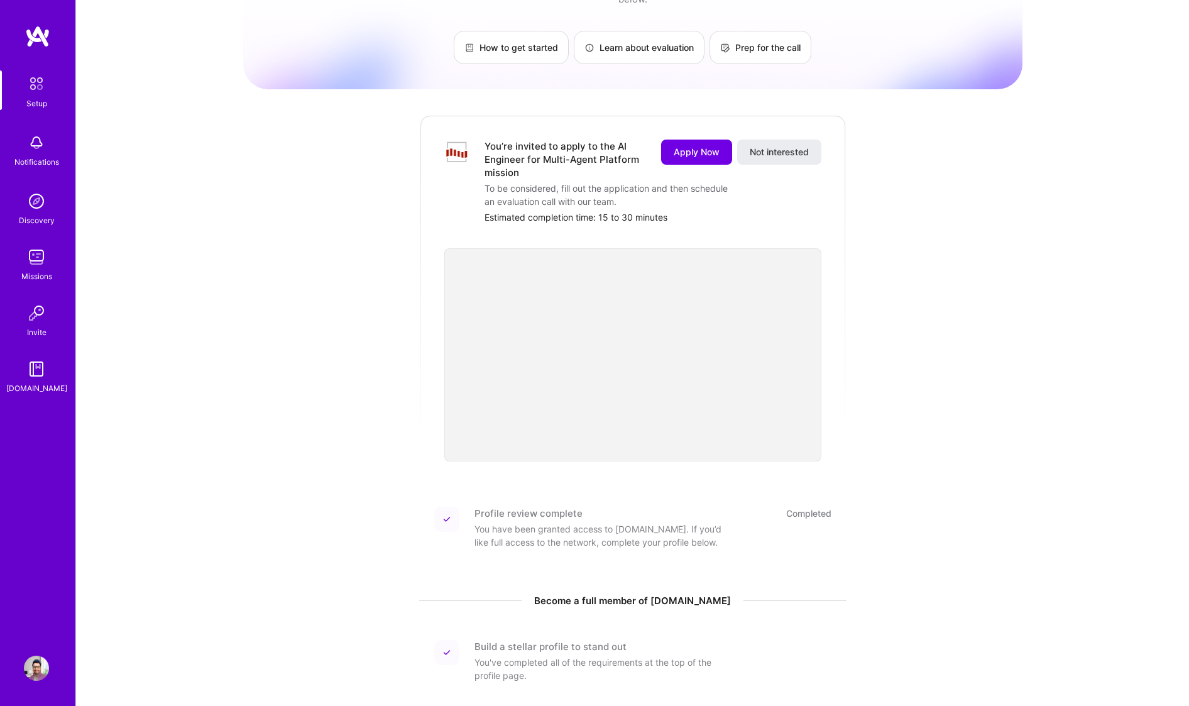
scroll to position [236, 0]
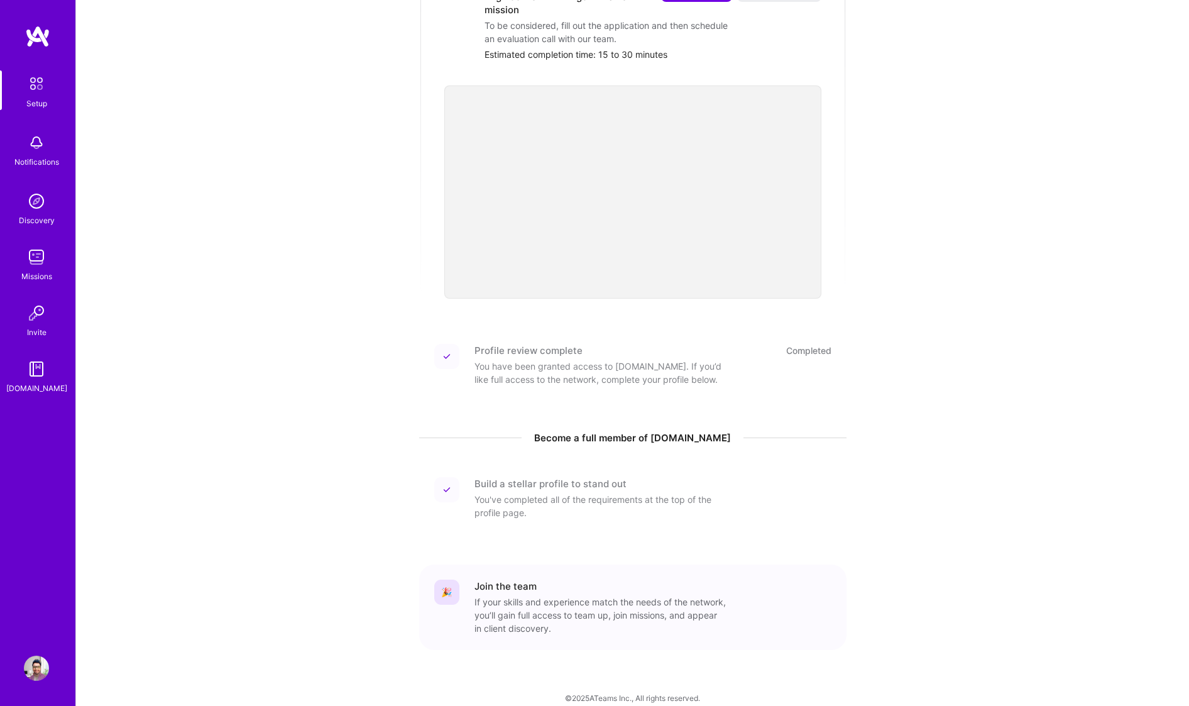
click at [40, 145] on img at bounding box center [36, 142] width 25 height 25
click at [35, 235] on div "Setup Notifications Discovery Missions Invite A.Guide" at bounding box center [37, 232] width 75 height 324
click at [37, 258] on img at bounding box center [36, 257] width 25 height 25
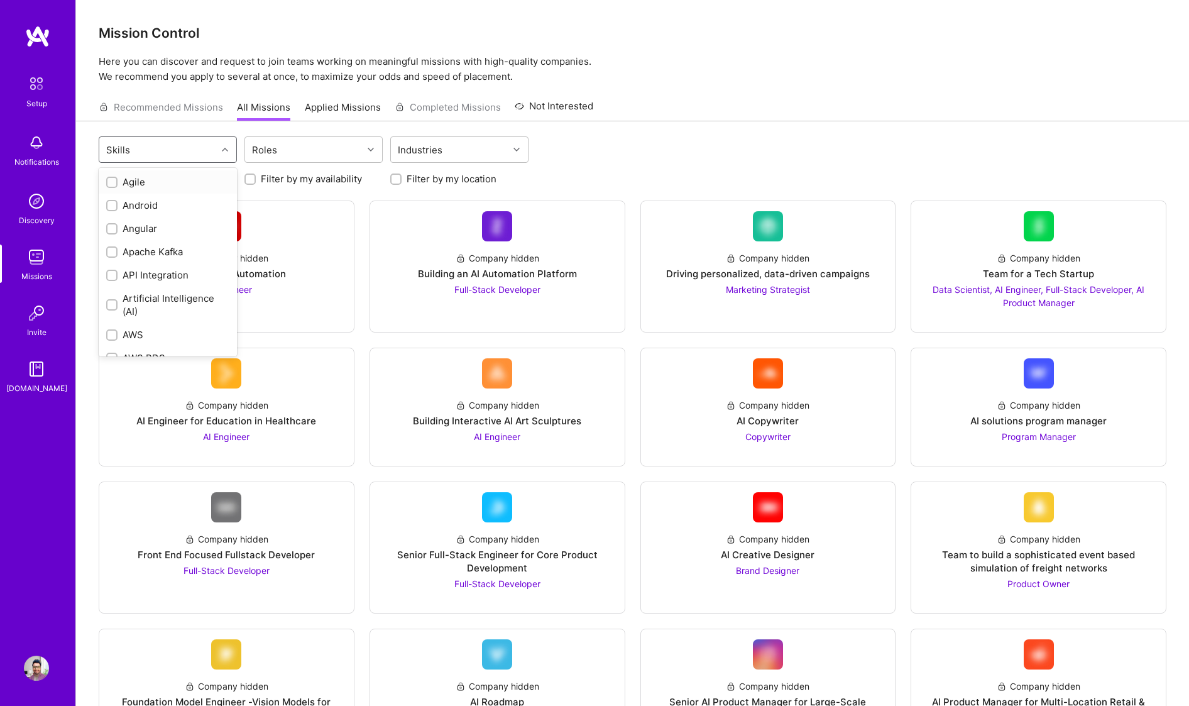
click at [227, 144] on div at bounding box center [226, 149] width 19 height 16
click at [165, 296] on div "Artificial Intelligence (AI)" at bounding box center [167, 305] width 123 height 26
checkbox input "true"
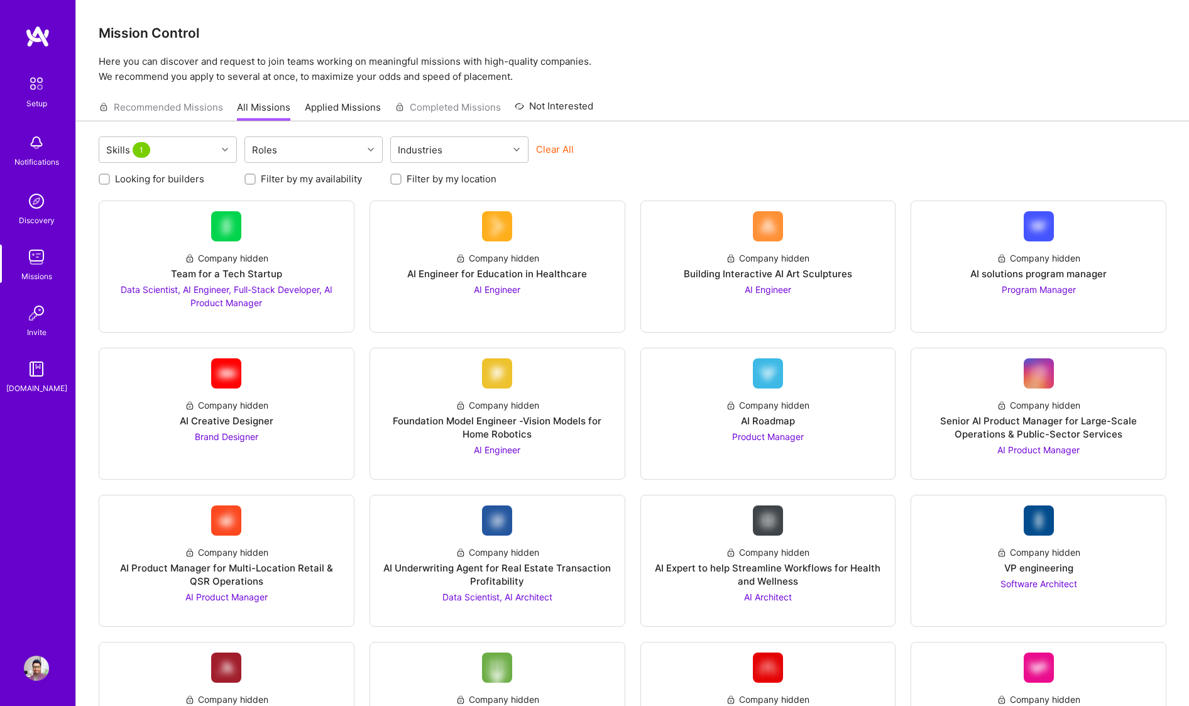
click at [624, 182] on div "Looking for builders Filter by my availability Filter by my location" at bounding box center [633, 175] width 1068 height 19
click at [322, 145] on div "Roles" at bounding box center [304, 149] width 118 height 25
click at [693, 158] on div "Skills 1 Roles Industries Clear All" at bounding box center [633, 151] width 1068 height 30
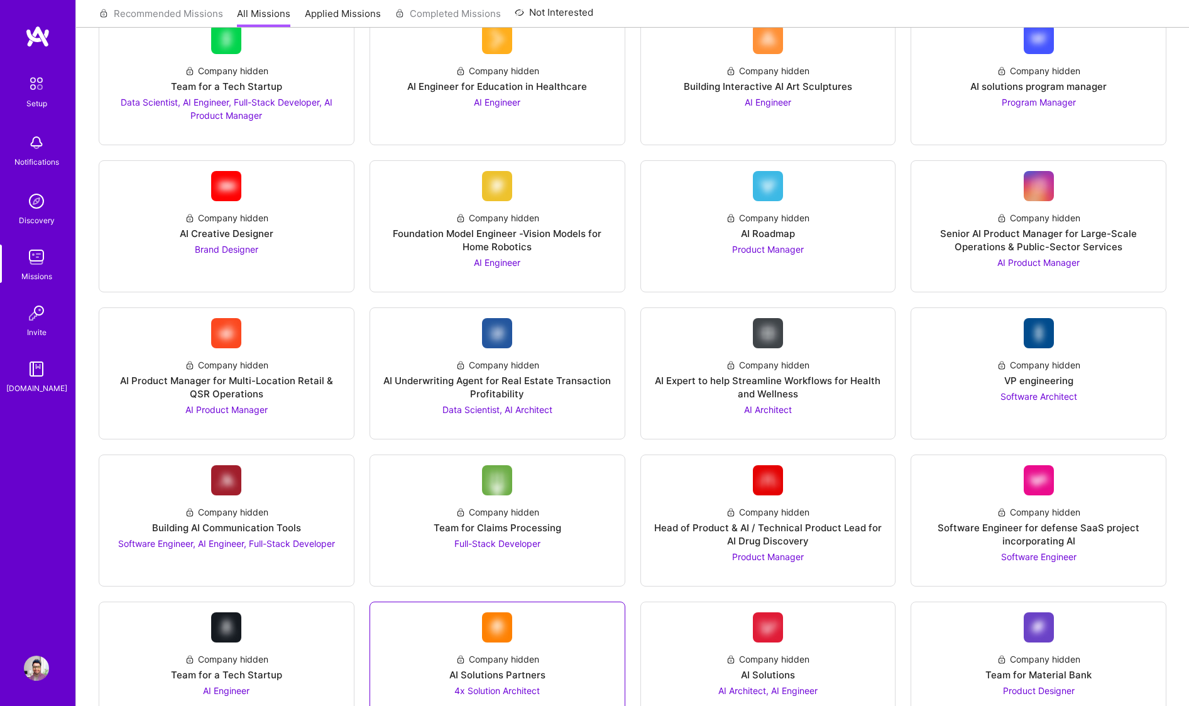
scroll to position [91, 0]
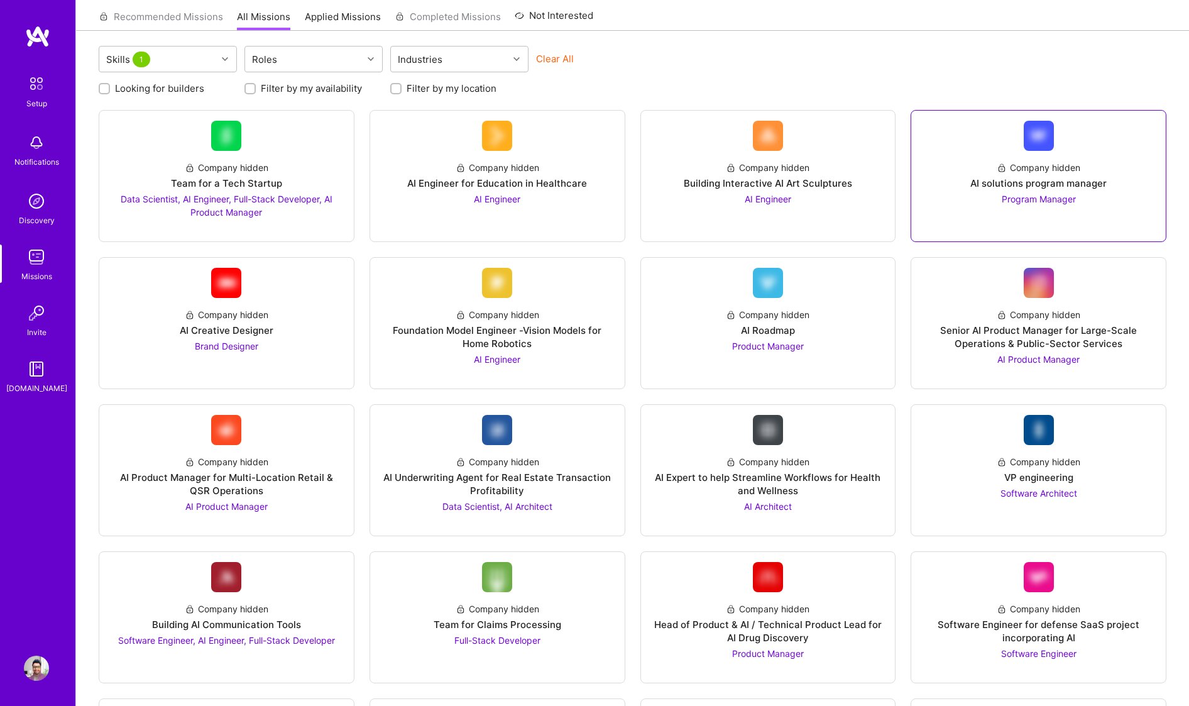
click at [1065, 207] on link "Company hidden AI solutions program manager Program Manager" at bounding box center [1039, 176] width 234 height 111
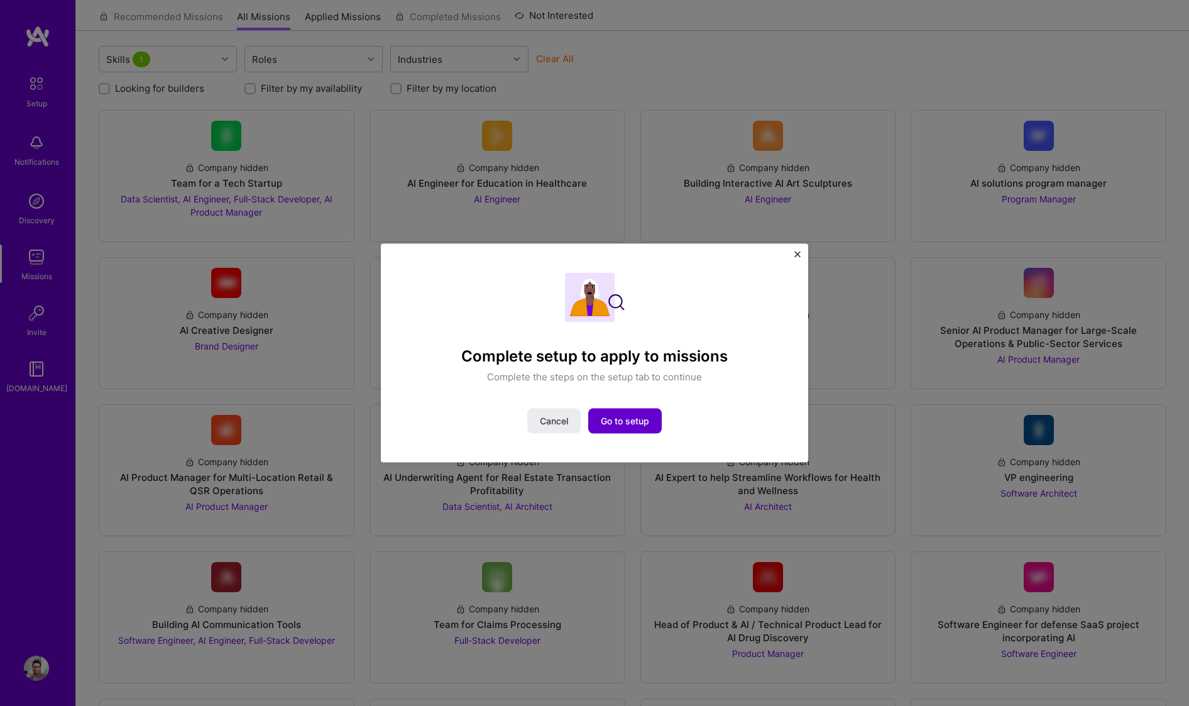
click at [616, 425] on span "Go to setup" at bounding box center [625, 421] width 48 height 13
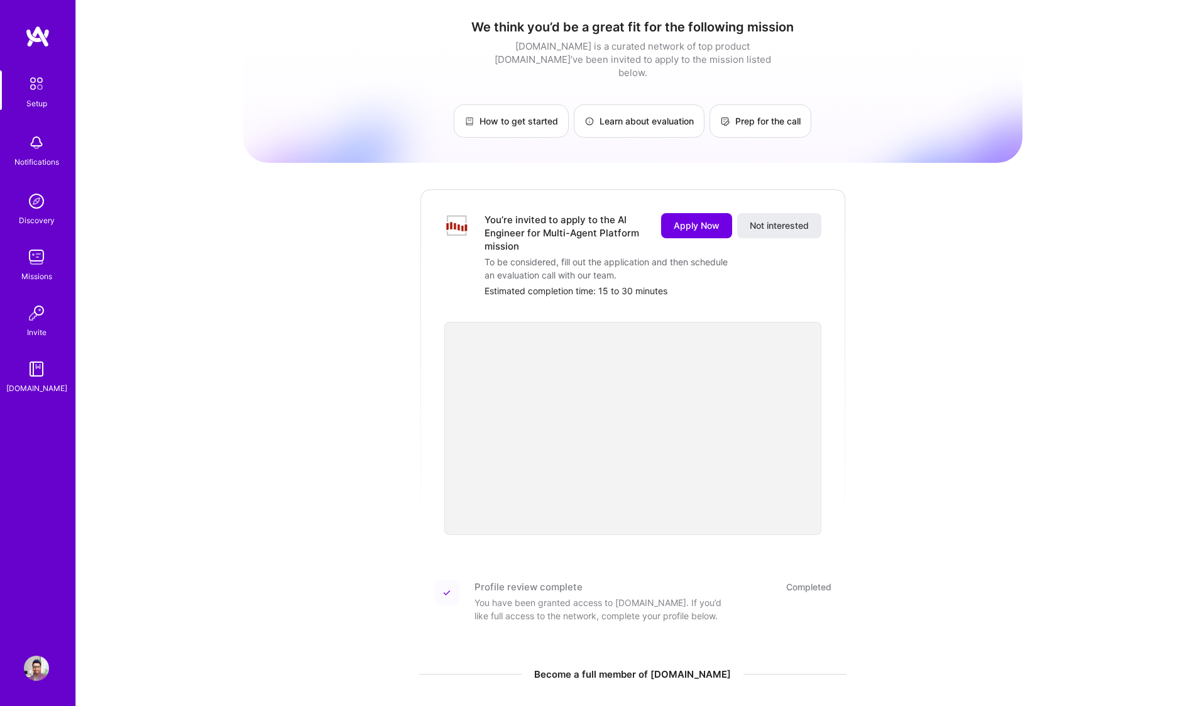
click at [39, 374] on img at bounding box center [36, 368] width 25 height 25
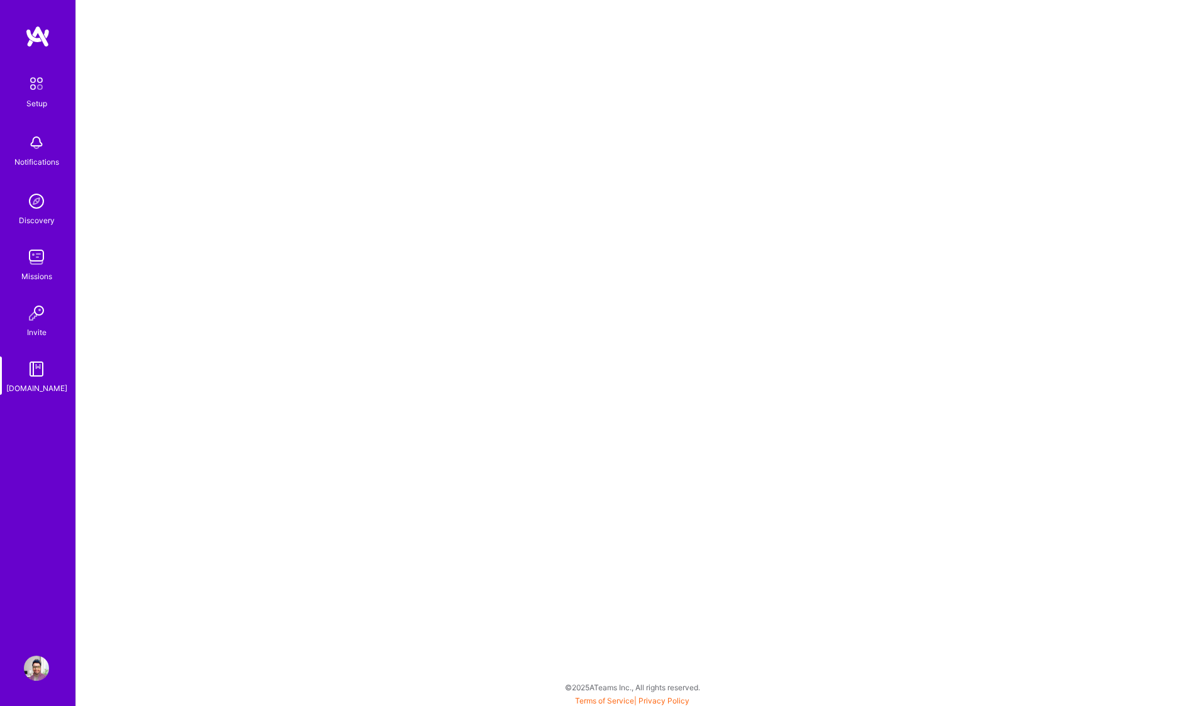
click at [39, 314] on img at bounding box center [36, 313] width 25 height 25
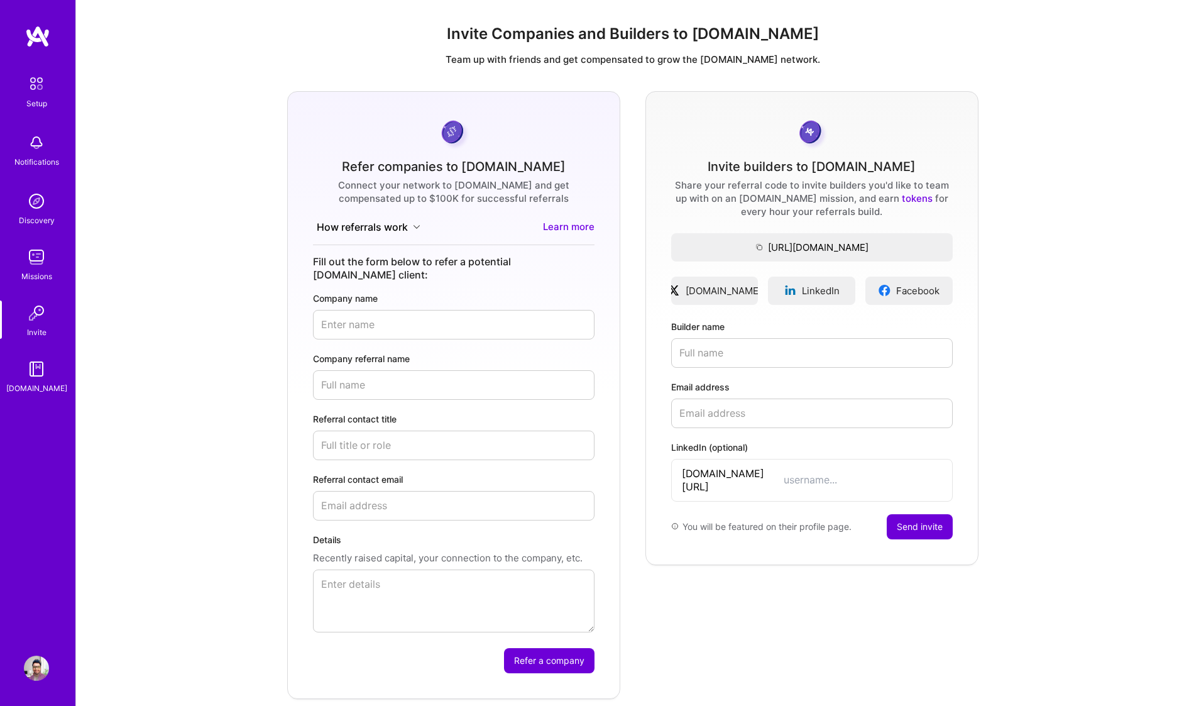
click at [35, 268] on img at bounding box center [36, 257] width 25 height 25
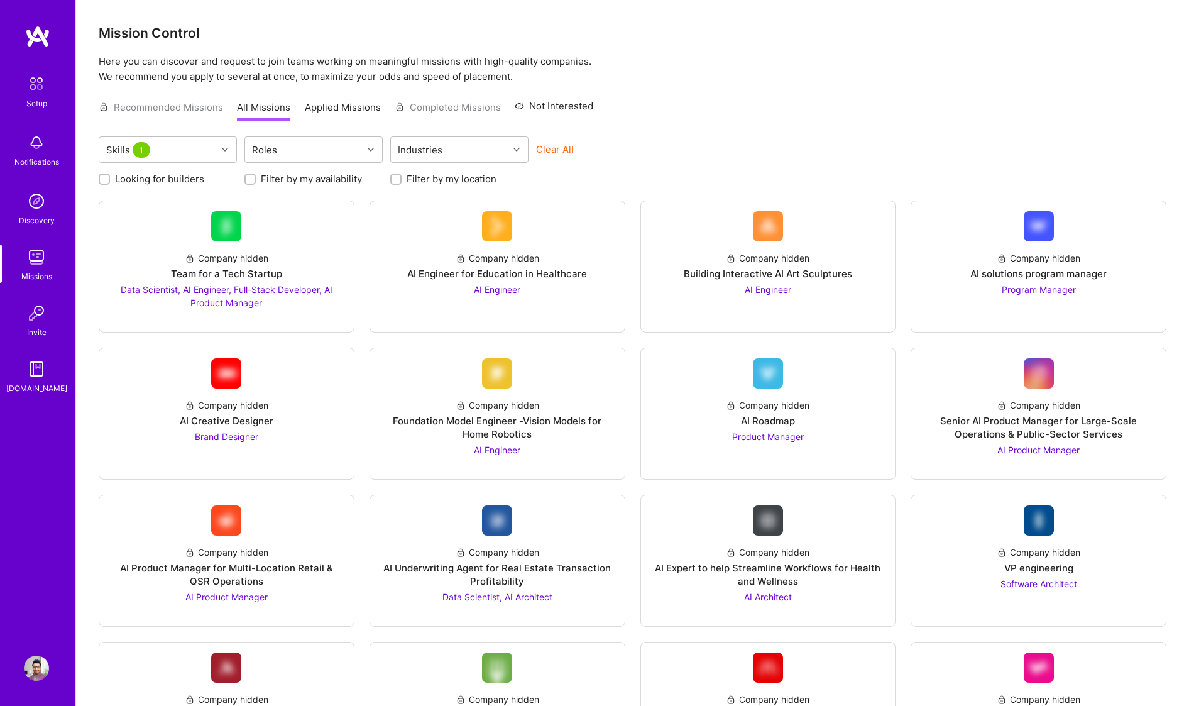
click at [35, 326] on div "Invite" at bounding box center [36, 332] width 19 height 13
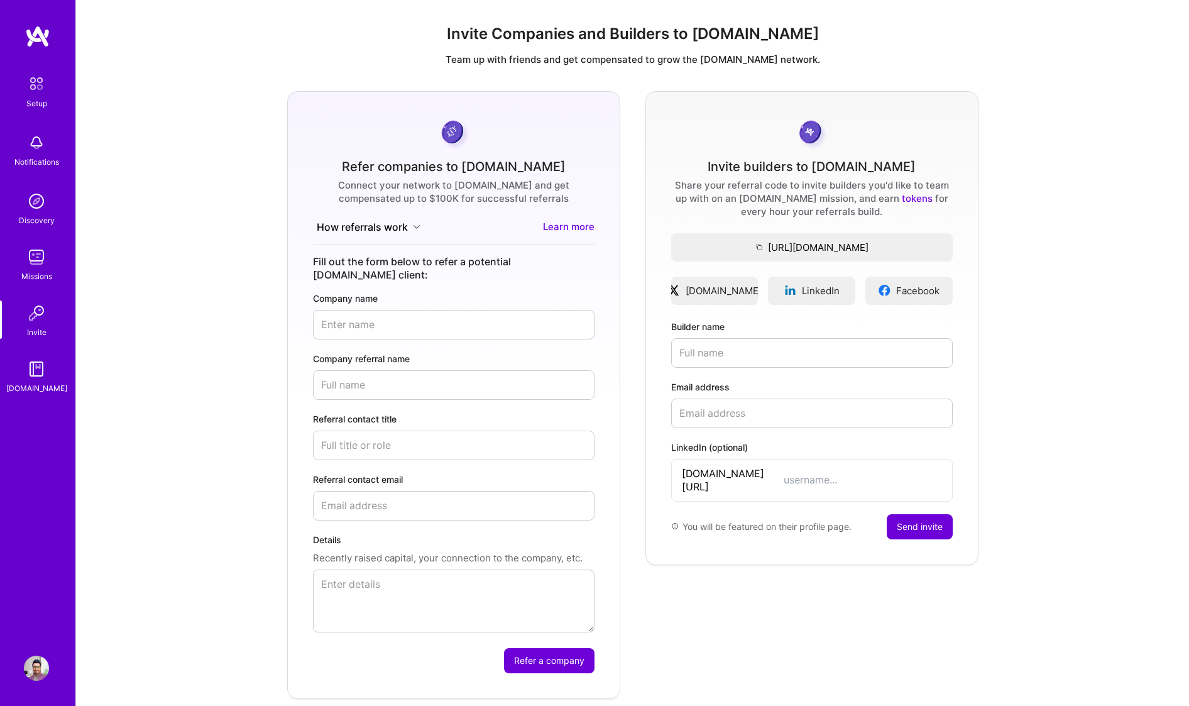
click at [38, 253] on img at bounding box center [36, 257] width 25 height 25
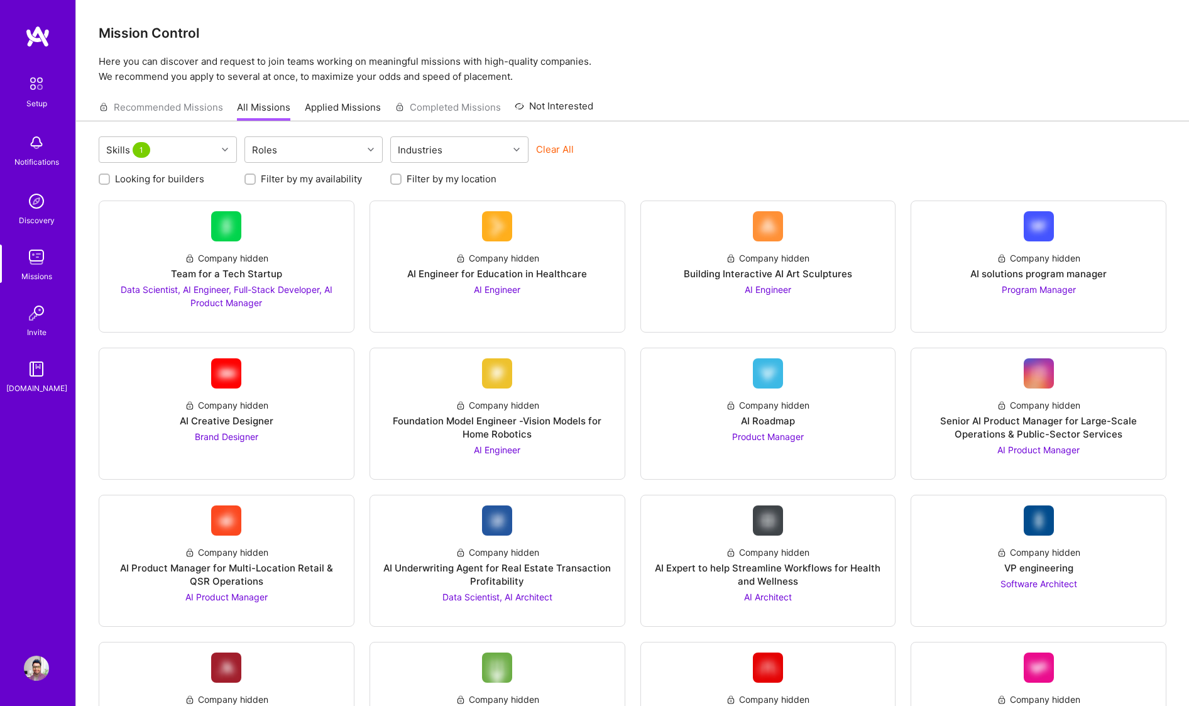
click at [36, 211] on img at bounding box center [36, 201] width 25 height 25
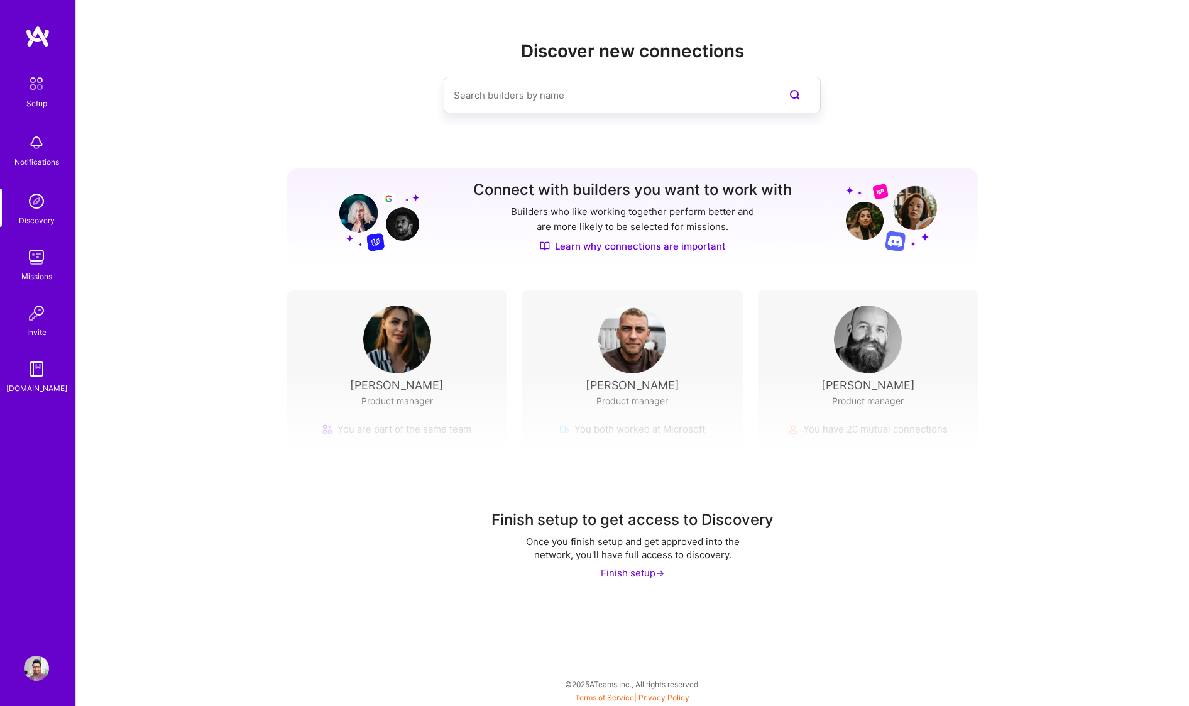
click at [25, 149] on img at bounding box center [36, 142] width 25 height 25
click at [477, 424] on div "Setup Notifications Discovery Missions Invite A.Guide Profile Close Show all no…" at bounding box center [594, 350] width 1189 height 700
click at [644, 568] on div "Finish setup ->" at bounding box center [632, 572] width 63 height 13
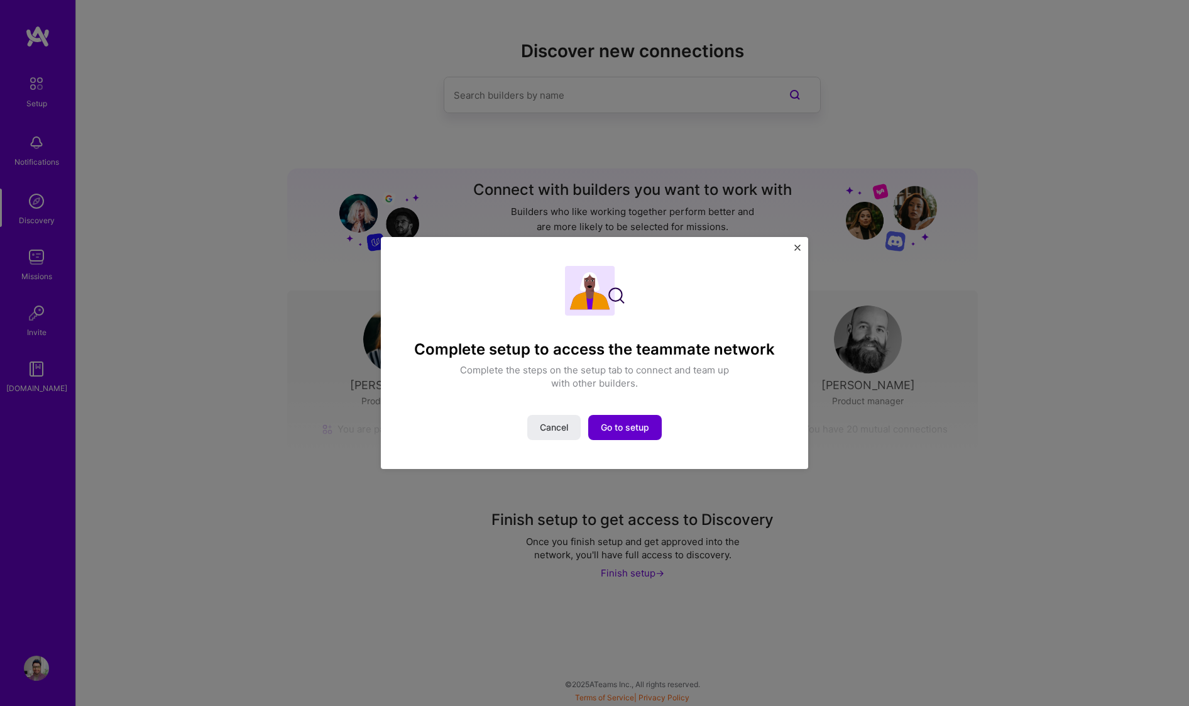
click at [618, 427] on span "Go to setup" at bounding box center [625, 427] width 48 height 13
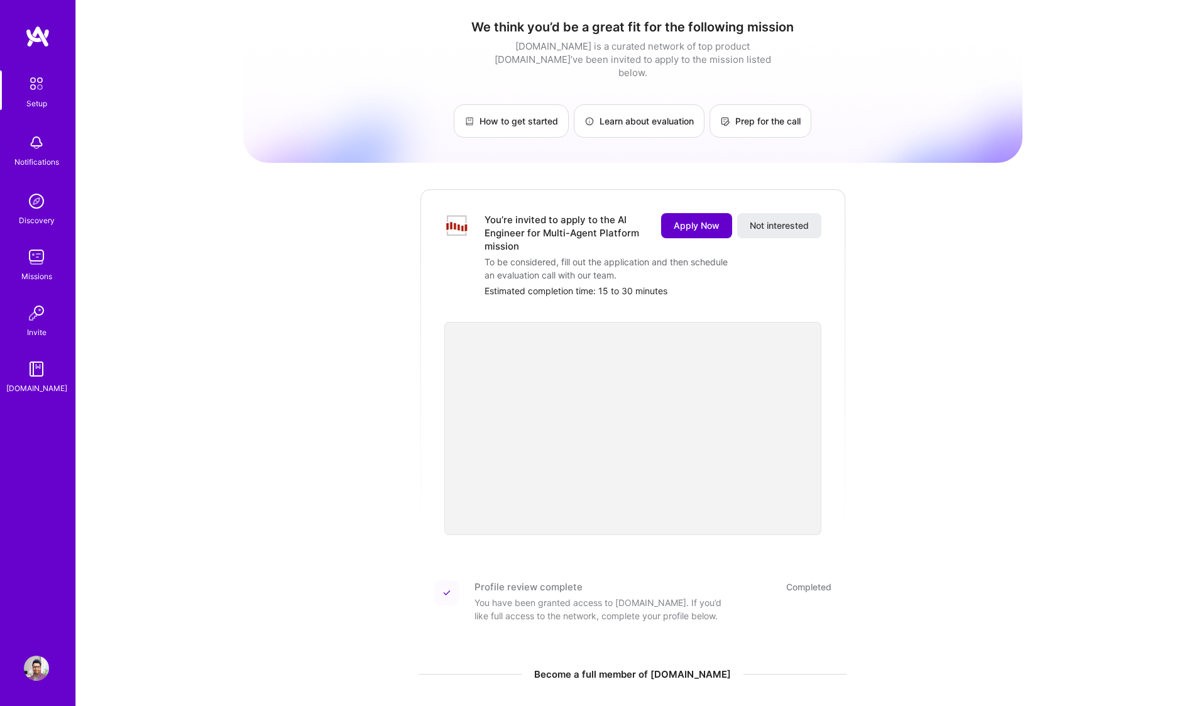
click at [678, 219] on span "Apply Now" at bounding box center [697, 225] width 46 height 13
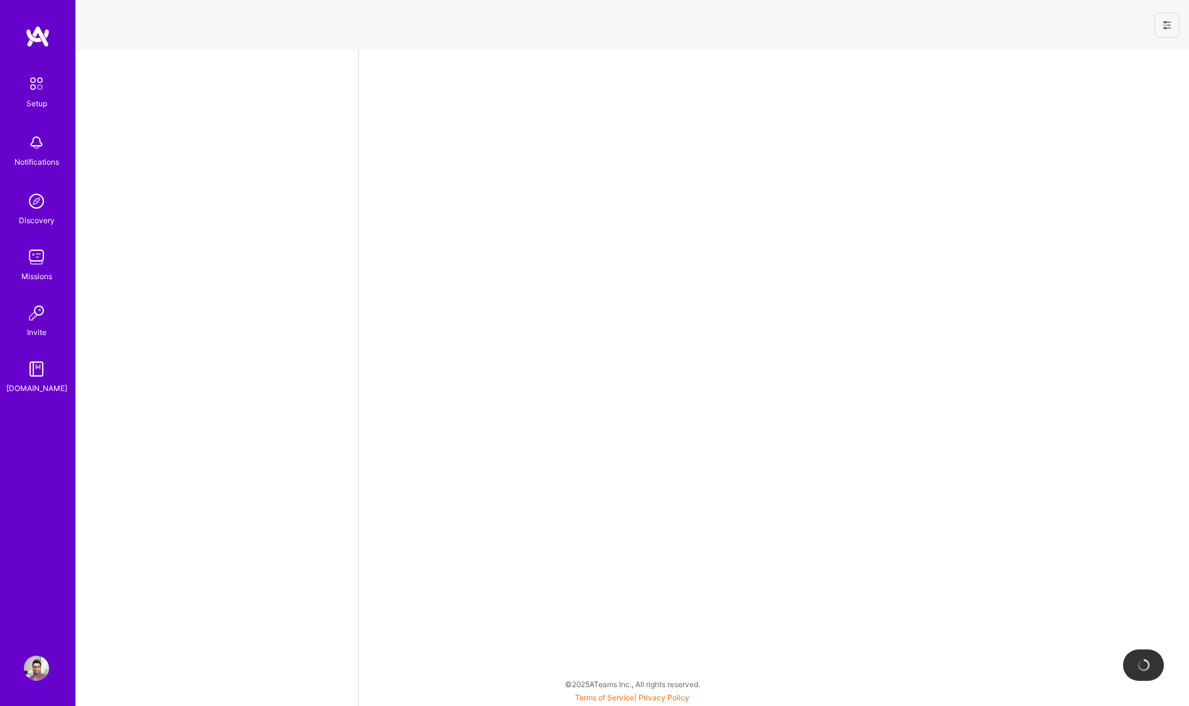
select select "US"
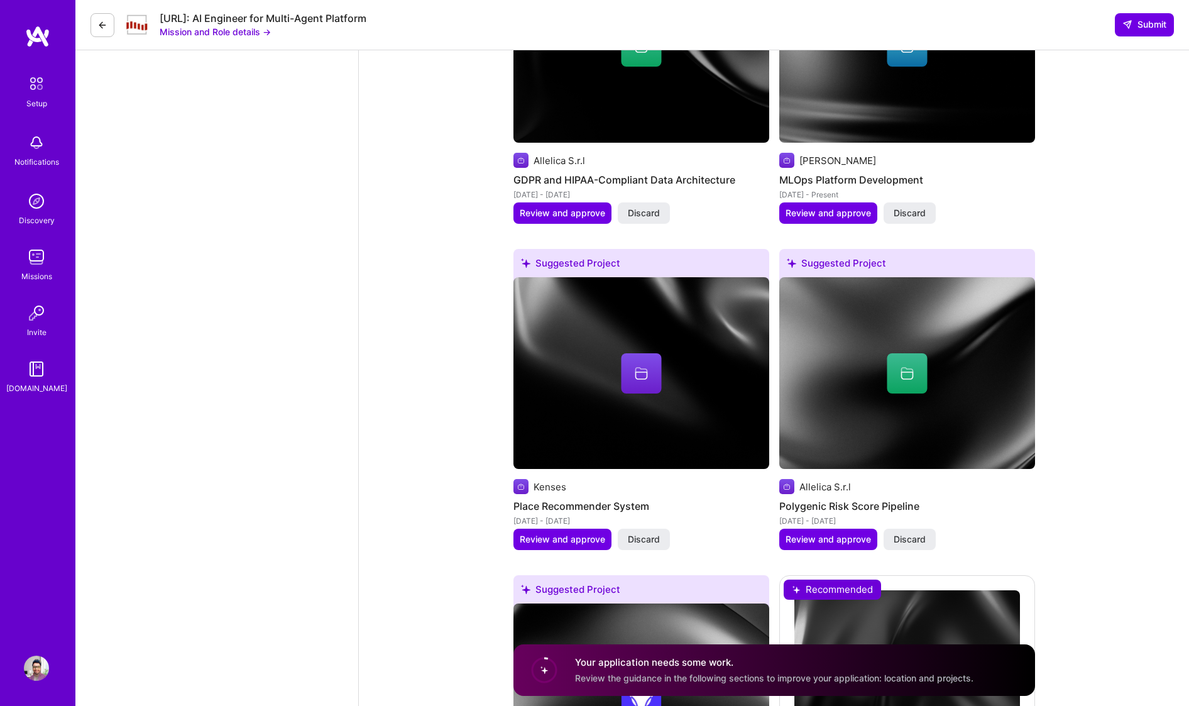
scroll to position [2804, 0]
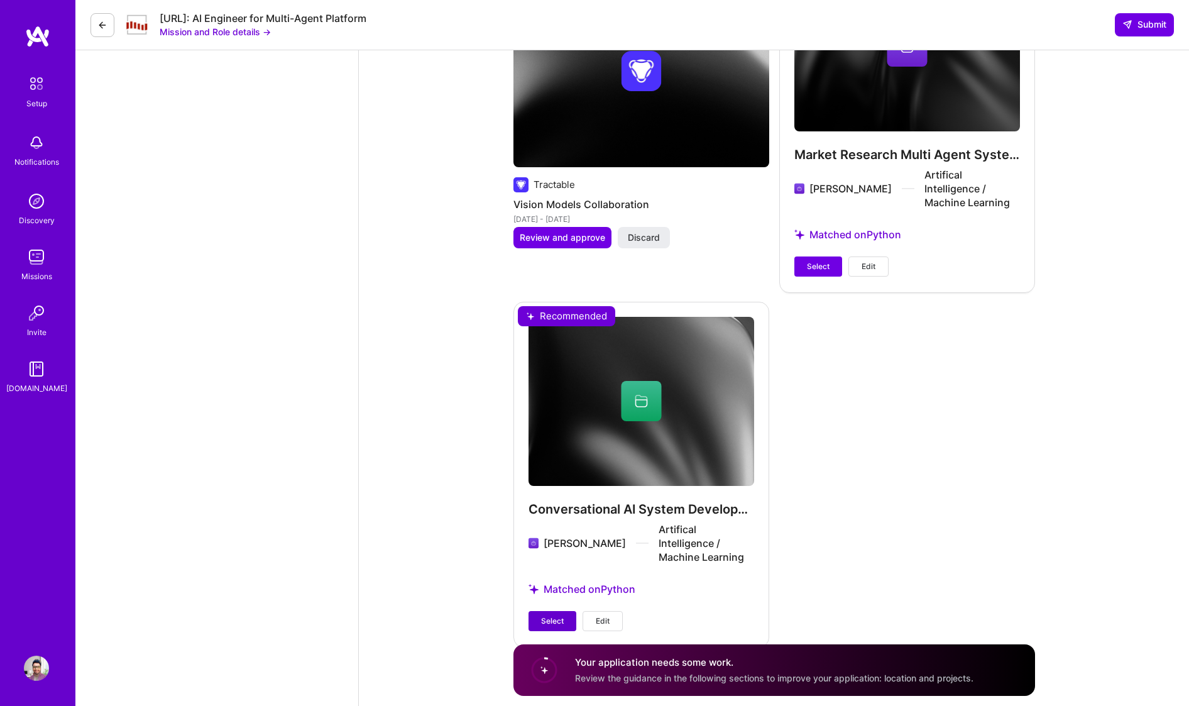
click at [557, 615] on span "Select" at bounding box center [552, 620] width 23 height 11
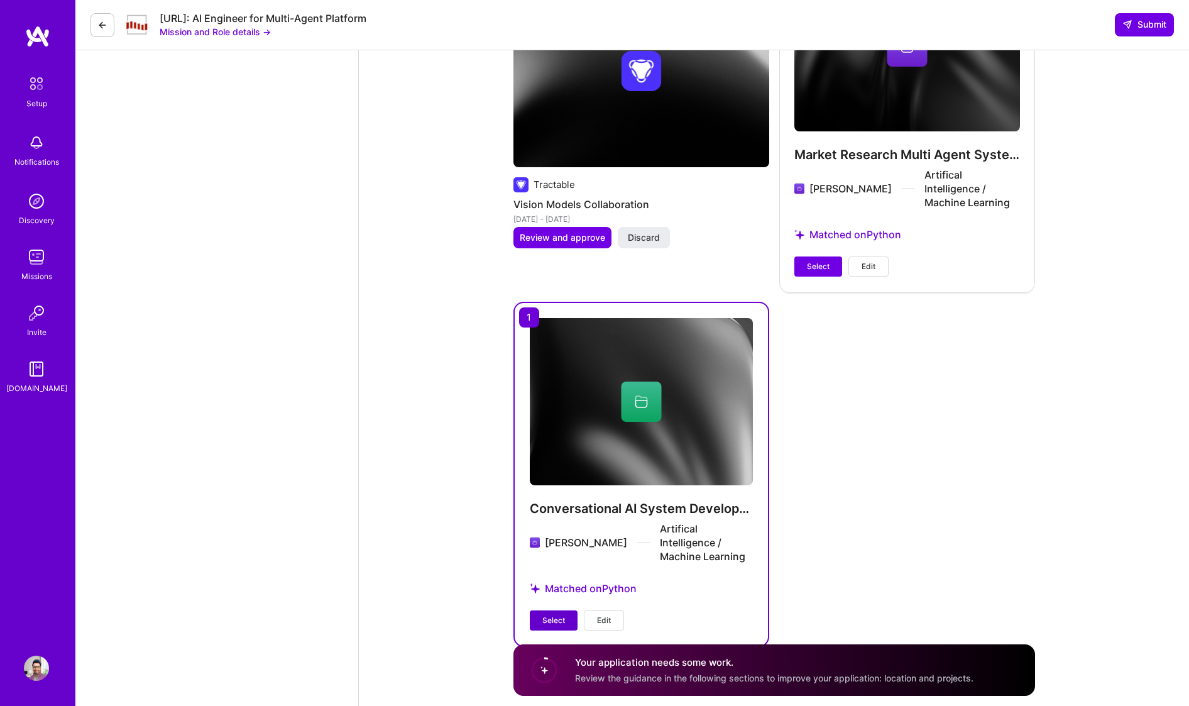
scroll to position [2793, 0]
click at [816, 260] on span "Select" at bounding box center [818, 265] width 23 height 11
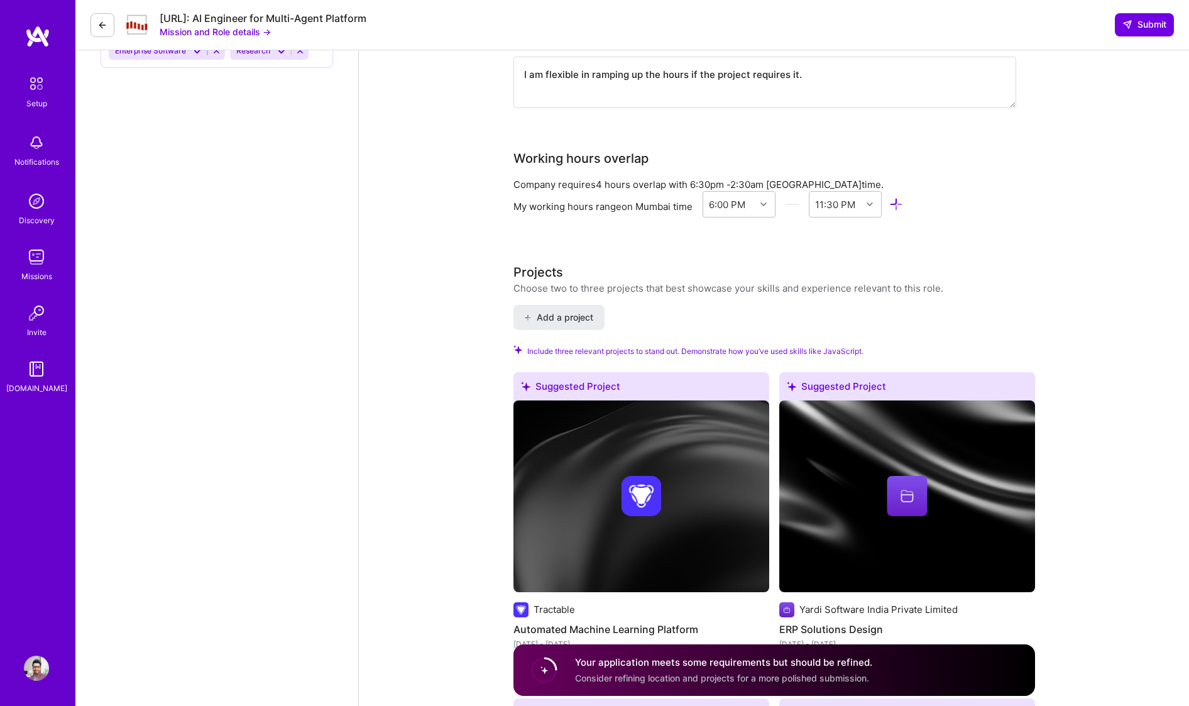
scroll to position [1302, 0]
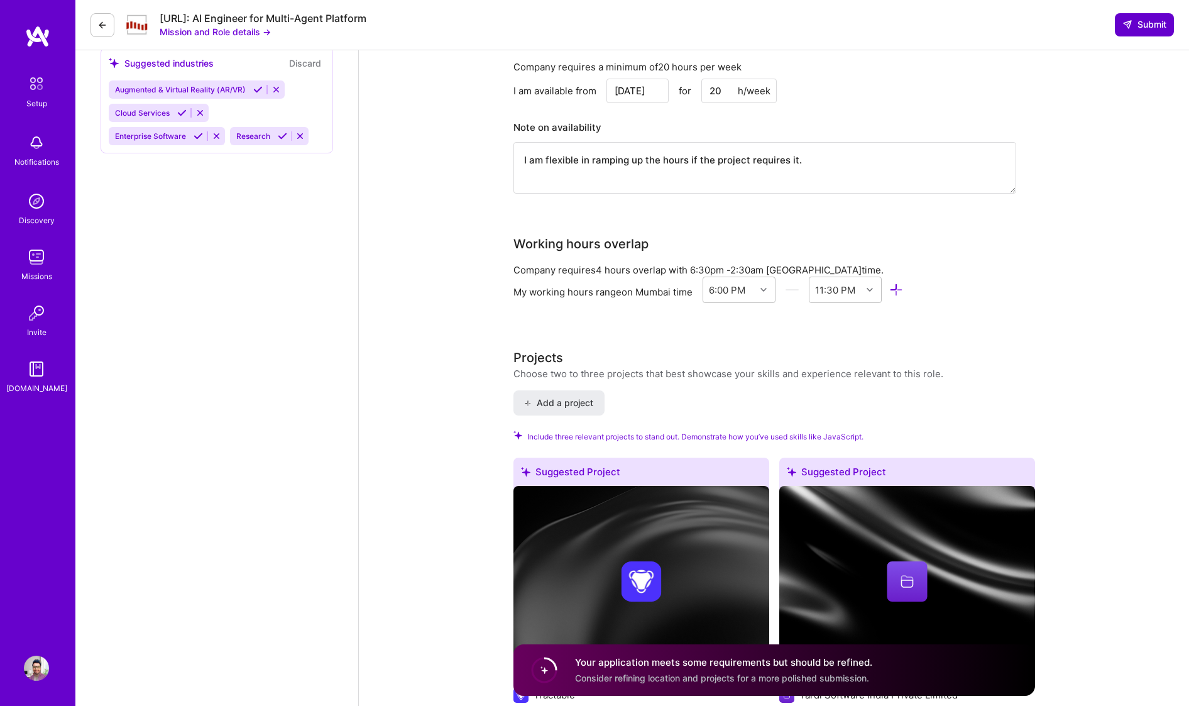
click at [1115, 25] on span "Submit" at bounding box center [1145, 24] width 44 height 13
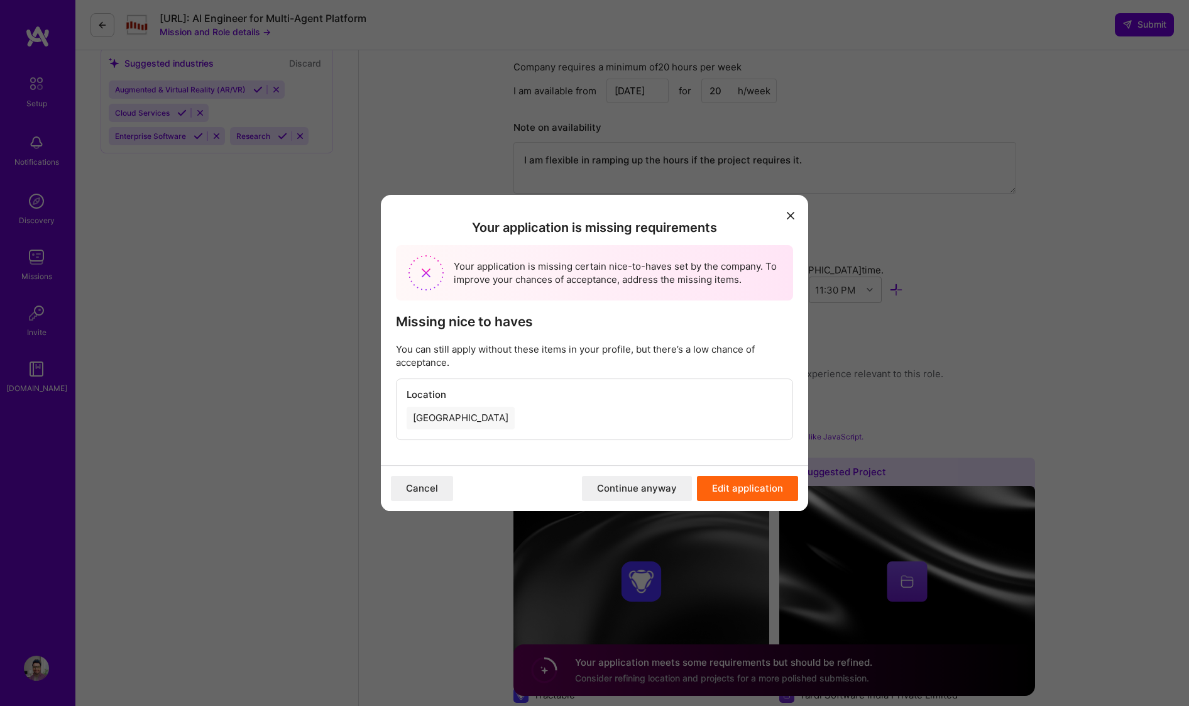
click at [474, 412] on div "India" at bounding box center [595, 418] width 376 height 23
click at [656, 494] on button "Continue anyway" at bounding box center [637, 488] width 110 height 25
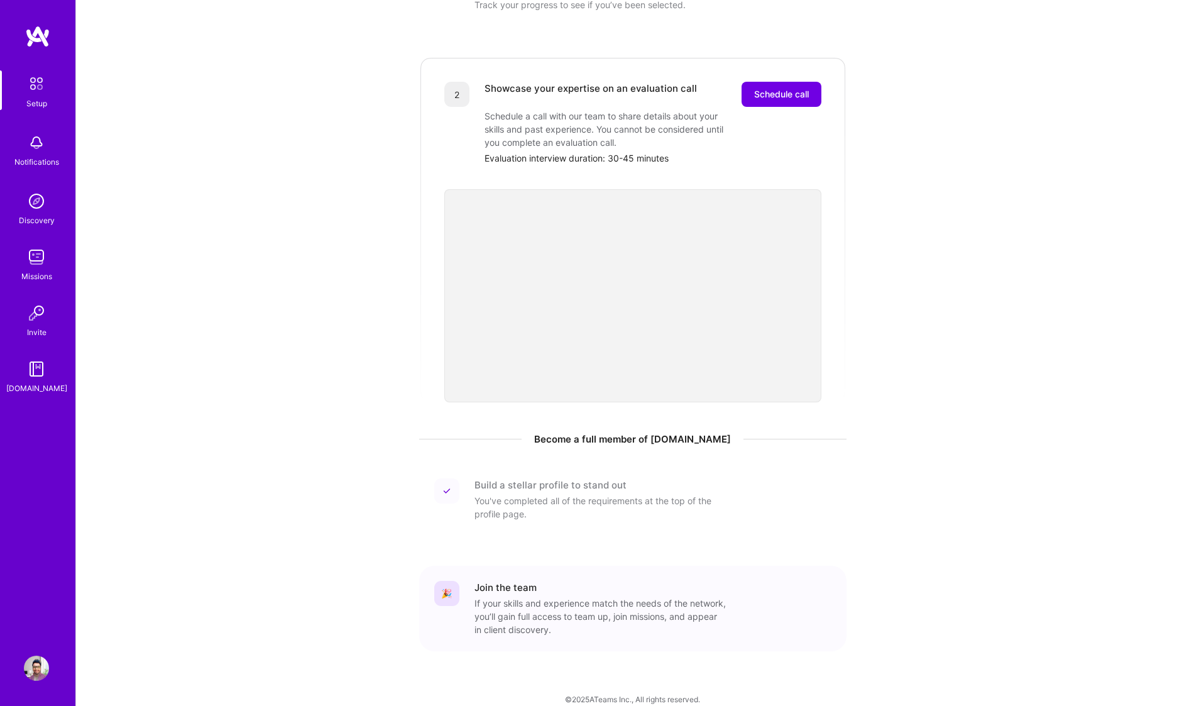
scroll to position [235, 0]
click at [33, 265] on img at bounding box center [36, 257] width 25 height 25
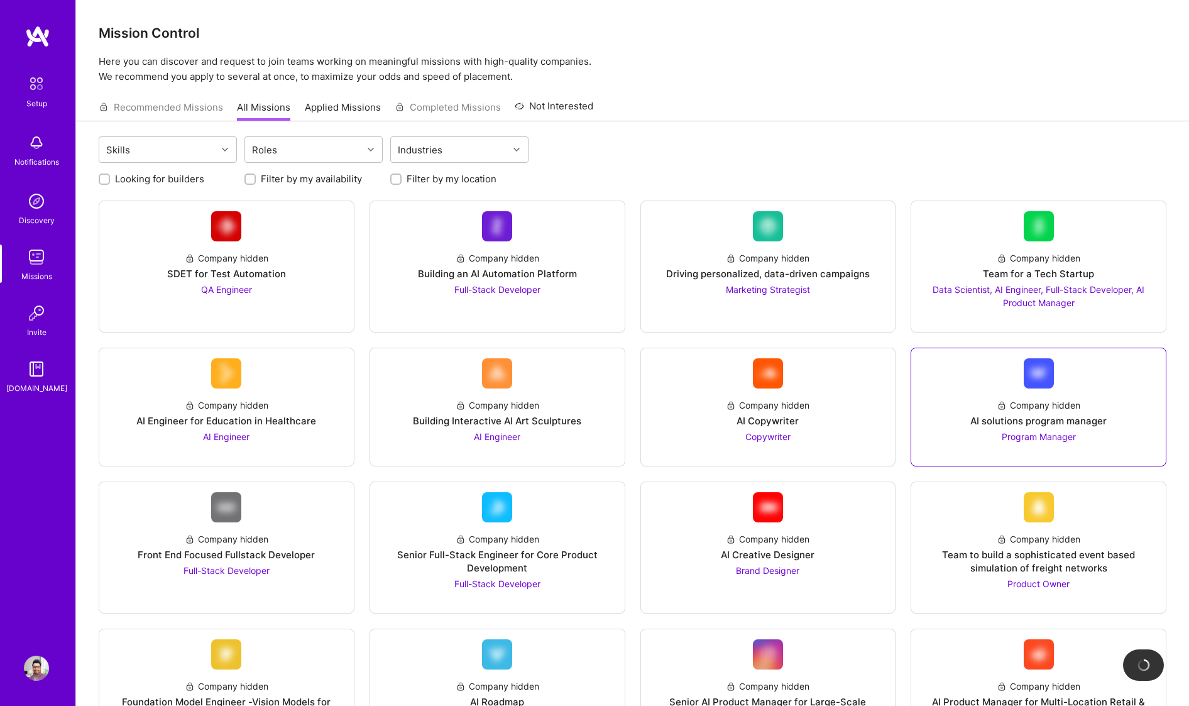
click at [1052, 387] on link "Company hidden AI solutions program manager Program Manager" at bounding box center [1039, 406] width 234 height 97
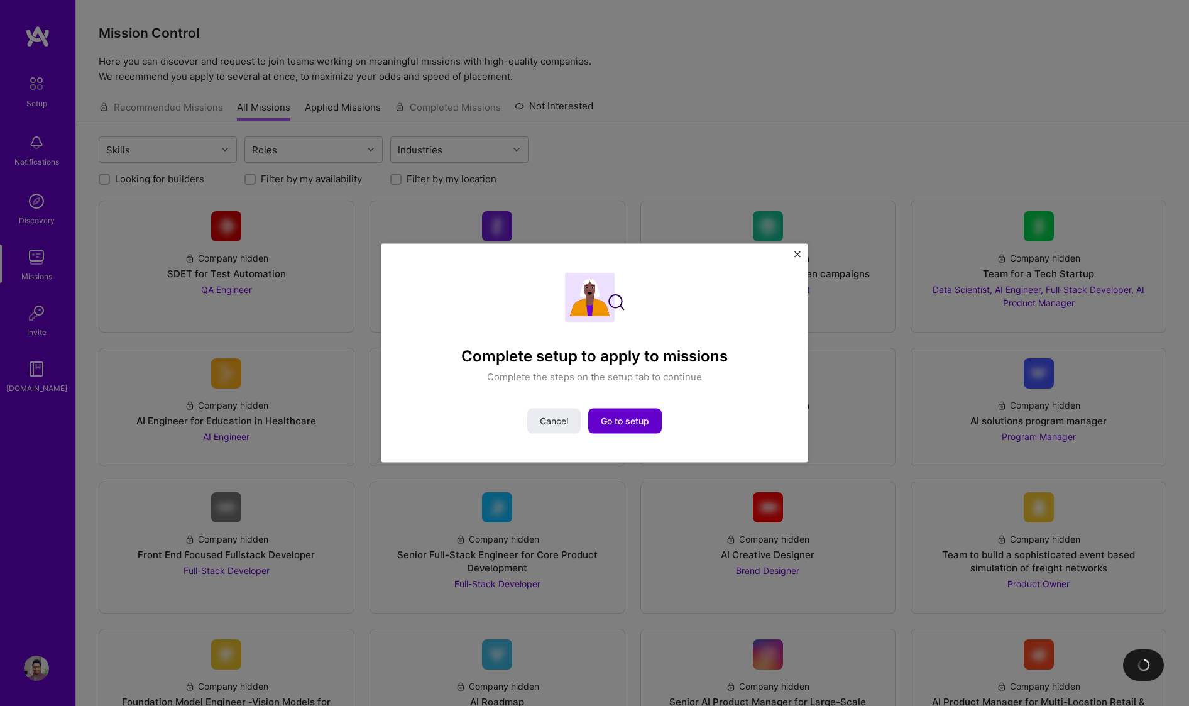
click at [629, 409] on button "Go to setup" at bounding box center [625, 421] width 74 height 25
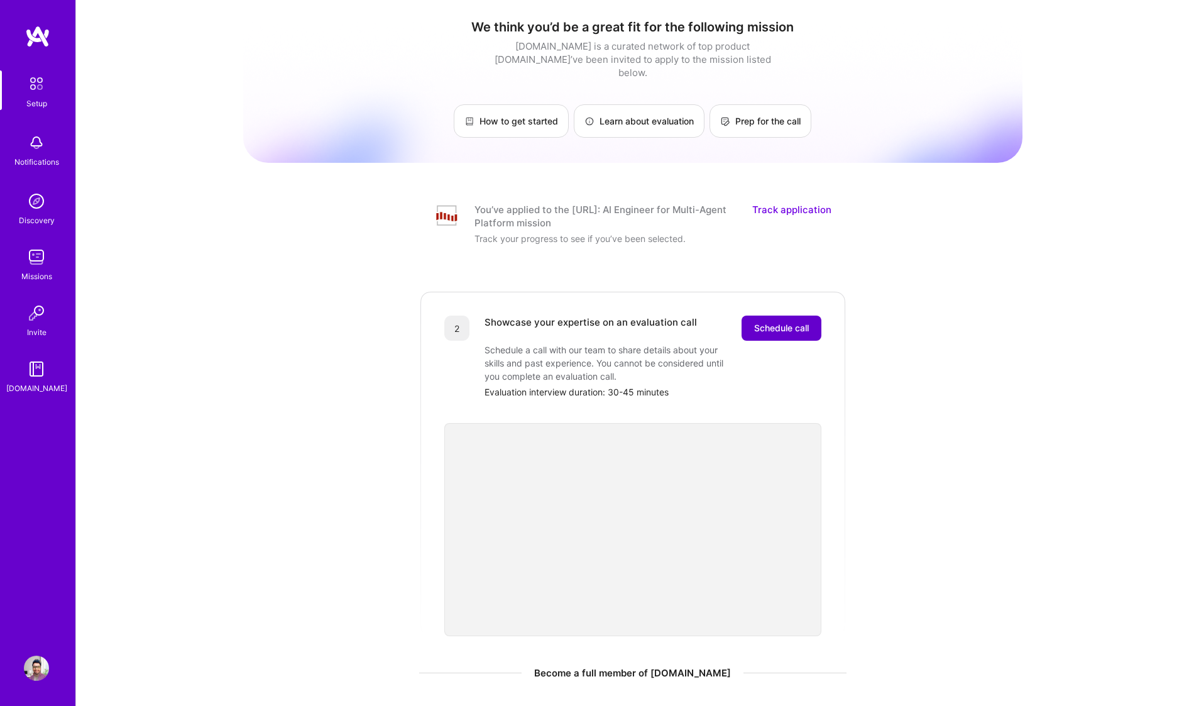
click at [795, 316] on button "Schedule call" at bounding box center [782, 328] width 80 height 25
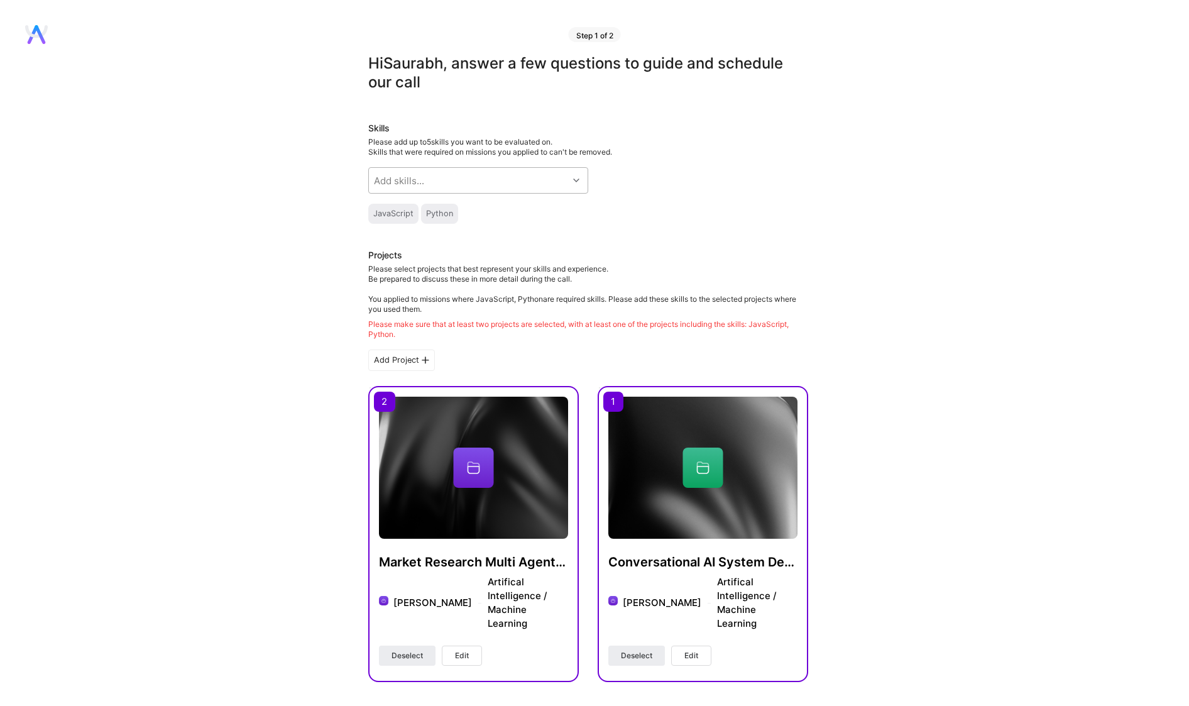
click at [514, 185] on div "Add skills..." at bounding box center [468, 180] width 199 height 25
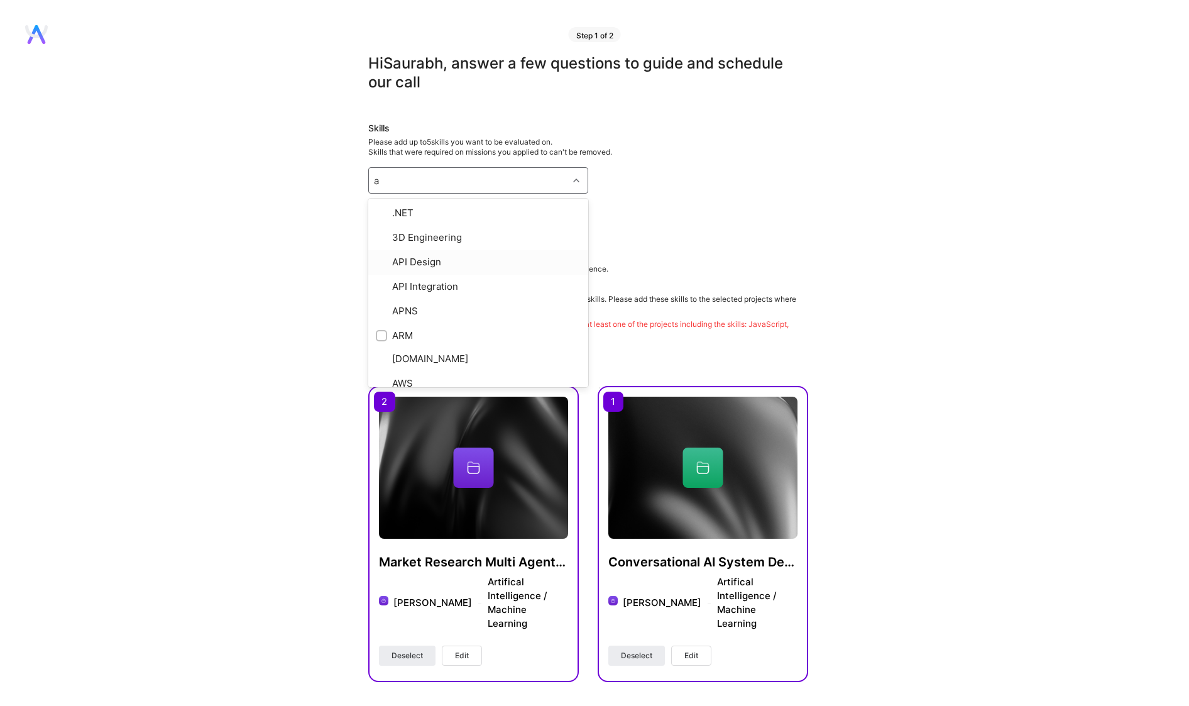
type input "ar"
click at [439, 330] on div "Artificial Intelligence (AI)" at bounding box center [478, 329] width 205 height 13
checkbox input "true"
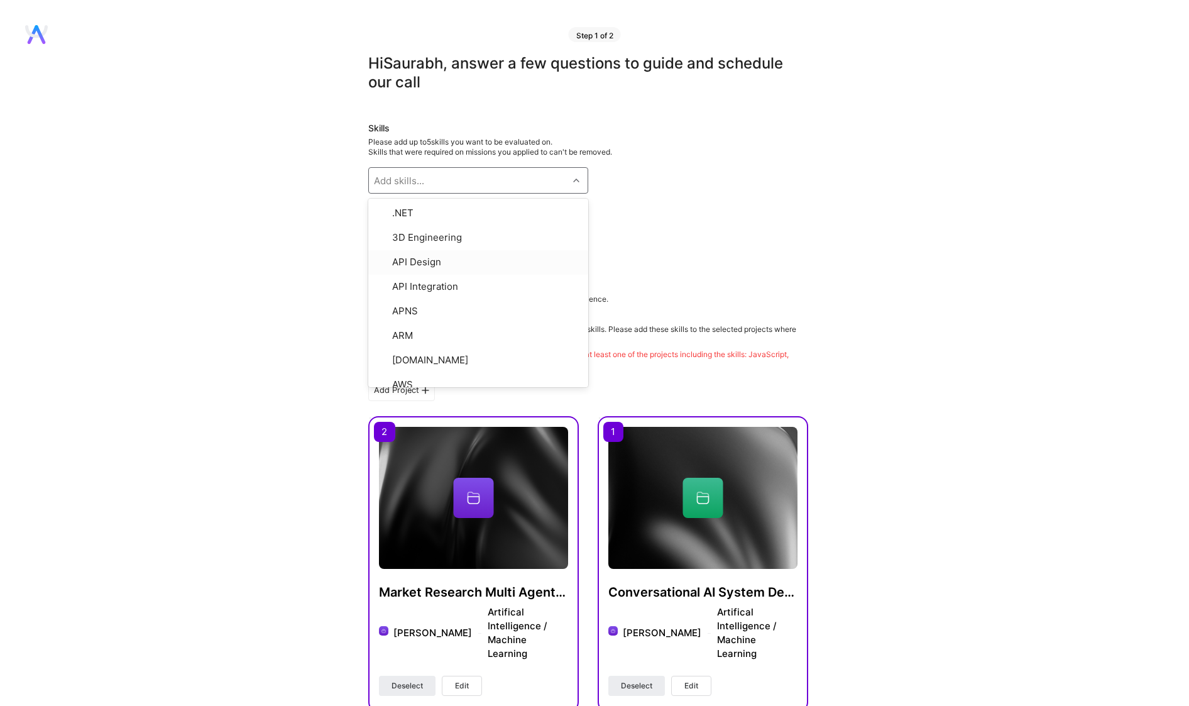
click at [704, 217] on div "JavaScript Python" at bounding box center [588, 214] width 440 height 20
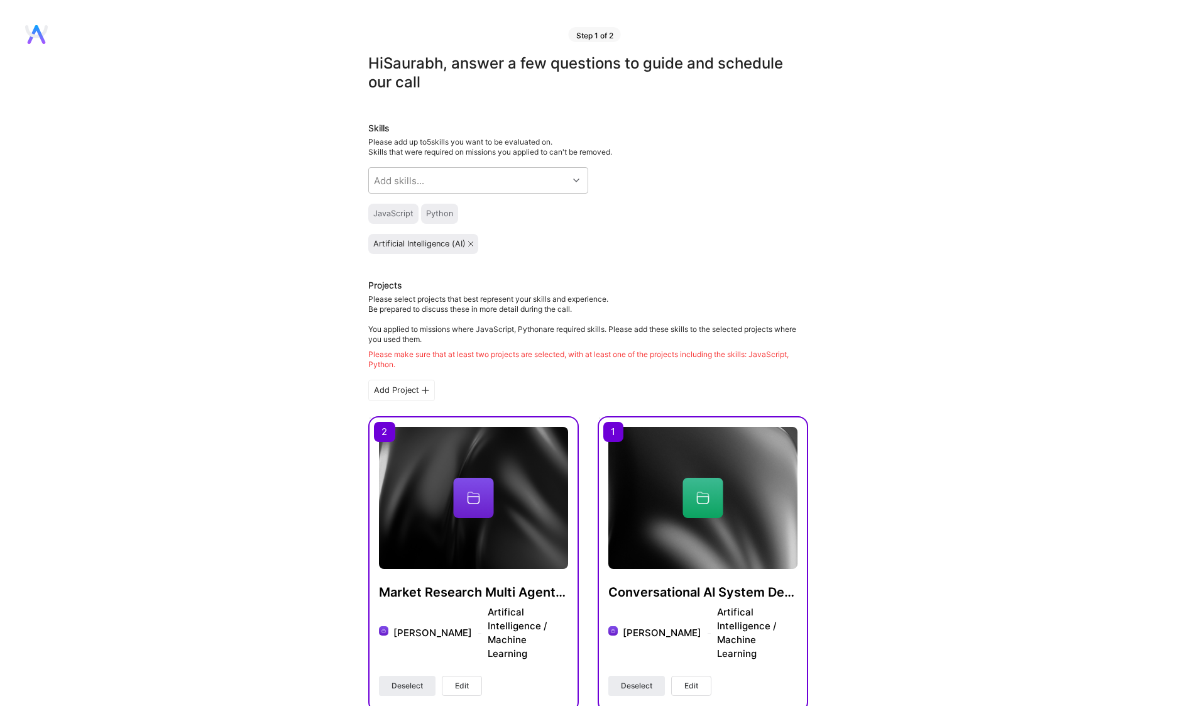
click at [627, 246] on div "Artificial Intelligence (AI)" at bounding box center [588, 244] width 440 height 20
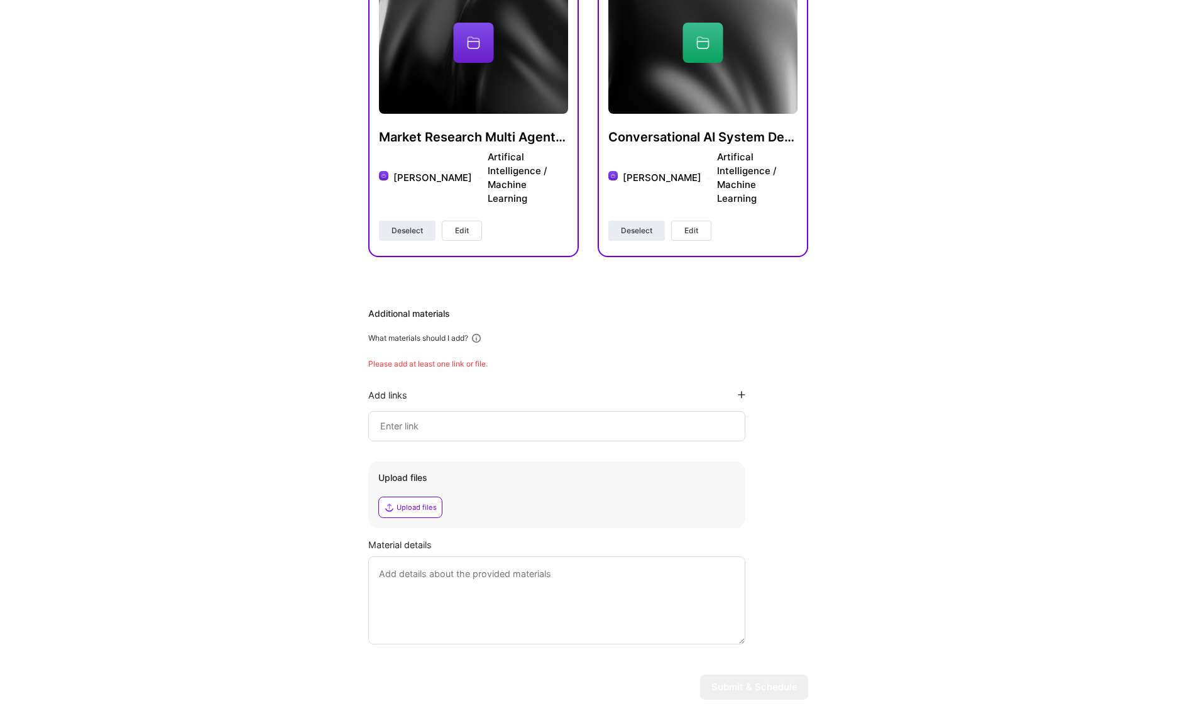
scroll to position [472, 0]
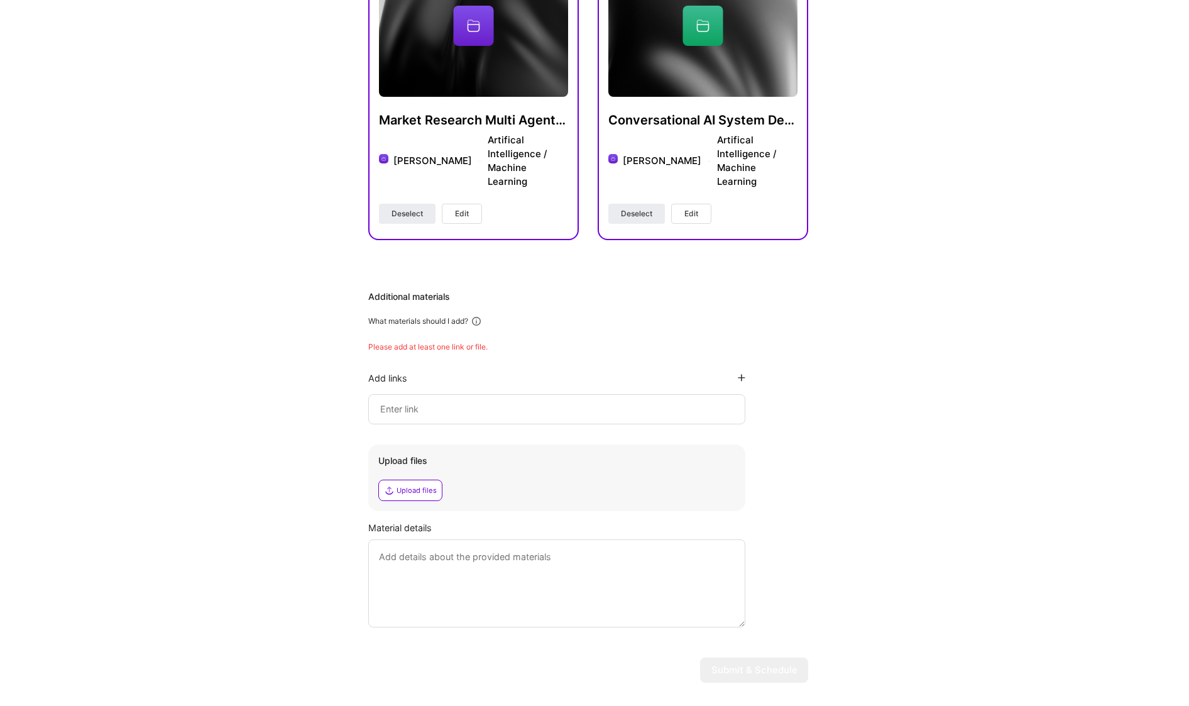
click at [530, 402] on div "Additional materials What materials should I add? Please add at least one link …" at bounding box center [588, 458] width 440 height 337
click at [531, 394] on div at bounding box center [556, 409] width 377 height 30
click at [421, 539] on textarea at bounding box center [556, 583] width 377 height 88
click at [438, 402] on input at bounding box center [557, 409] width 356 height 15
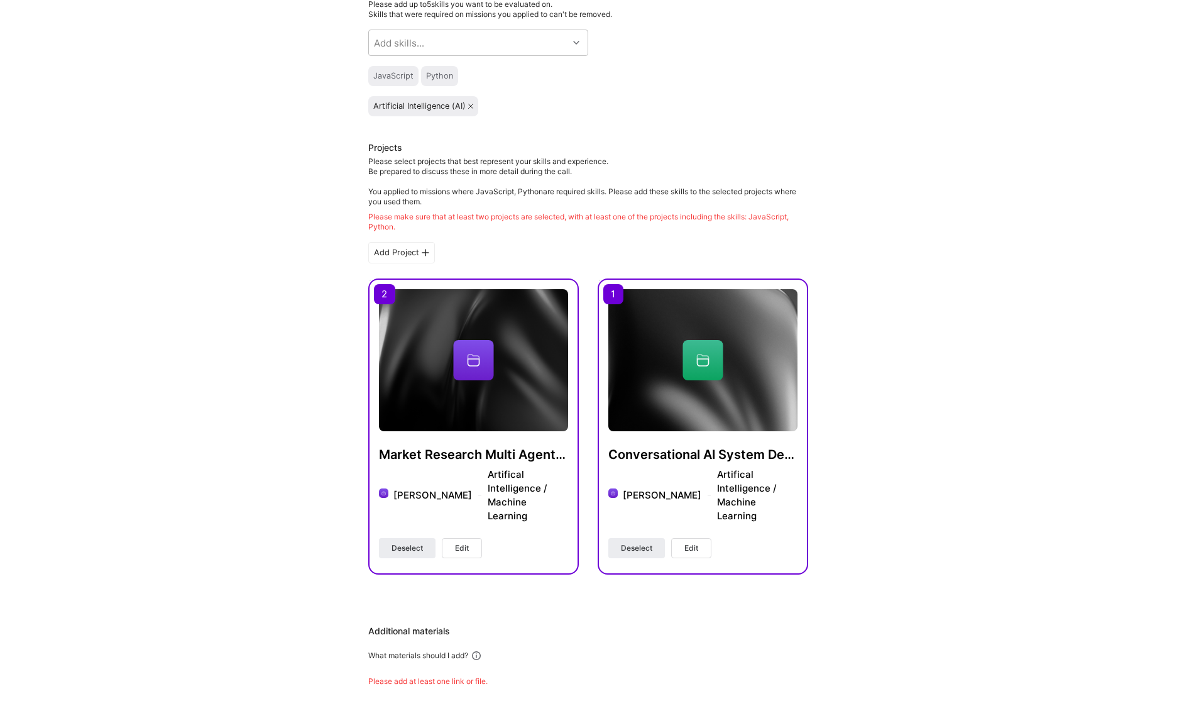
scroll to position [0, 0]
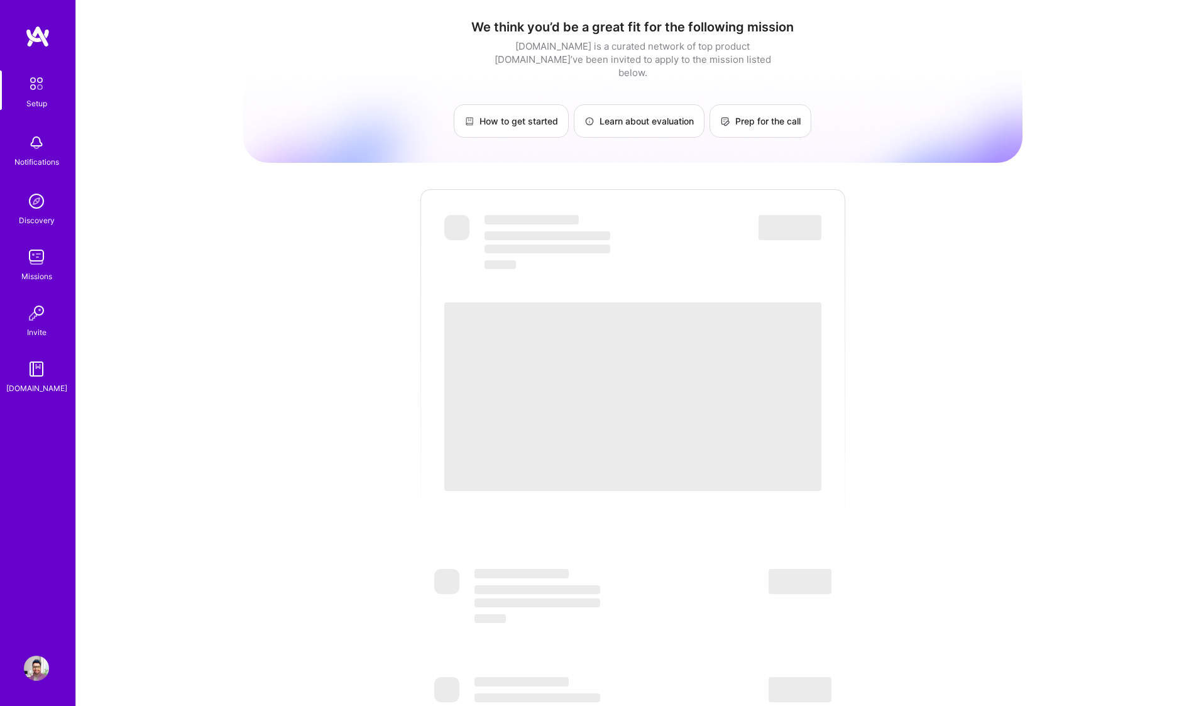
click at [36, 151] on img at bounding box center [36, 142] width 25 height 25
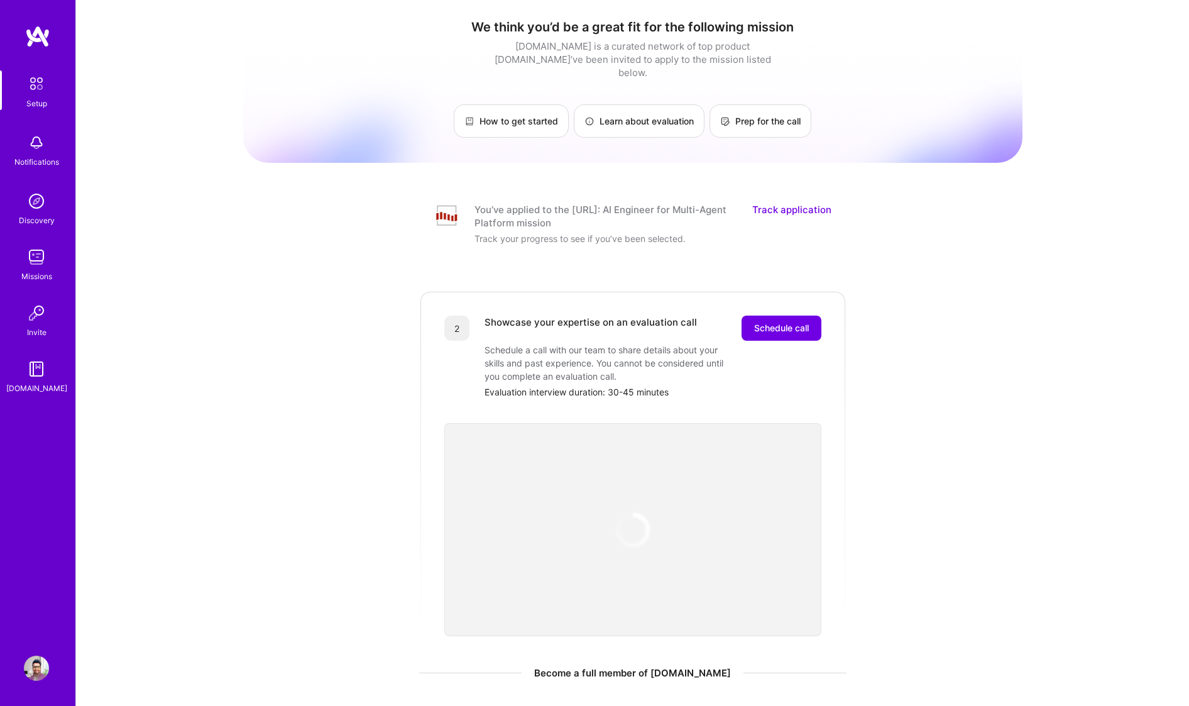
click at [34, 77] on img at bounding box center [36, 83] width 26 height 26
